Goal: Task Accomplishment & Management: Complete application form

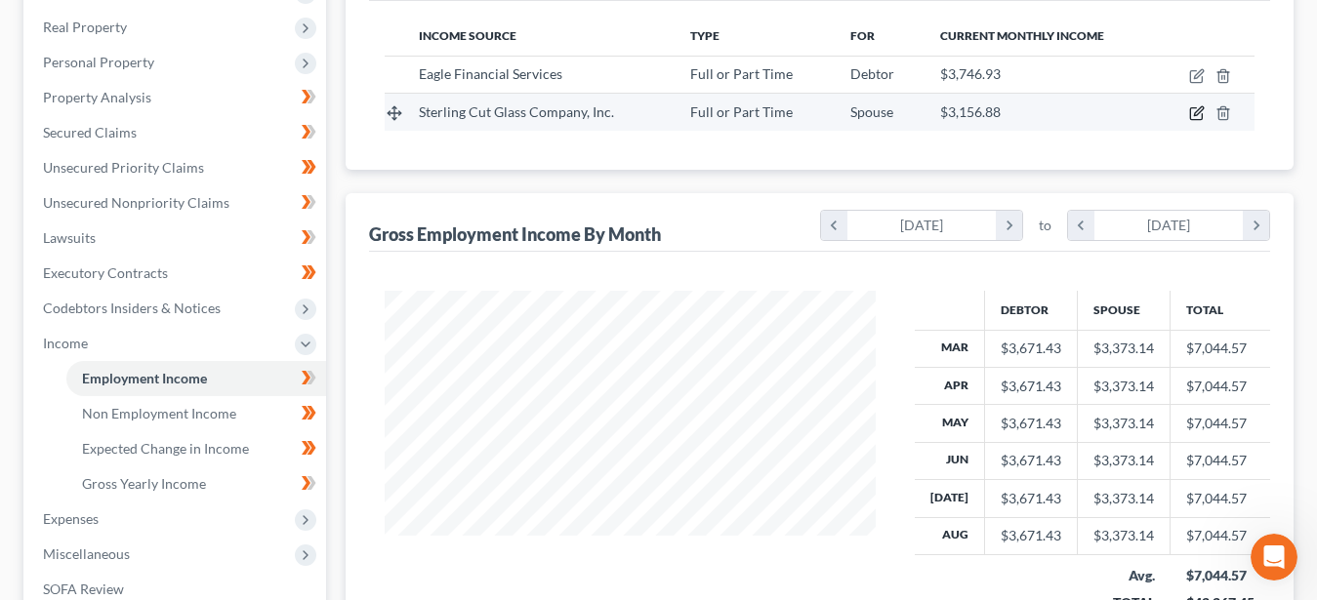
click at [1194, 114] on icon "button" at bounding box center [1197, 113] width 16 height 16
select select "0"
select select "18"
select select "2"
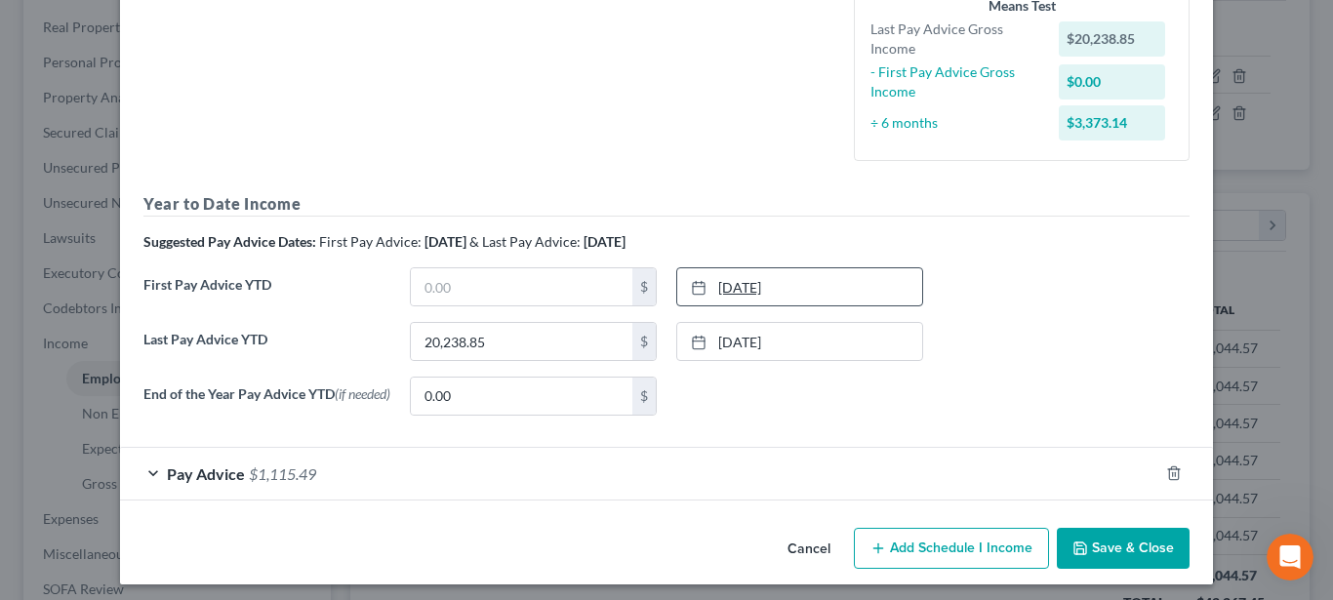
scroll to position [510, 0]
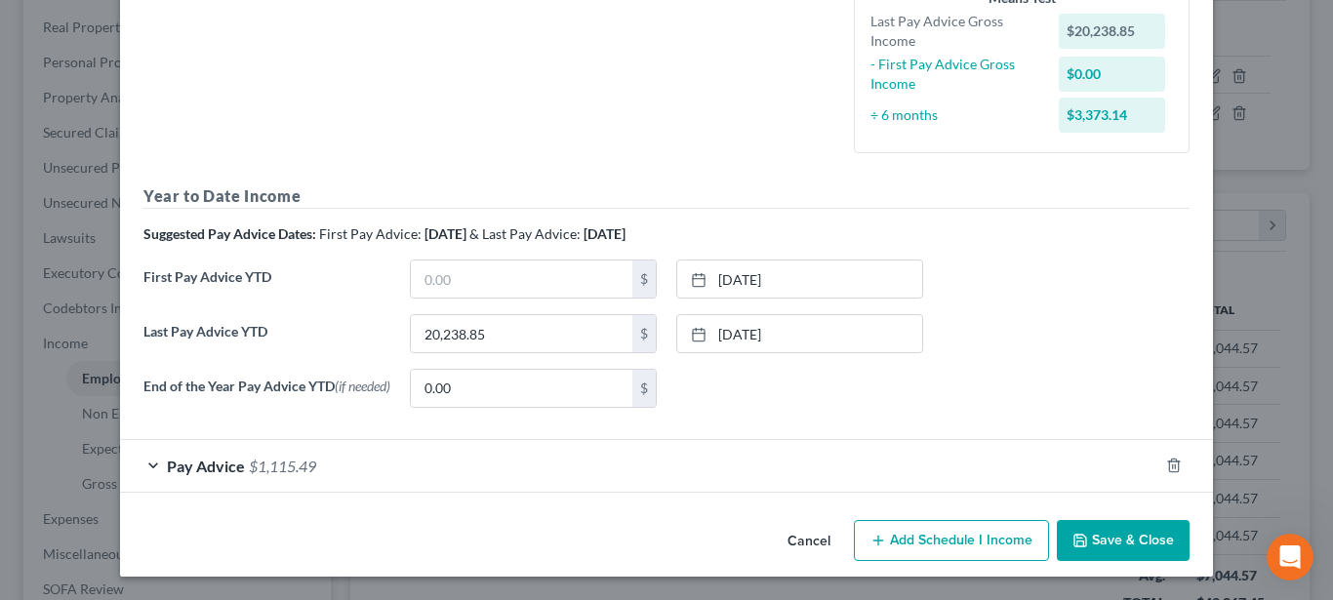
click at [167, 467] on span "Pay Advice" at bounding box center [206, 466] width 78 height 19
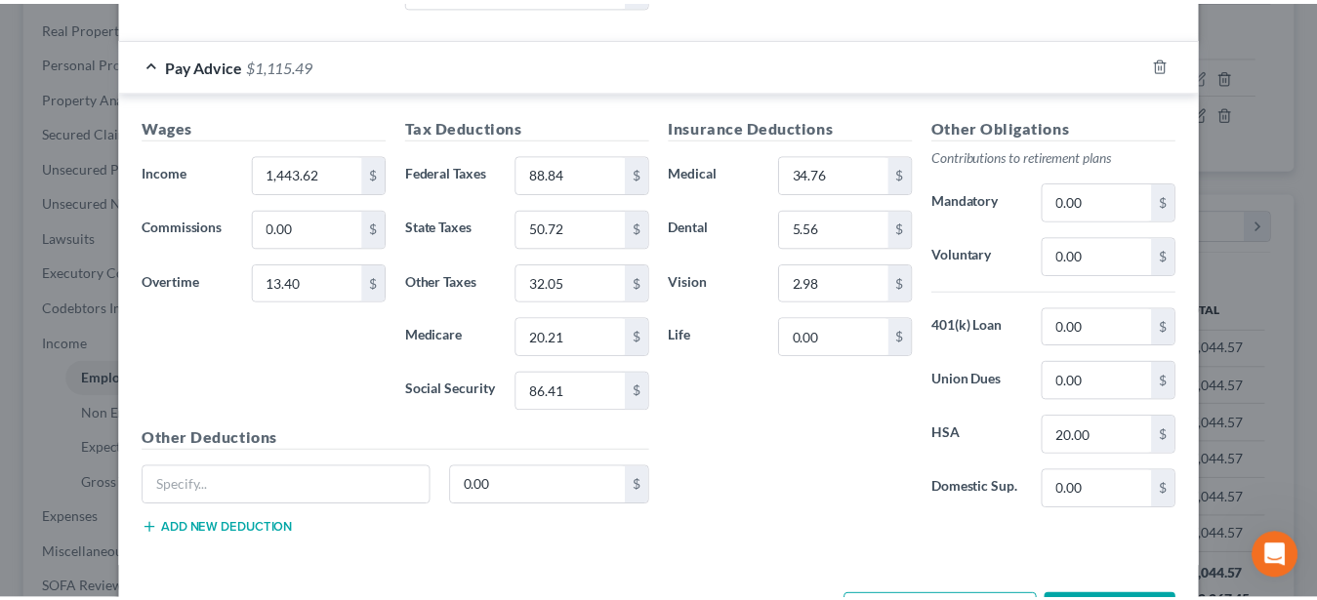
scroll to position [987, 0]
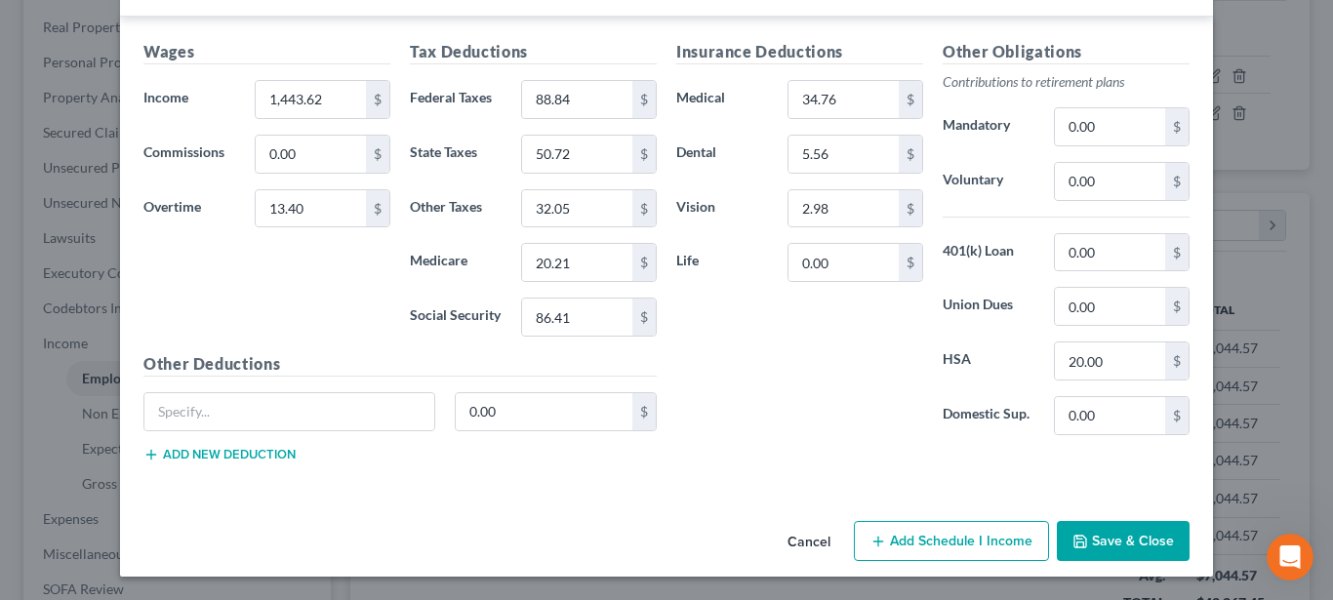
click at [1108, 535] on button "Save & Close" at bounding box center [1123, 541] width 133 height 41
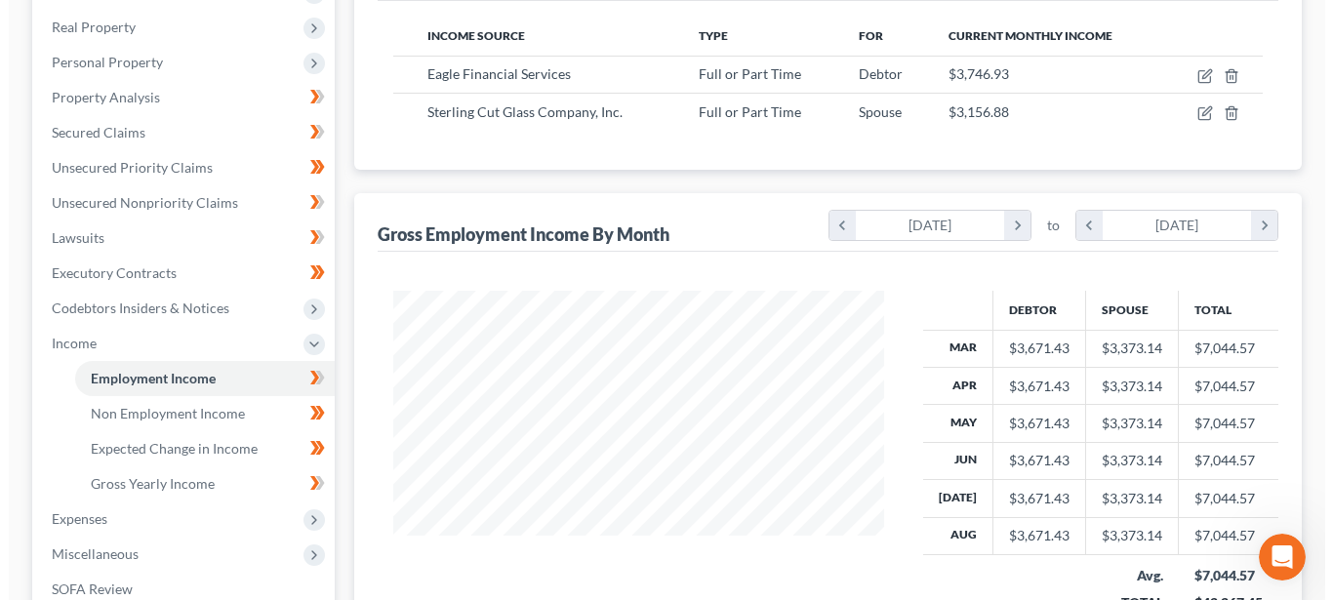
scroll to position [0, 0]
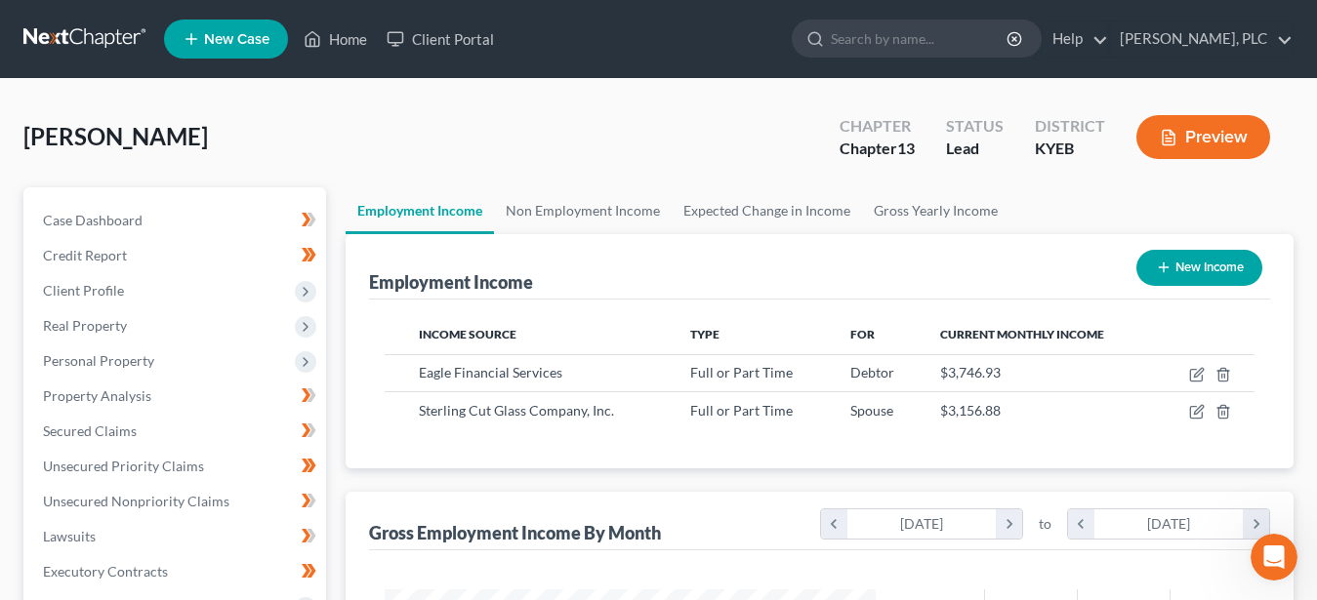
click at [1245, 134] on button "Preview" at bounding box center [1203, 137] width 134 height 44
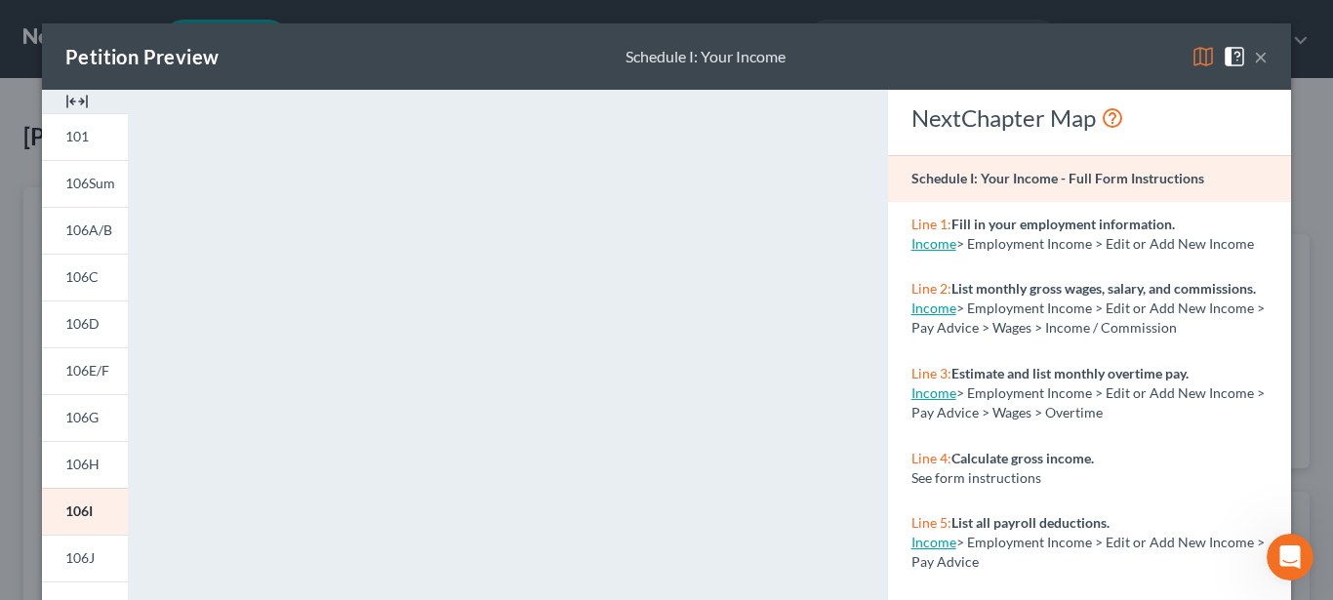
click at [1259, 57] on button "×" at bounding box center [1261, 56] width 14 height 23
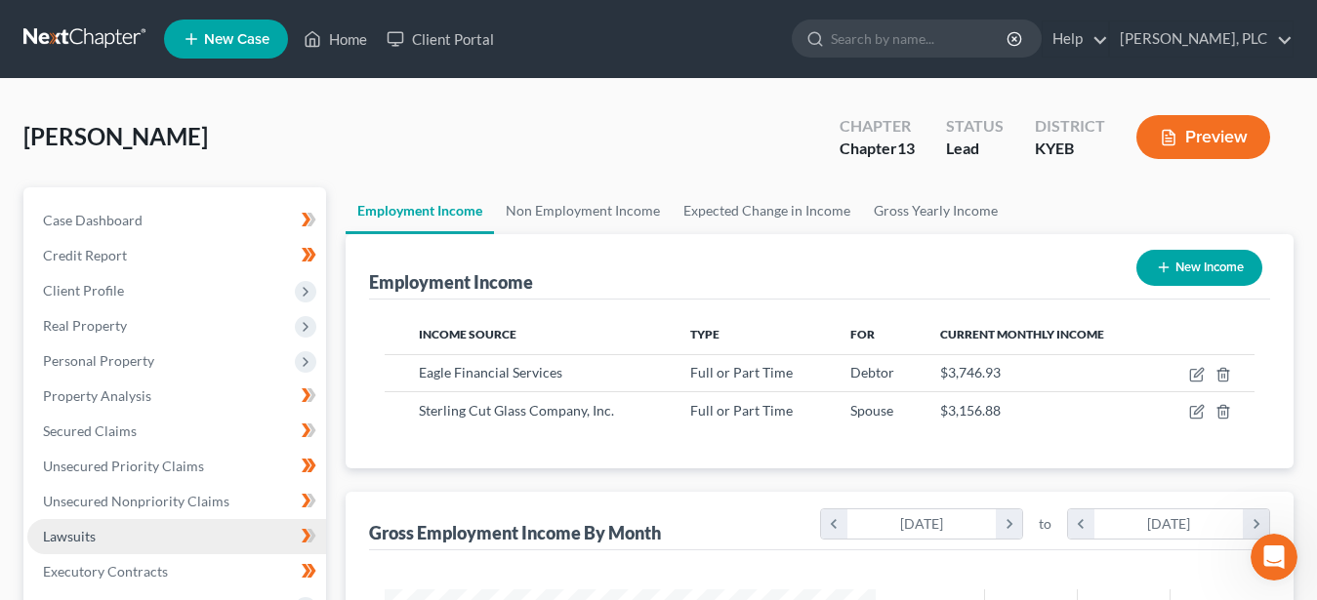
scroll to position [299, 0]
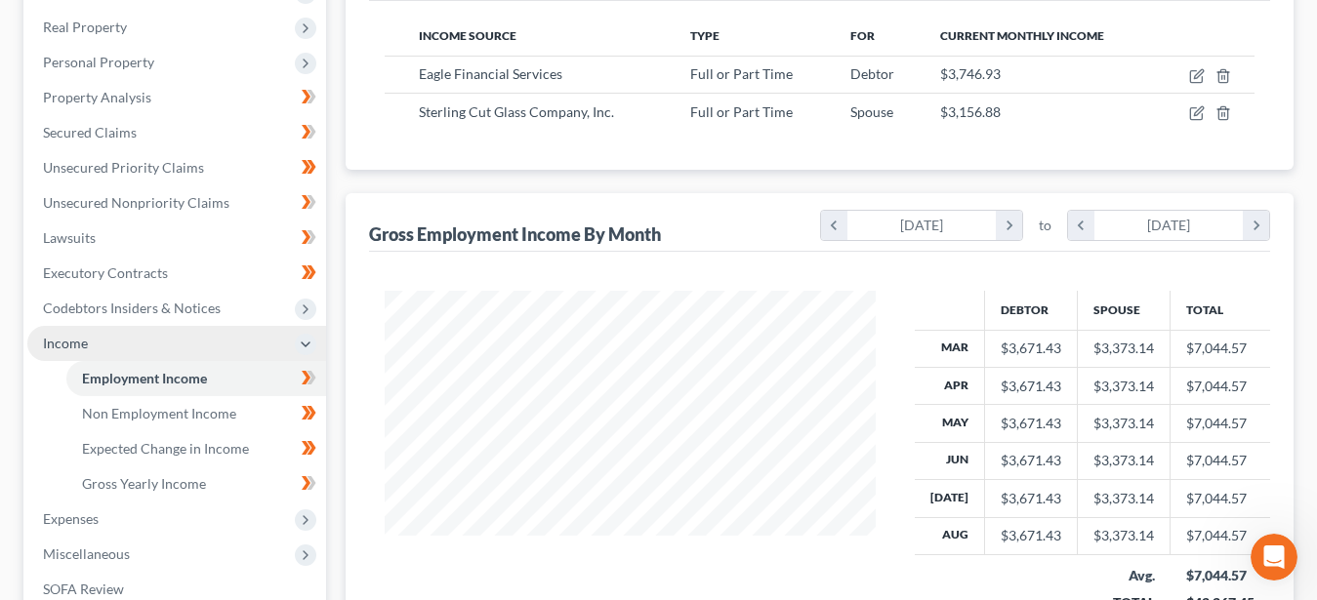
click at [66, 335] on span "Income" at bounding box center [65, 343] width 45 height 17
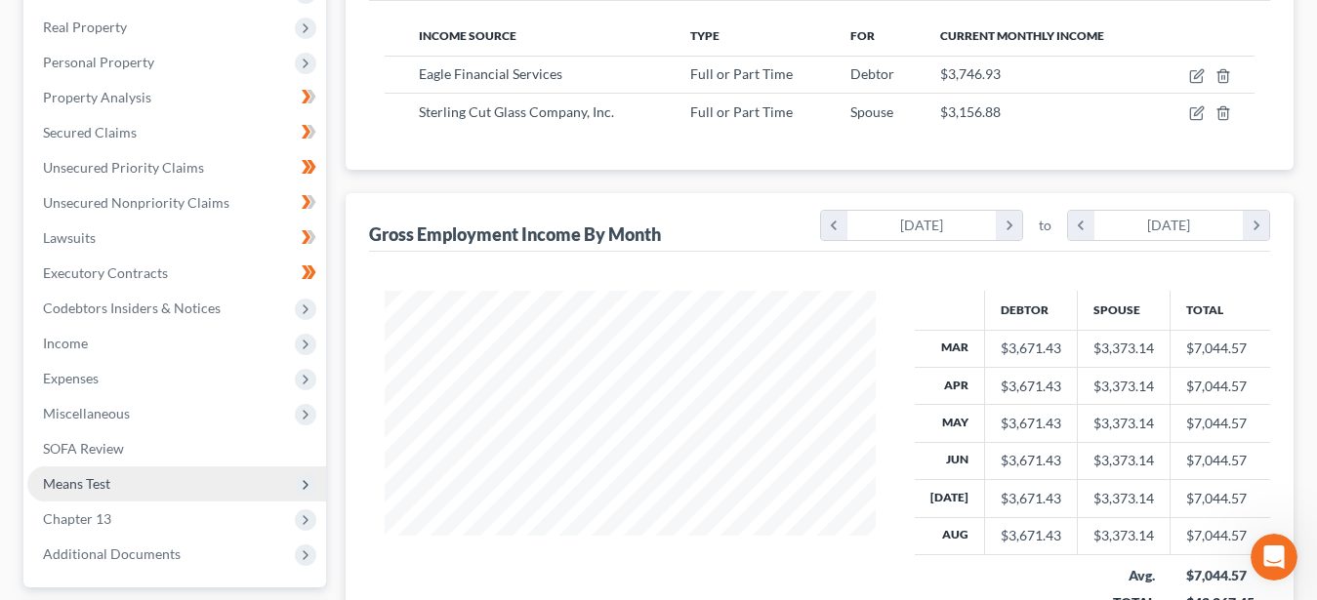
click at [86, 479] on span "Means Test" at bounding box center [76, 483] width 67 height 17
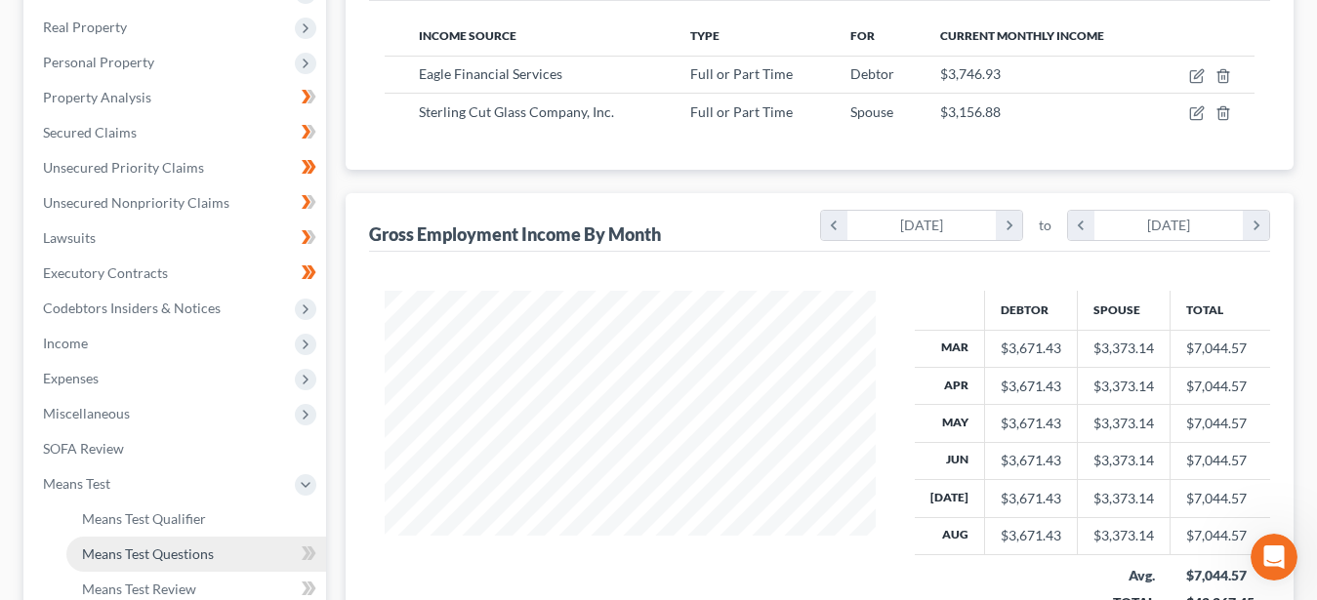
click at [155, 552] on span "Means Test Questions" at bounding box center [148, 554] width 132 height 17
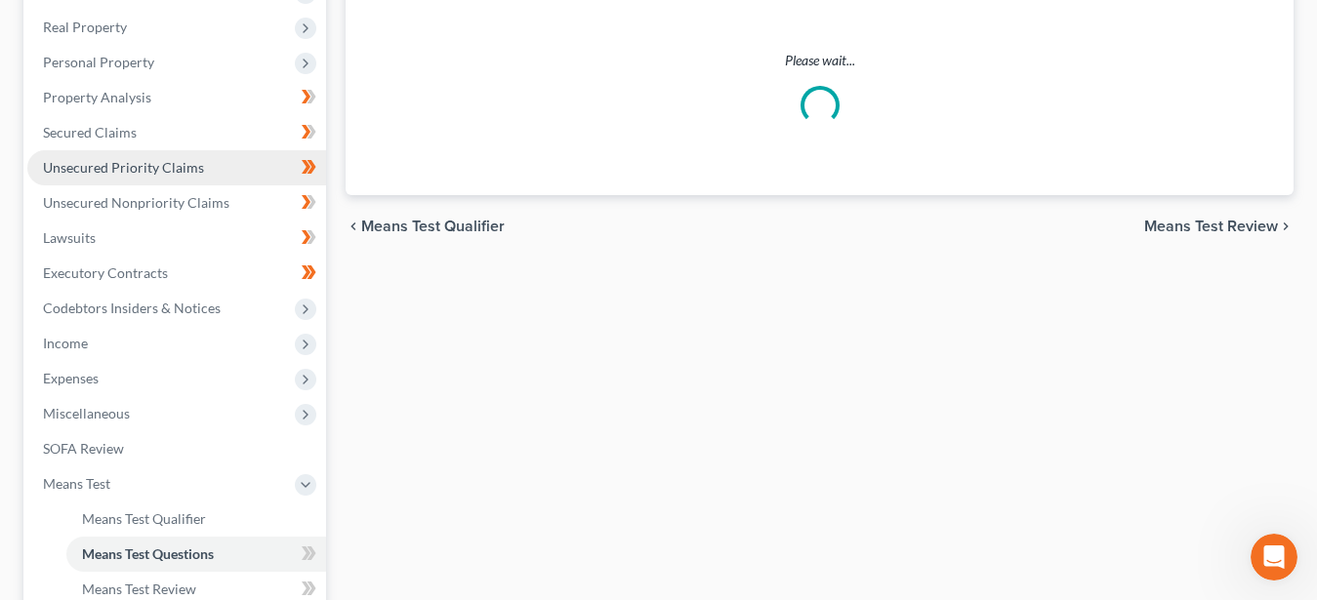
select select "0"
select select "60"
select select "1"
select select "60"
select select "1"
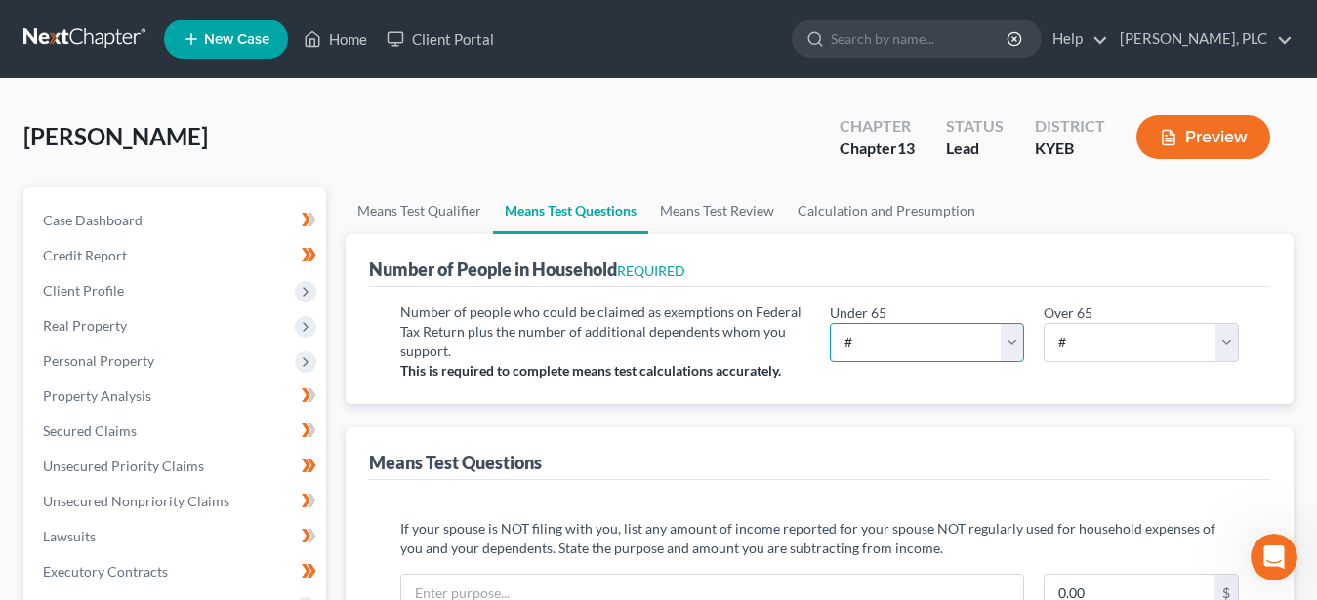
click at [830, 323] on select "# 0 1 2 3 4 5 6 7 8 9 10" at bounding box center [927, 342] width 195 height 39
select select "2"
click option "2" at bounding box center [0, 0] width 0 height 0
click at [768, 450] on div "Means Test Questions" at bounding box center [819, 454] width 901 height 53
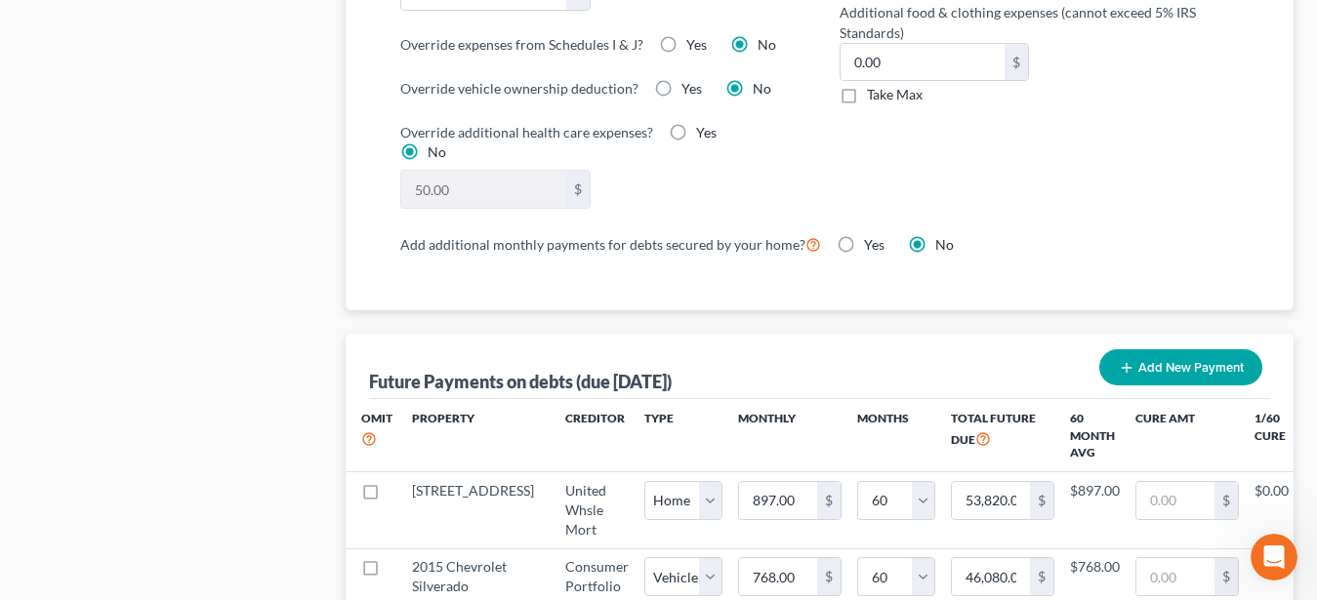
scroll to position [1792, 0]
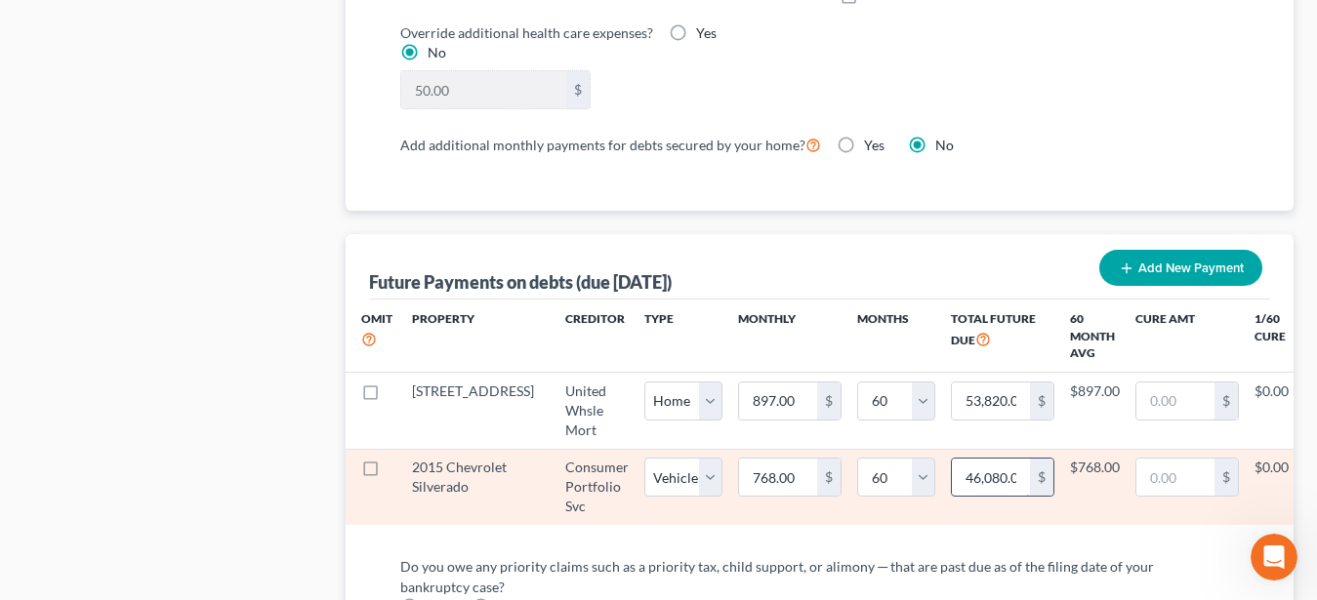
drag, startPoint x: 902, startPoint y: 477, endPoint x: 966, endPoint y: 471, distance: 64.7
click at [966, 471] on input "46,080.00" at bounding box center [991, 477] width 78 height 37
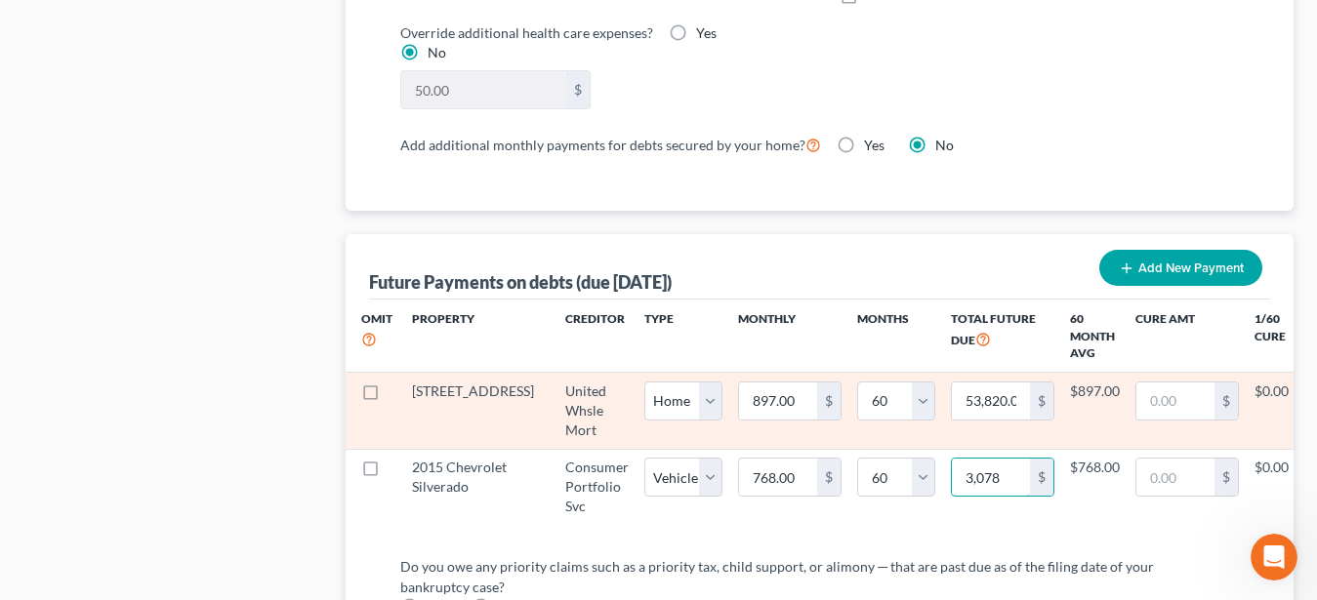
type input "3,0782"
select select "1"
select select "60"
select select "1"
select select "60"
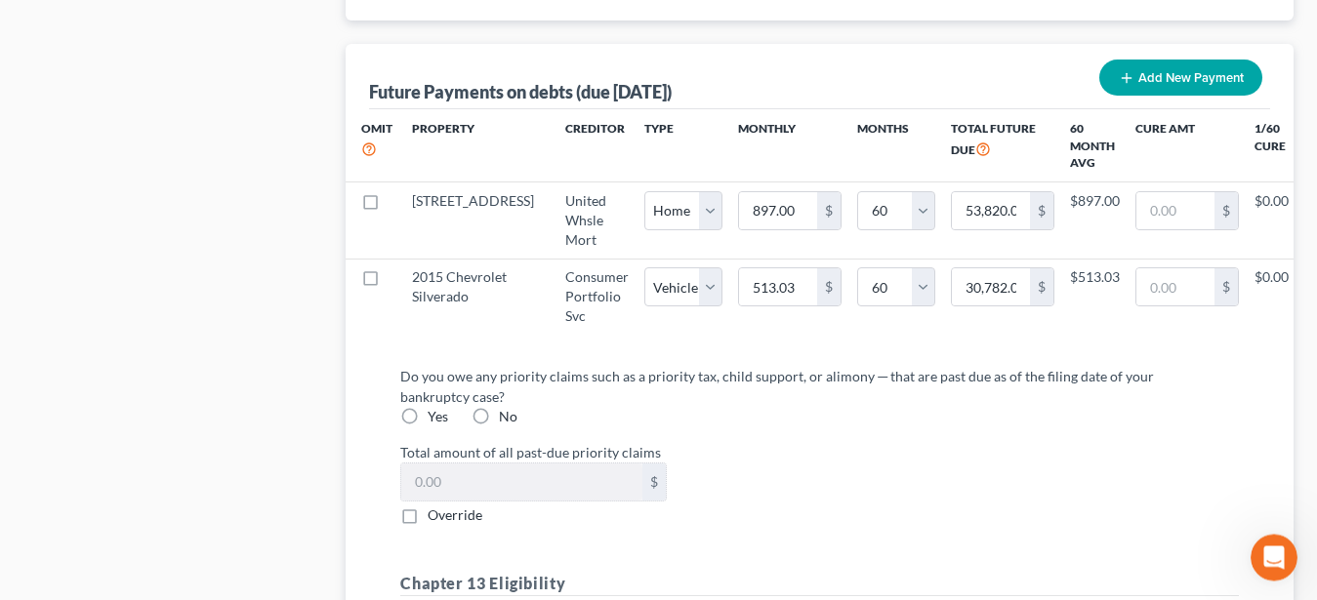
scroll to position [2091, 0]
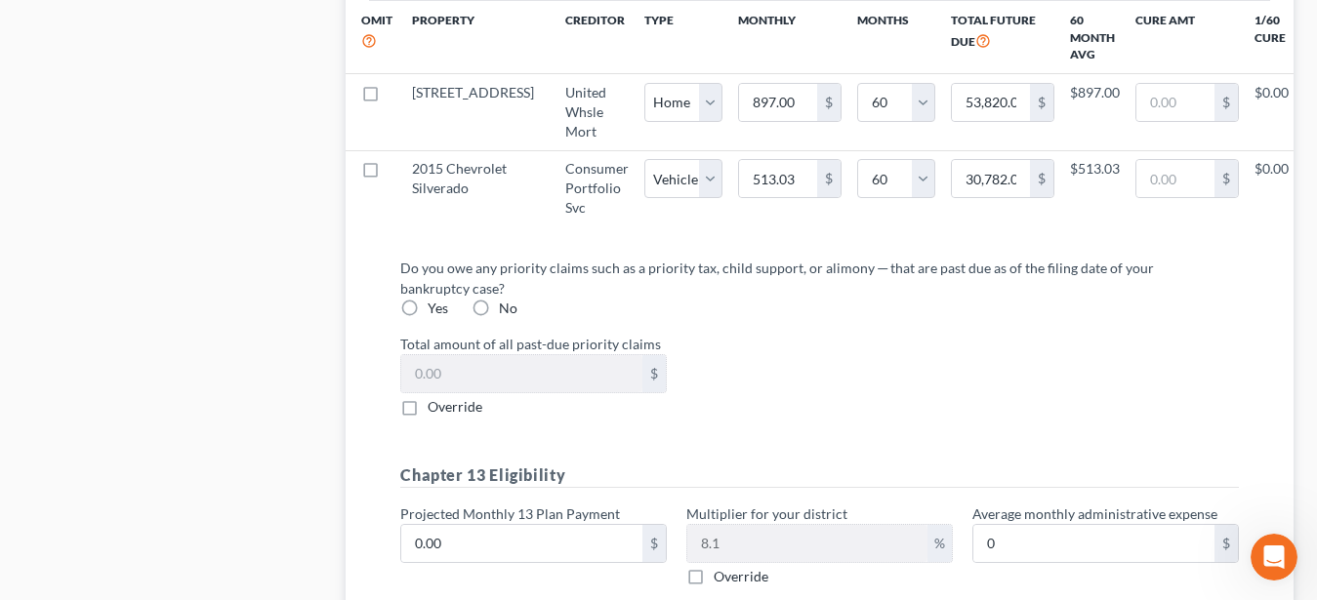
click at [499, 318] on label "No" at bounding box center [508, 309] width 19 height 20
click at [507, 311] on input "No" at bounding box center [513, 305] width 13 height 13
radio input "true"
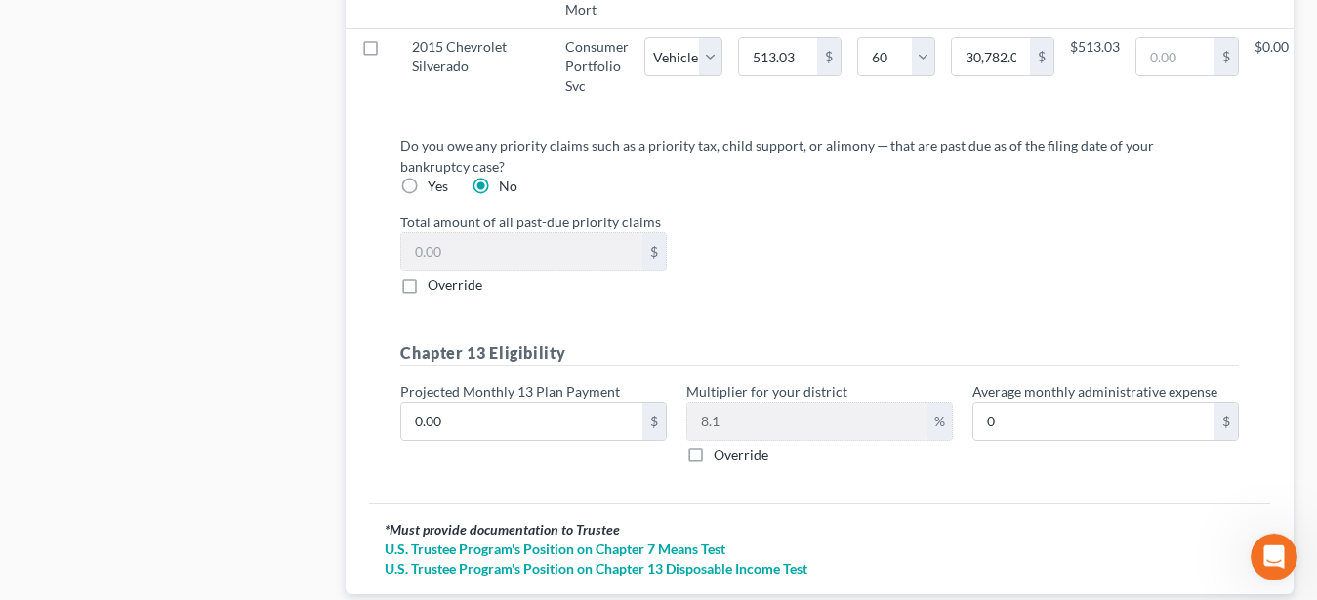
scroll to position [2290, 0]
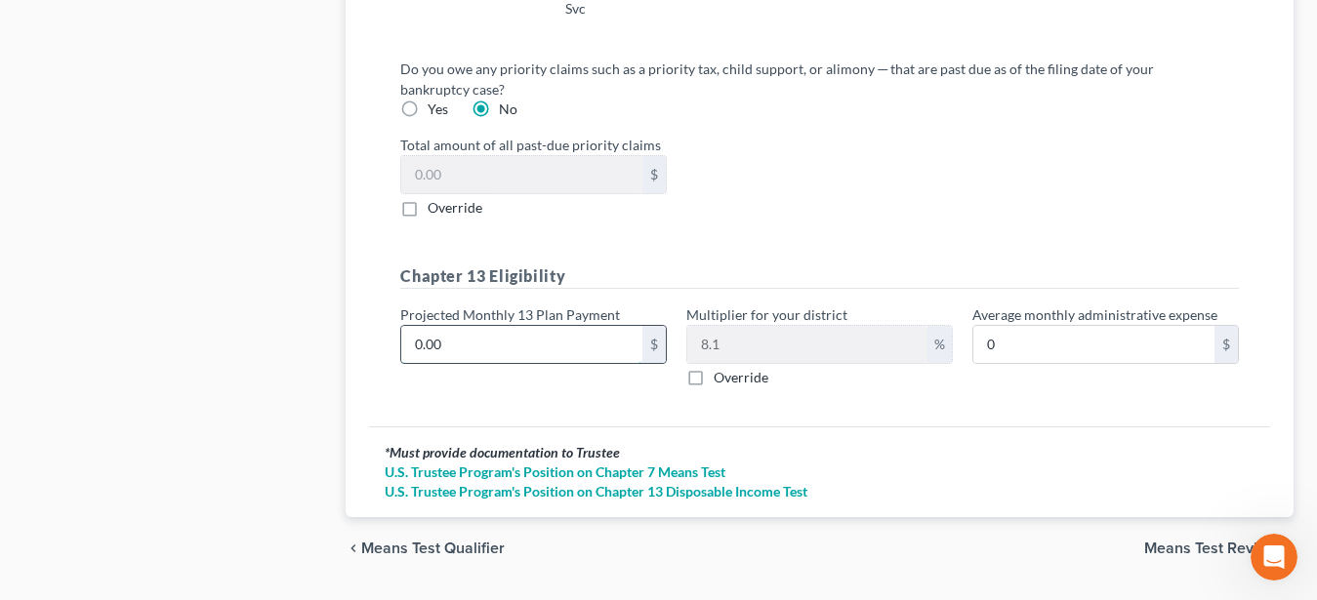
click at [453, 361] on input "0.00" at bounding box center [521, 344] width 241 height 37
type input "1"
type input "0.08"
type input "15"
type input "1.21"
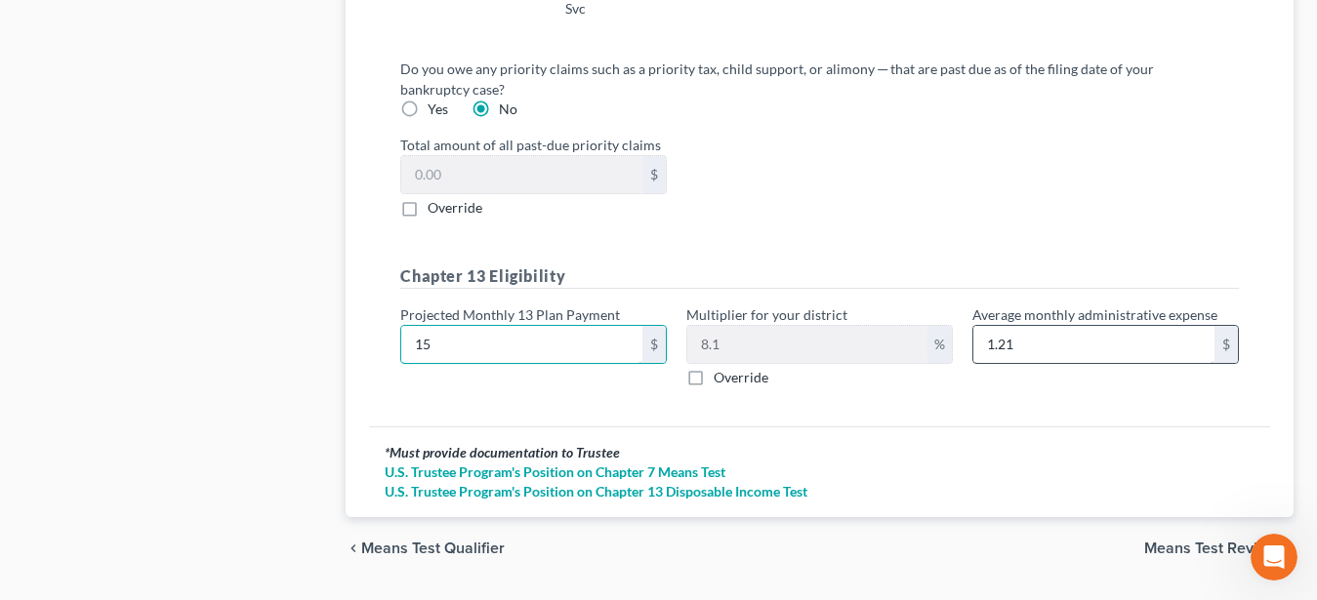
type input "150"
type input "12.15"
type input "1500"
type input "121.50"
type input "1,500"
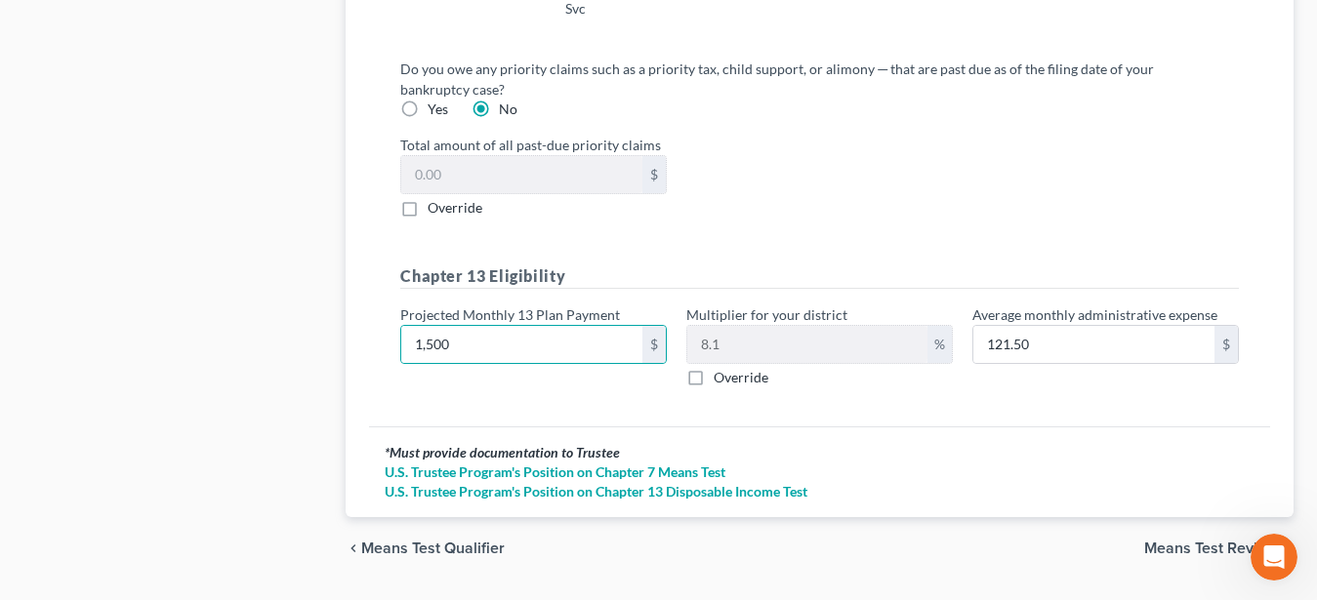
click at [994, 463] on div "* Must provide documentation to Trustee" at bounding box center [820, 453] width 870 height 20
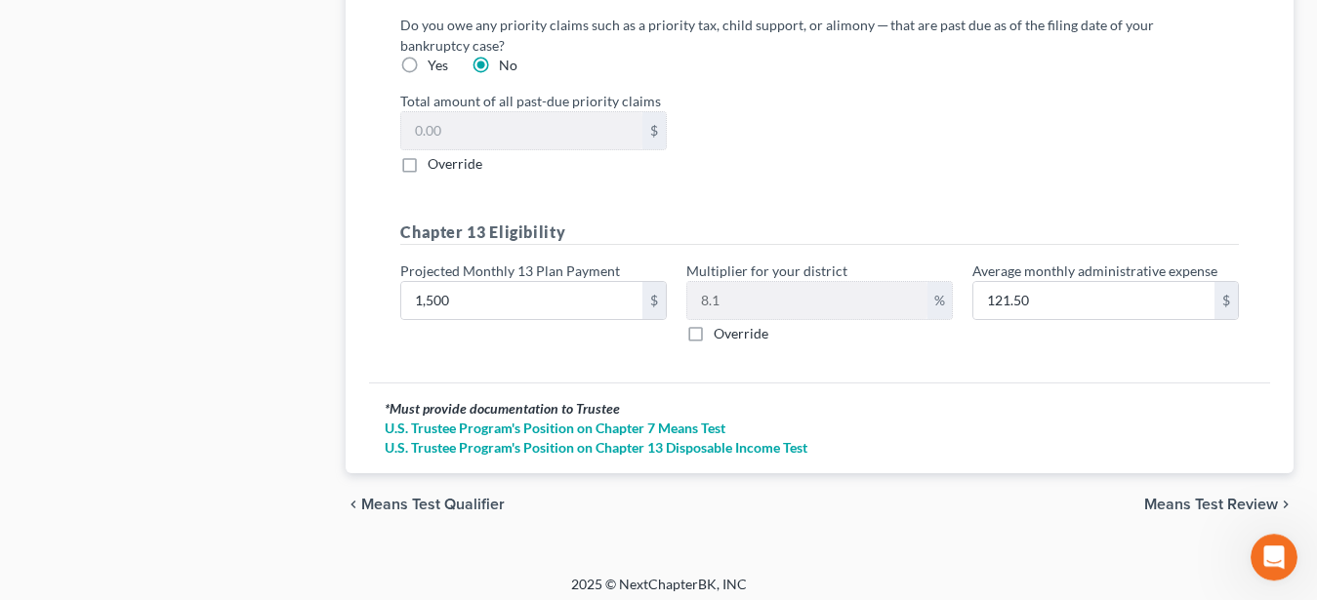
scroll to position [2359, 0]
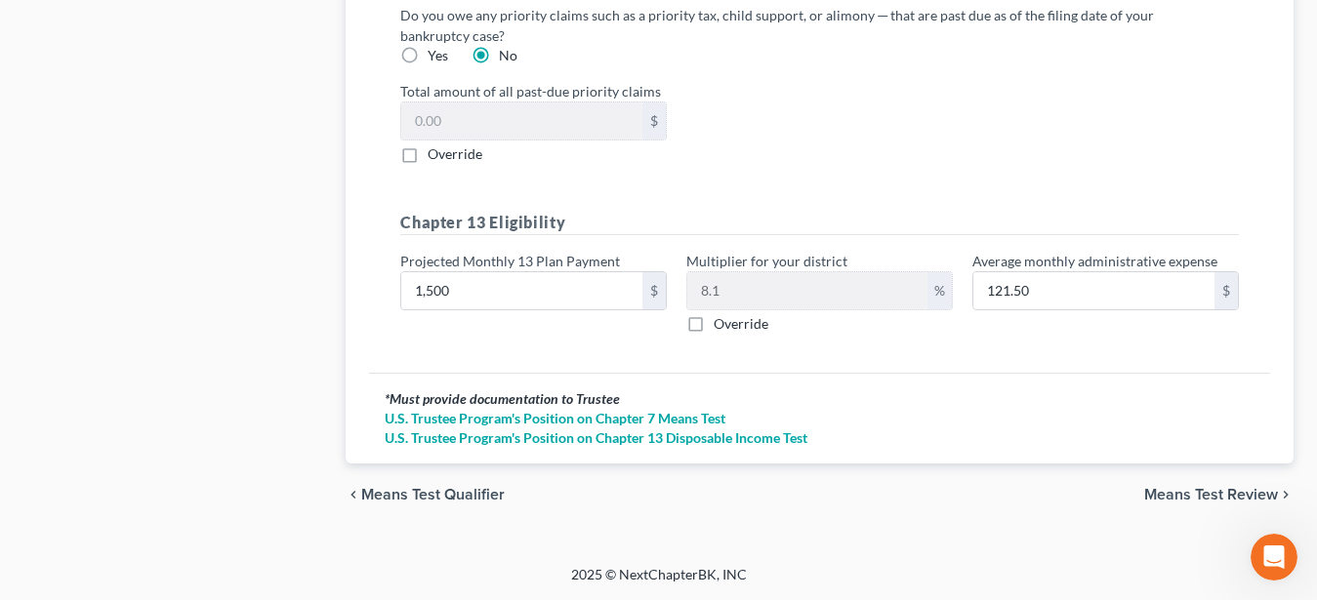
click at [1216, 493] on span "Means Test Review" at bounding box center [1211, 495] width 134 height 16
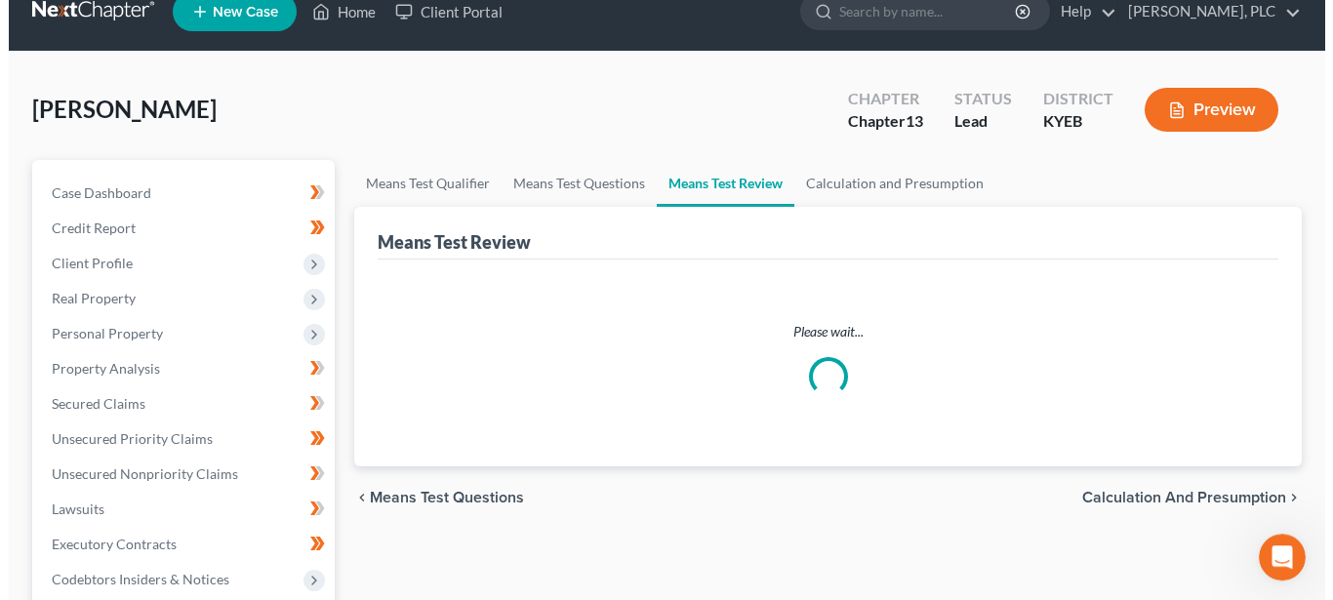
scroll to position [14, 0]
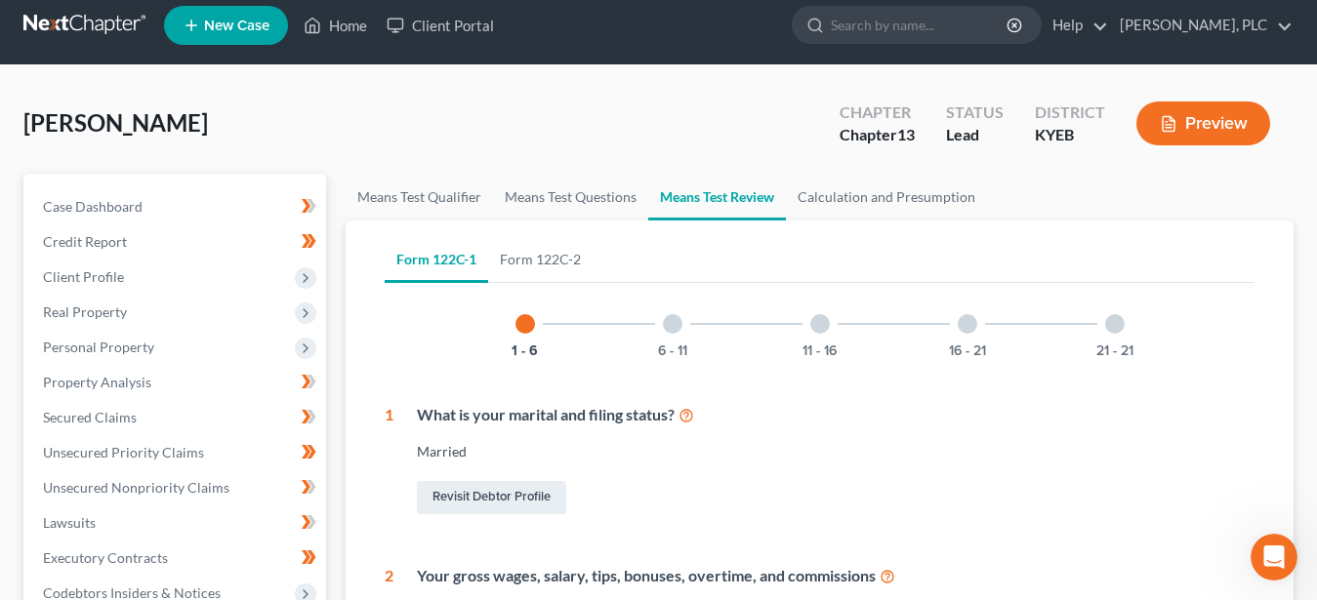
click at [1203, 128] on button "Preview" at bounding box center [1203, 124] width 134 height 44
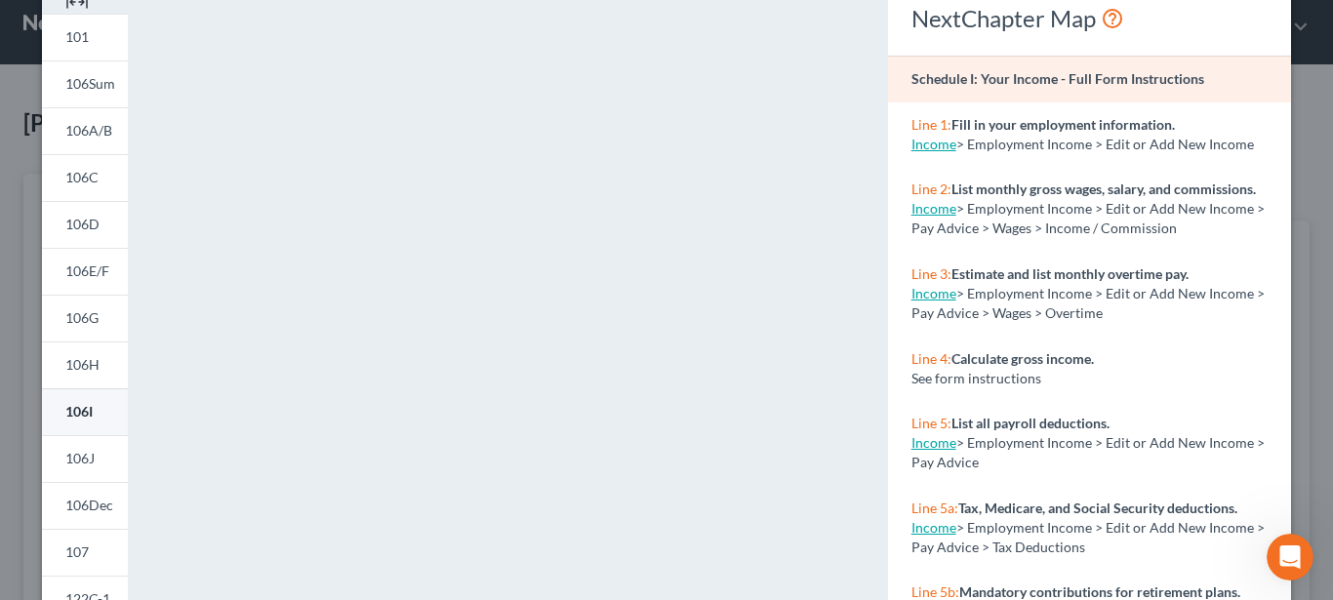
scroll to position [398, 0]
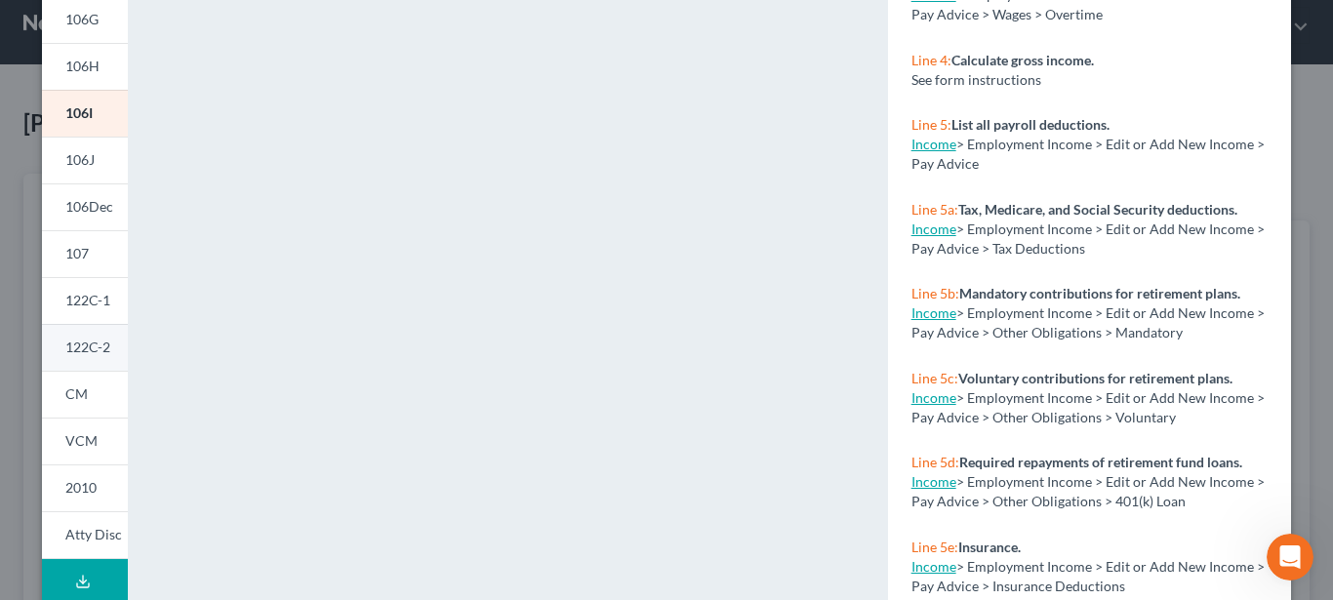
click at [87, 340] on span "122C-2" at bounding box center [87, 347] width 45 height 17
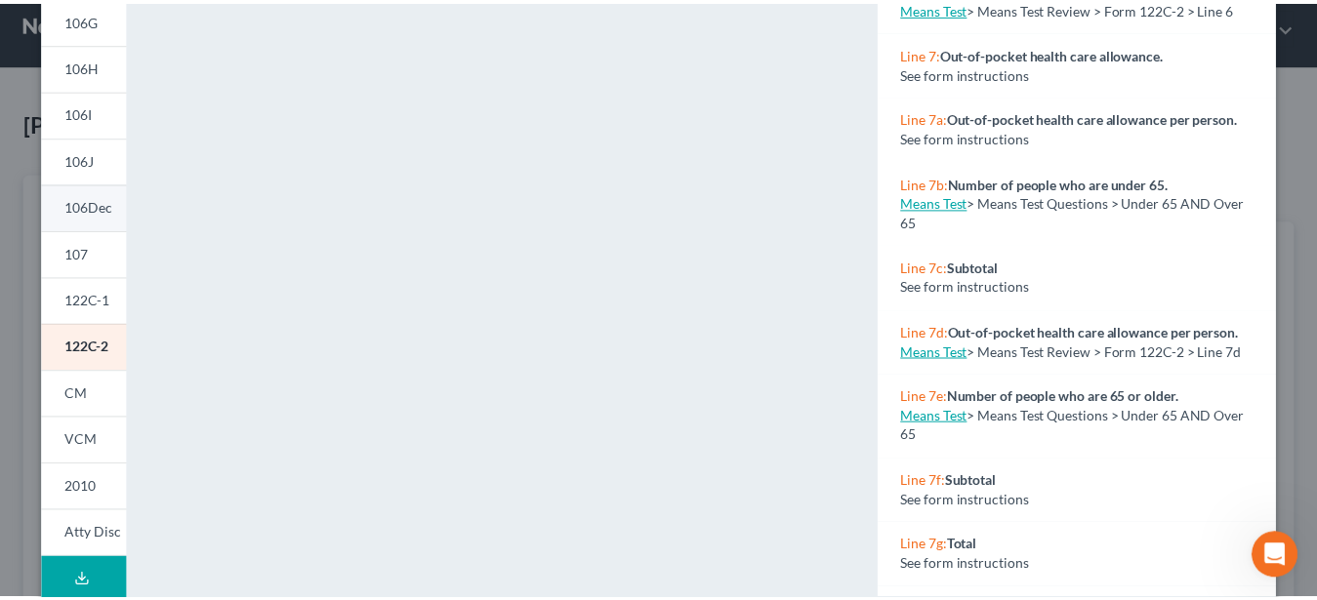
scroll to position [0, 0]
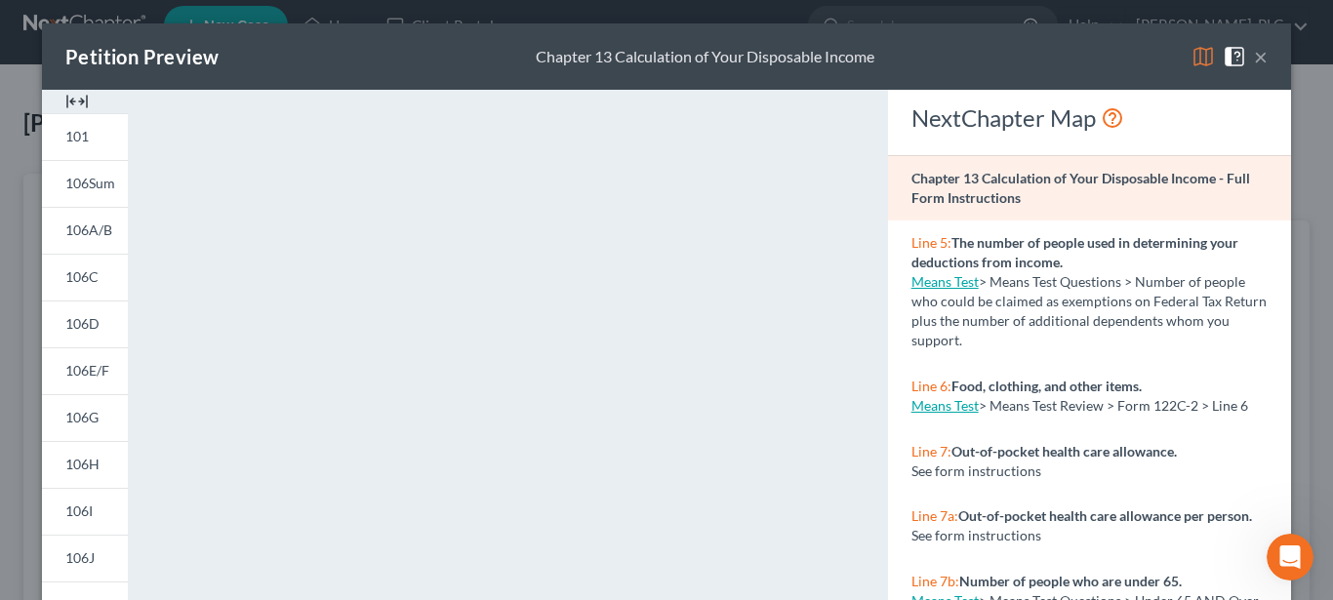
click at [1254, 53] on button "×" at bounding box center [1261, 56] width 14 height 23
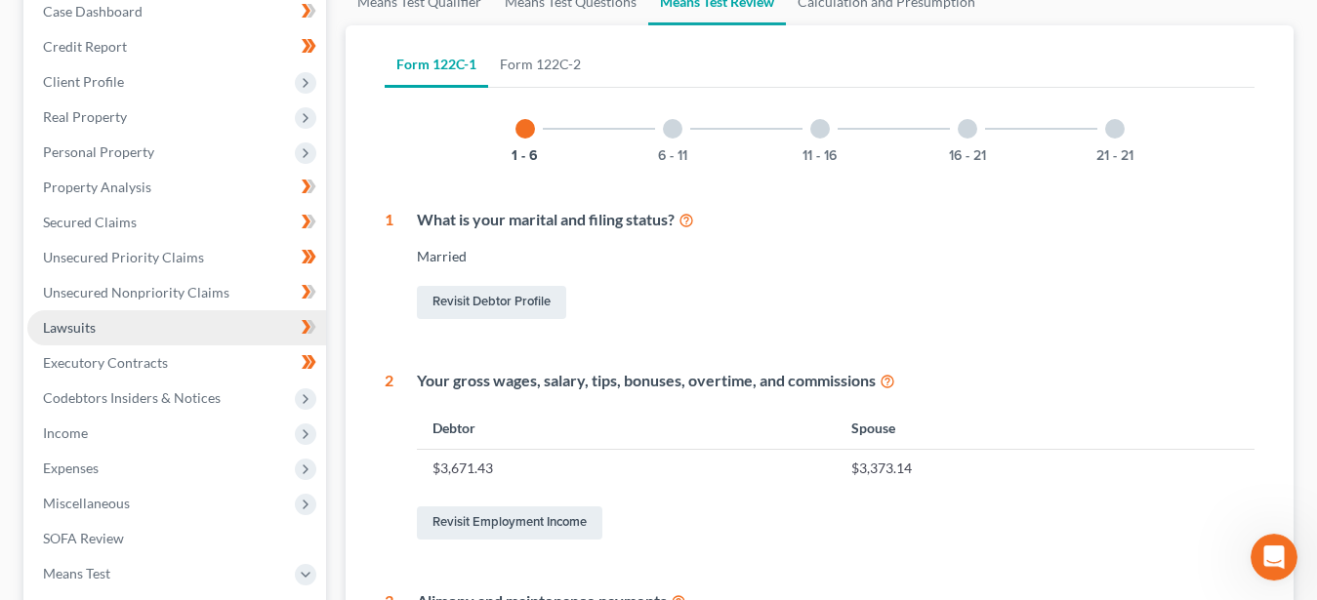
scroll to position [213, 0]
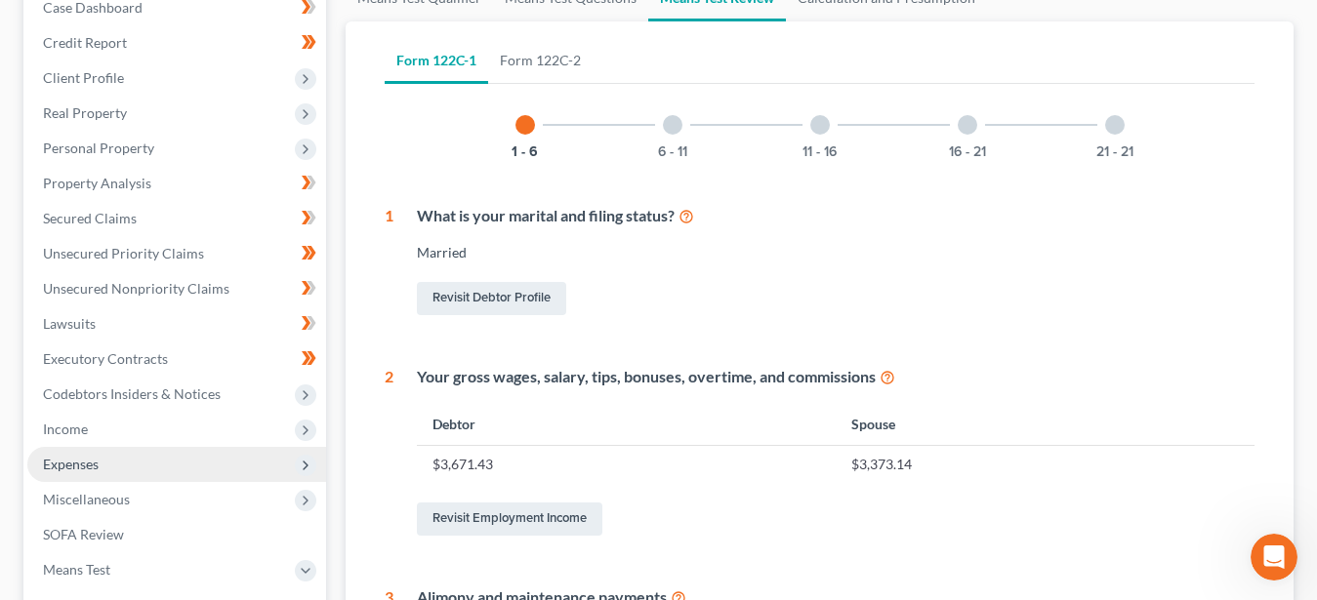
click at [74, 464] on span "Expenses" at bounding box center [71, 464] width 56 height 17
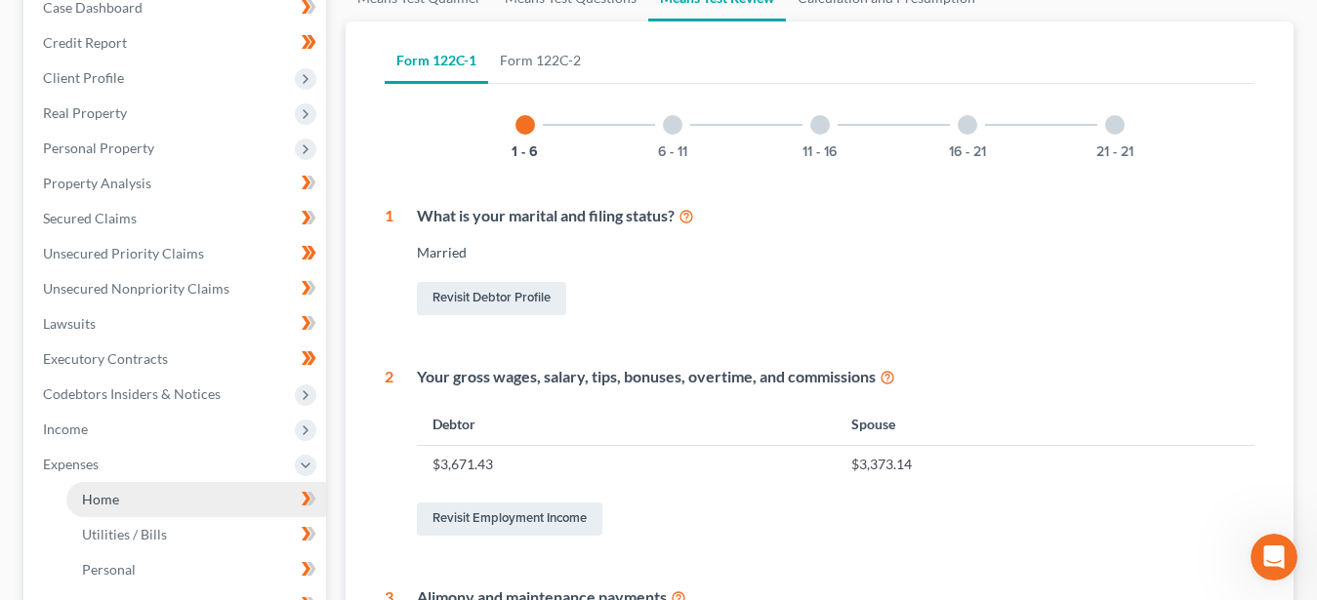
click at [99, 495] on span "Home" at bounding box center [100, 499] width 37 height 17
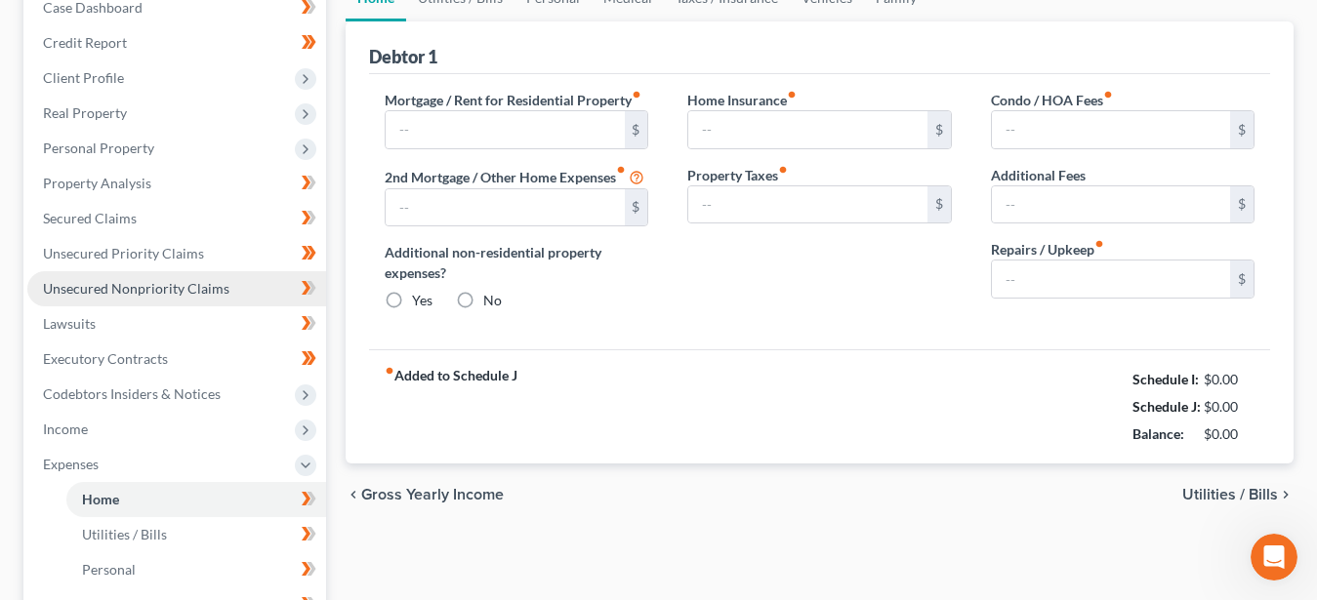
type input "897.00"
type input "0.00"
radio input "true"
type input "0.00"
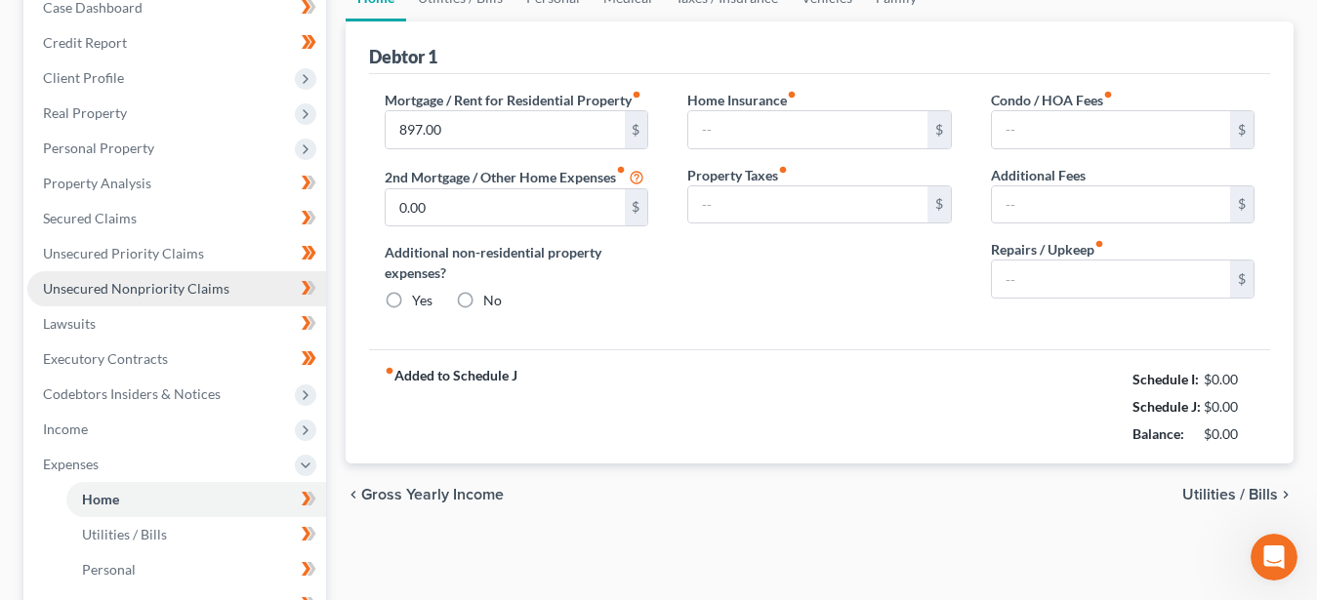
type input "0.00"
type input "100.00"
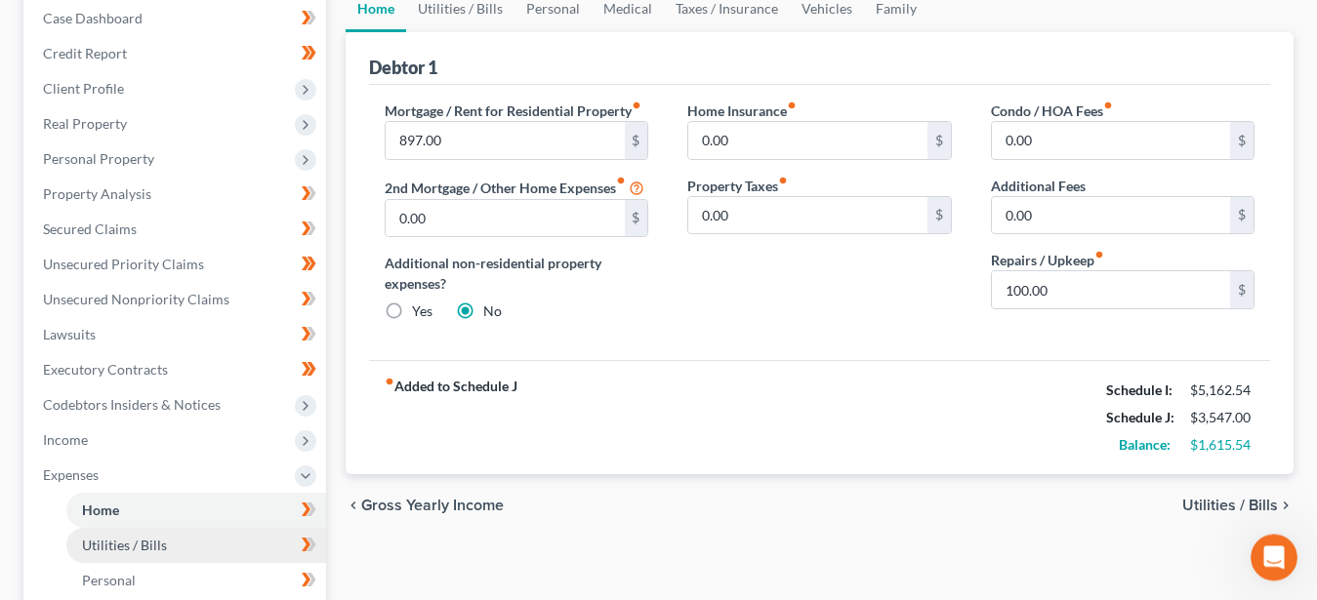
scroll to position [199, 0]
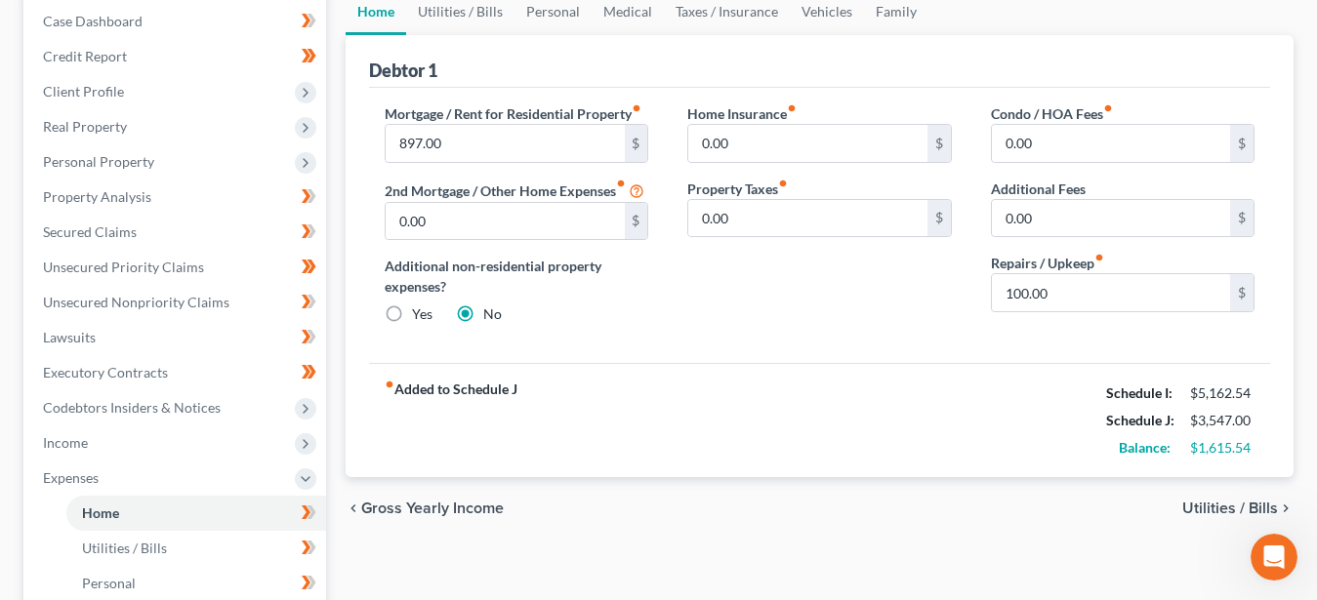
click at [1195, 511] on span "Utilities / Bills" at bounding box center [1230, 509] width 96 height 16
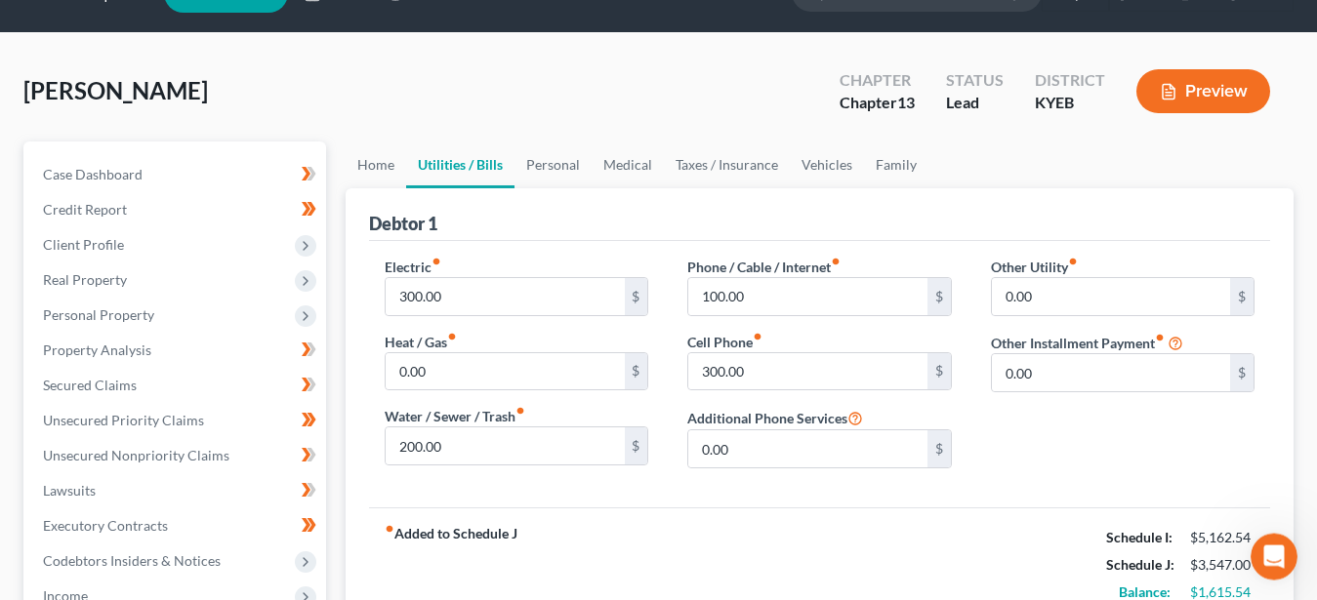
scroll to position [199, 0]
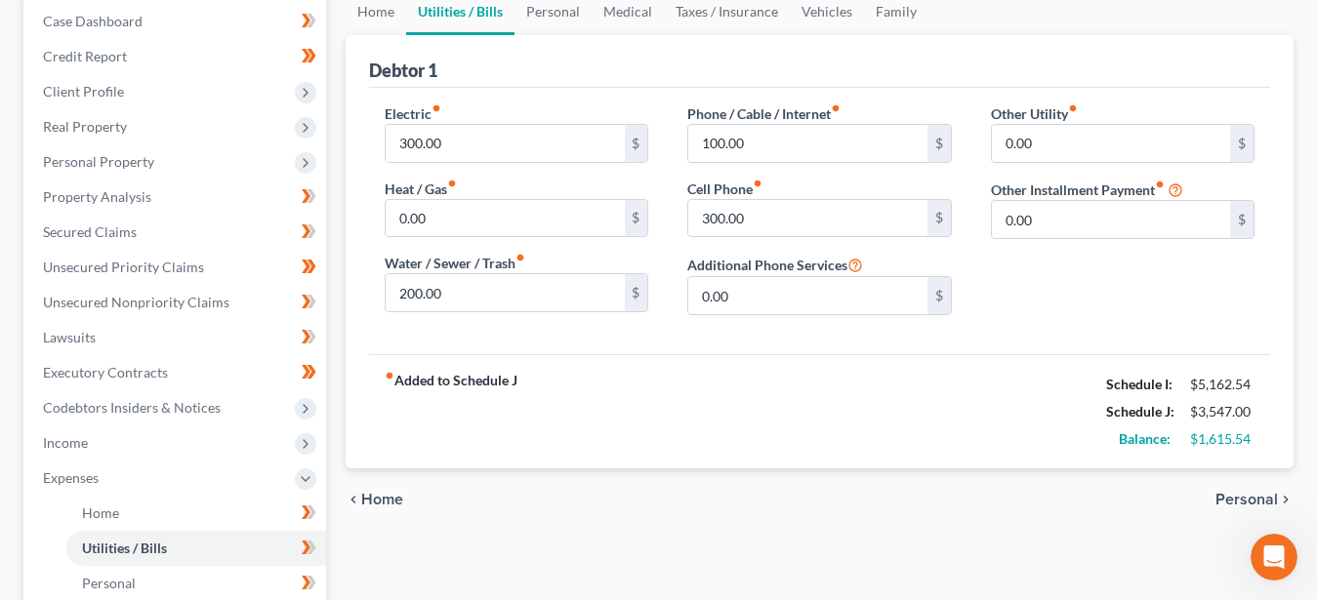
click at [1246, 495] on span "Personal" at bounding box center [1246, 500] width 62 height 16
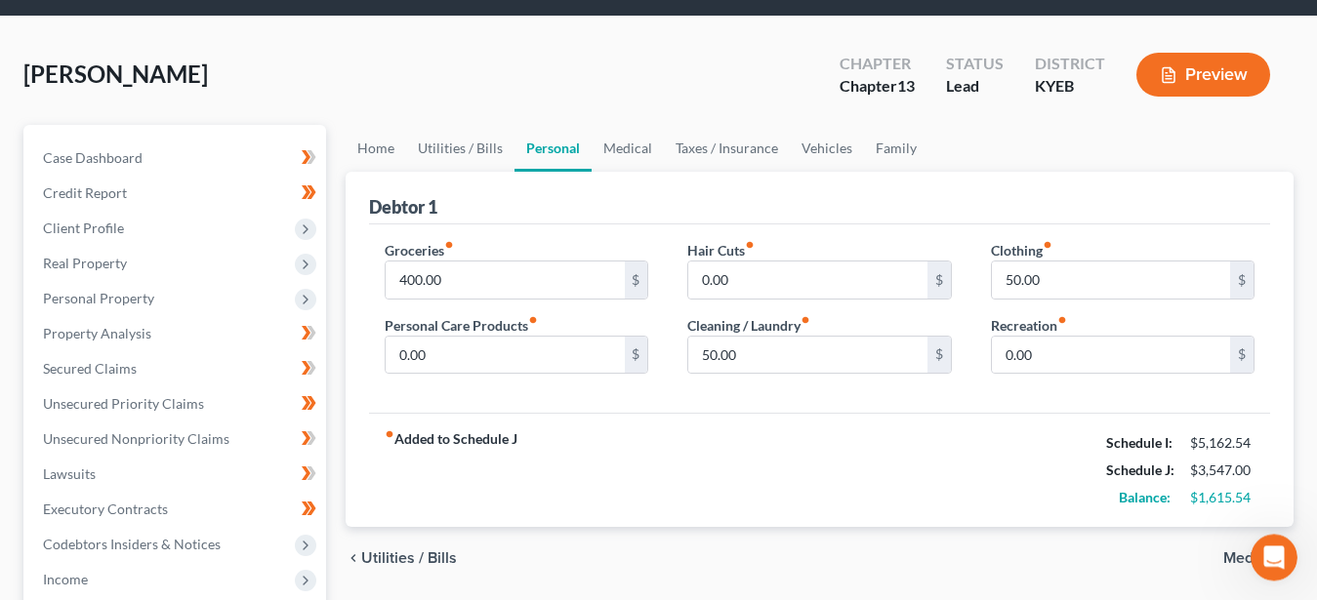
scroll to position [100, 0]
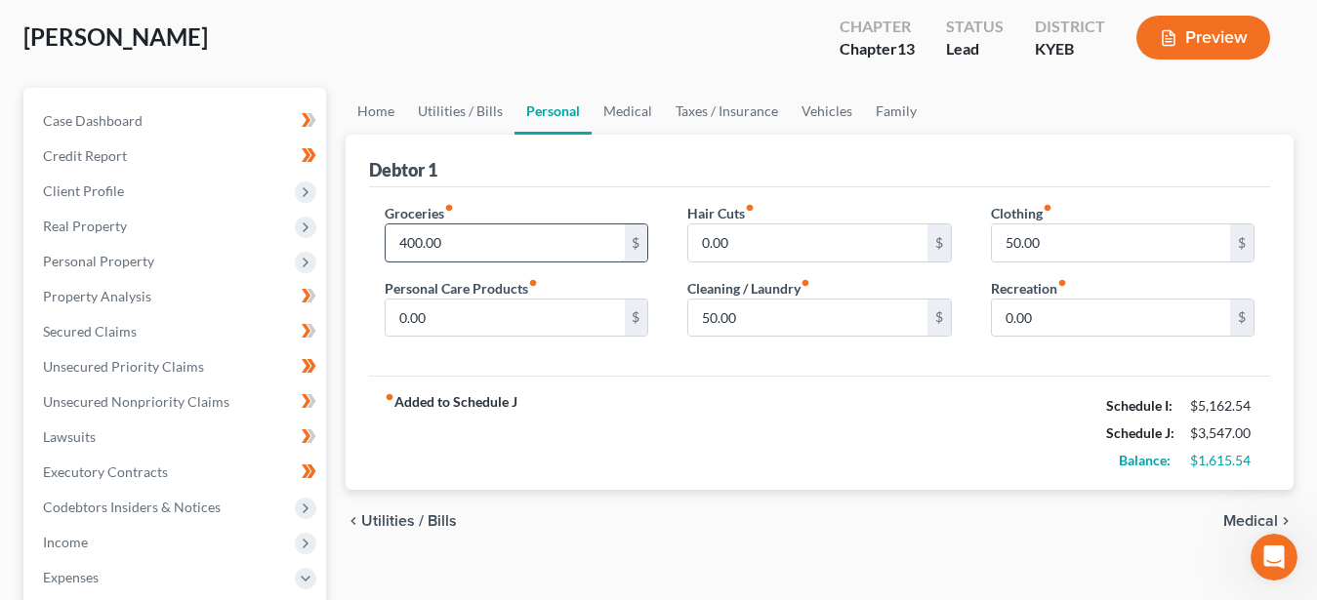
click at [516, 241] on input "400.00" at bounding box center [505, 243] width 238 height 37
type input "500.00"
click at [619, 413] on div "fiber_manual_record Added to Schedule J Schedule I: $5,162.54 Schedule J: $3,64…" at bounding box center [819, 433] width 901 height 114
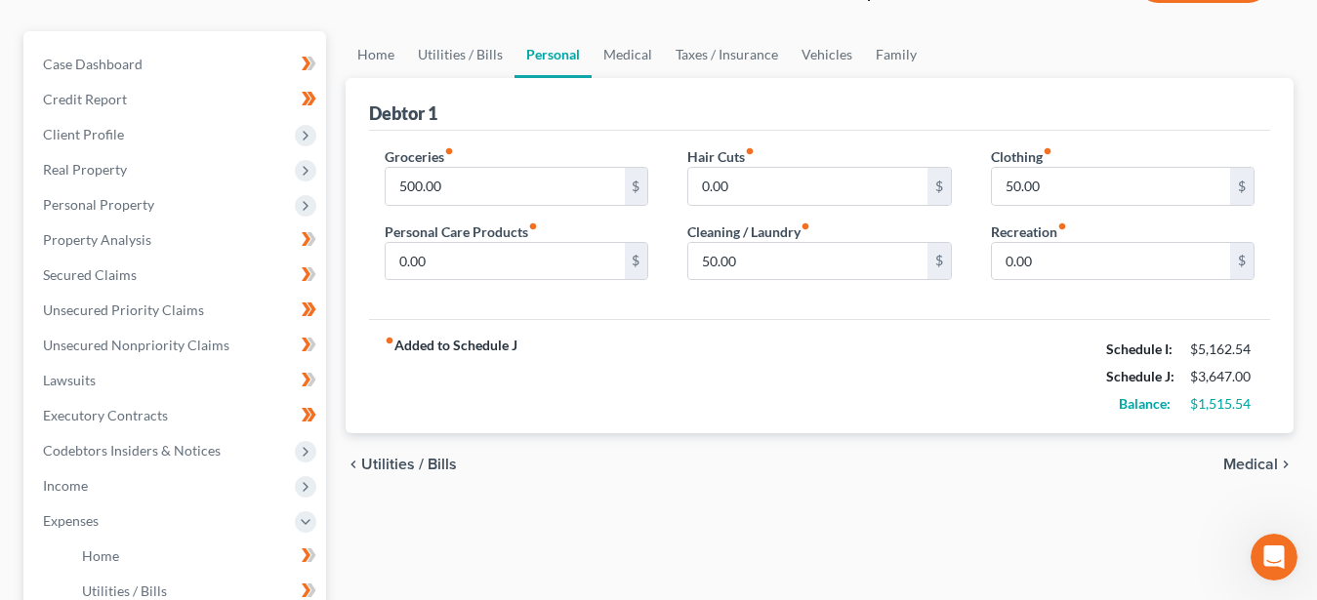
scroll to position [299, 0]
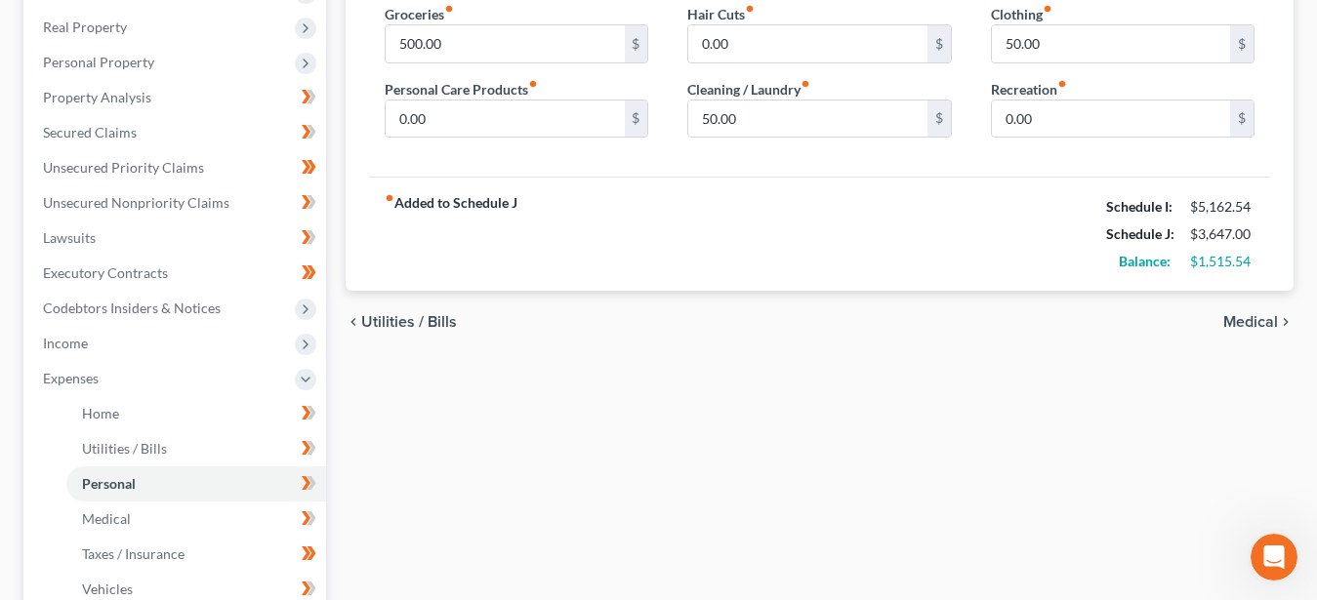
click at [1256, 319] on span "Medical" at bounding box center [1250, 322] width 55 height 16
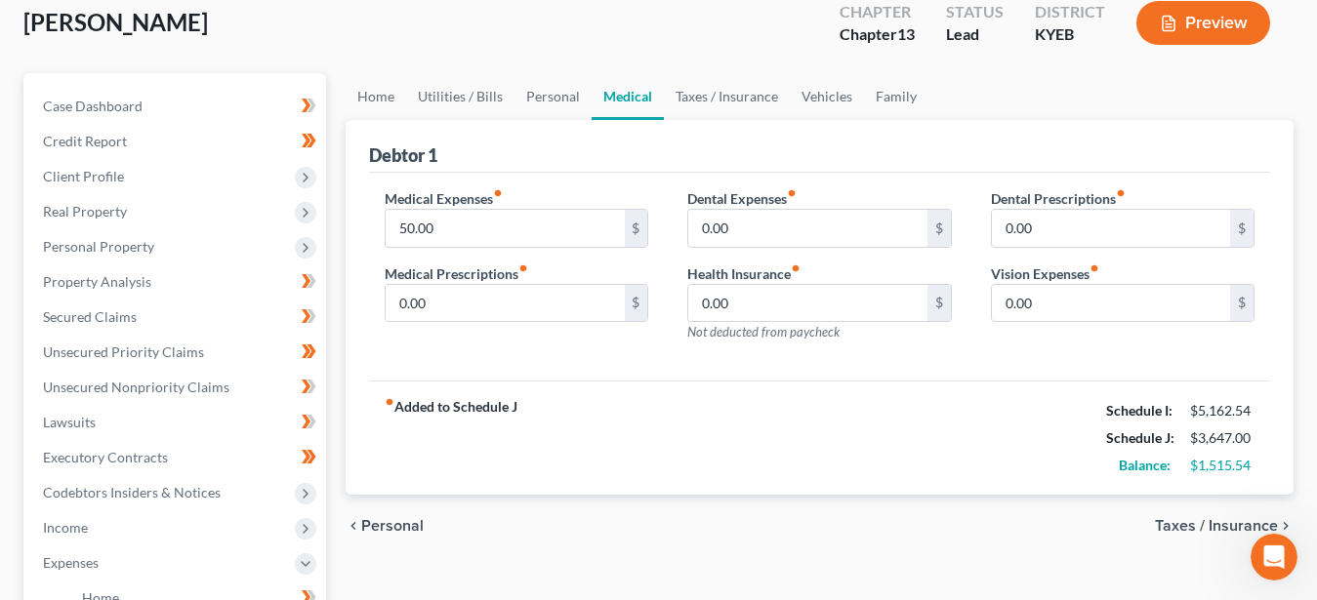
scroll to position [199, 0]
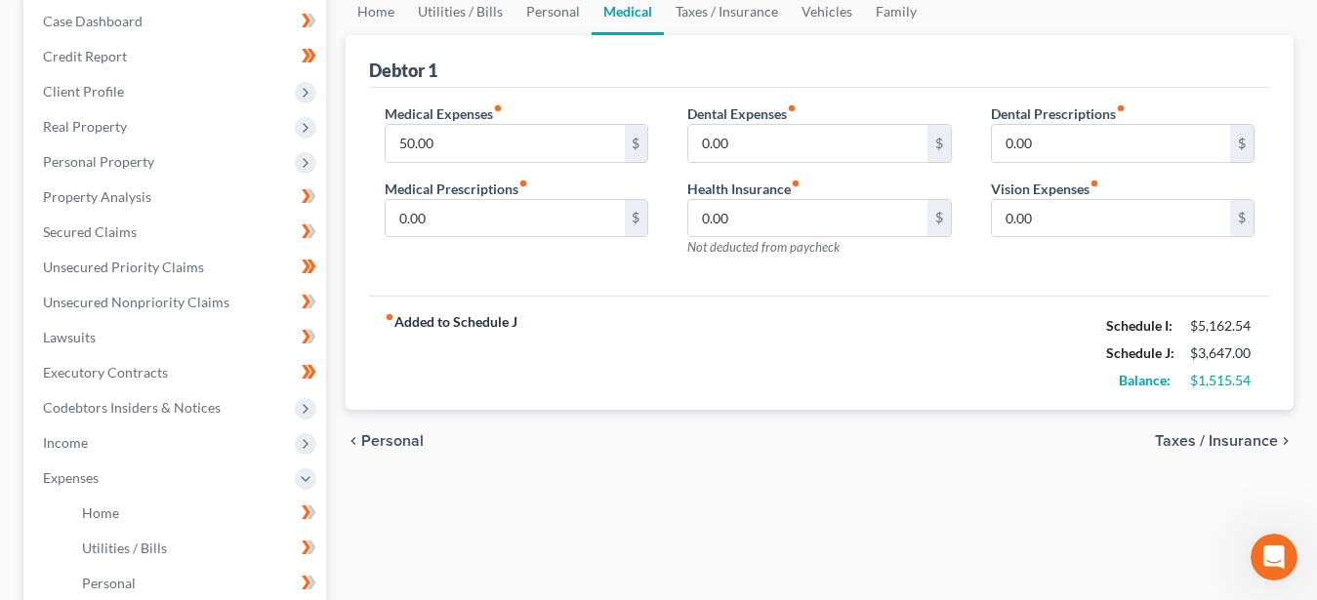
click at [1226, 436] on span "Taxes / Insurance" at bounding box center [1216, 441] width 123 height 16
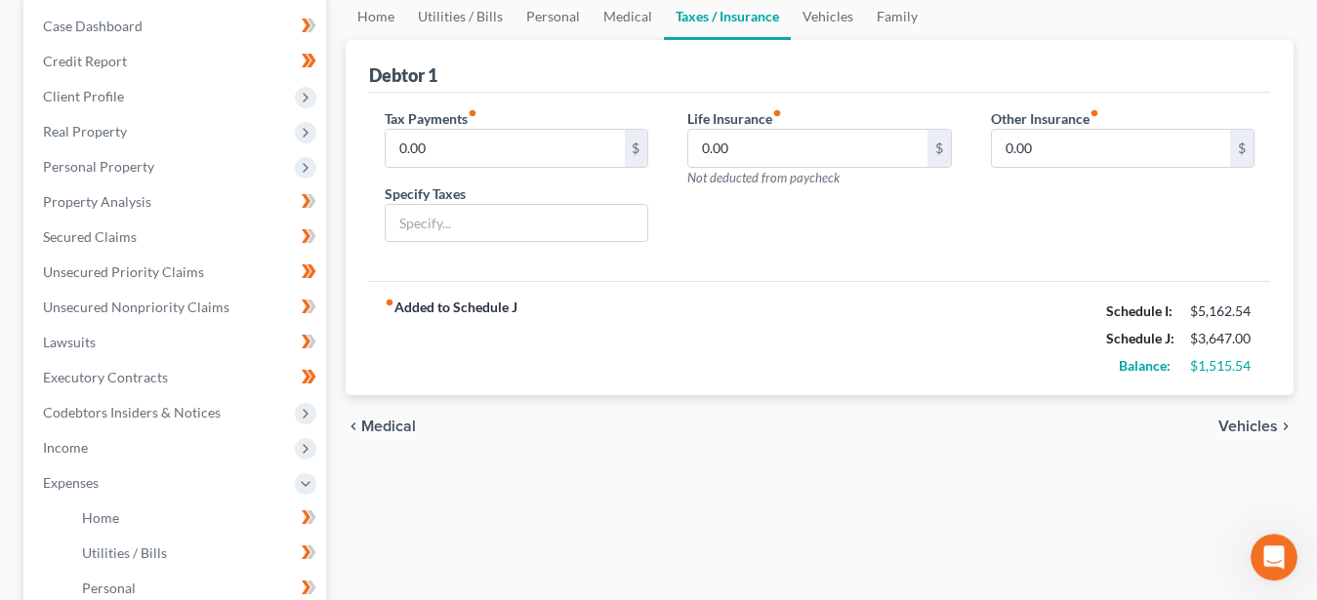
scroll to position [199, 0]
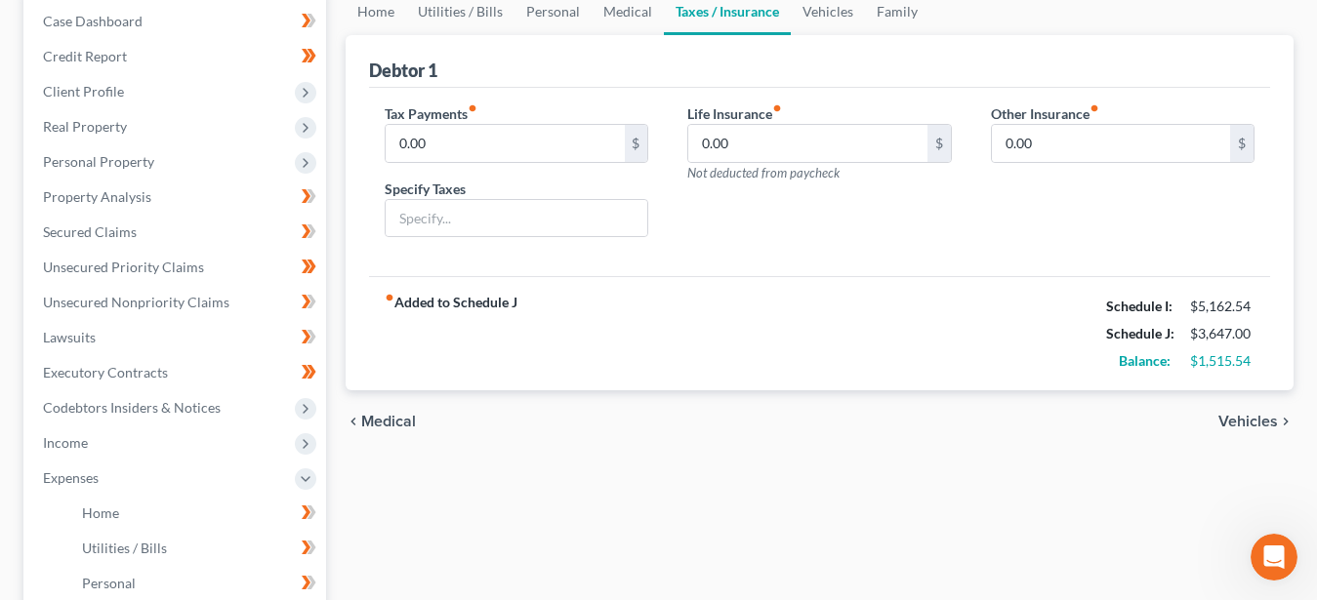
click at [1242, 421] on span "Vehicles" at bounding box center [1248, 422] width 60 height 16
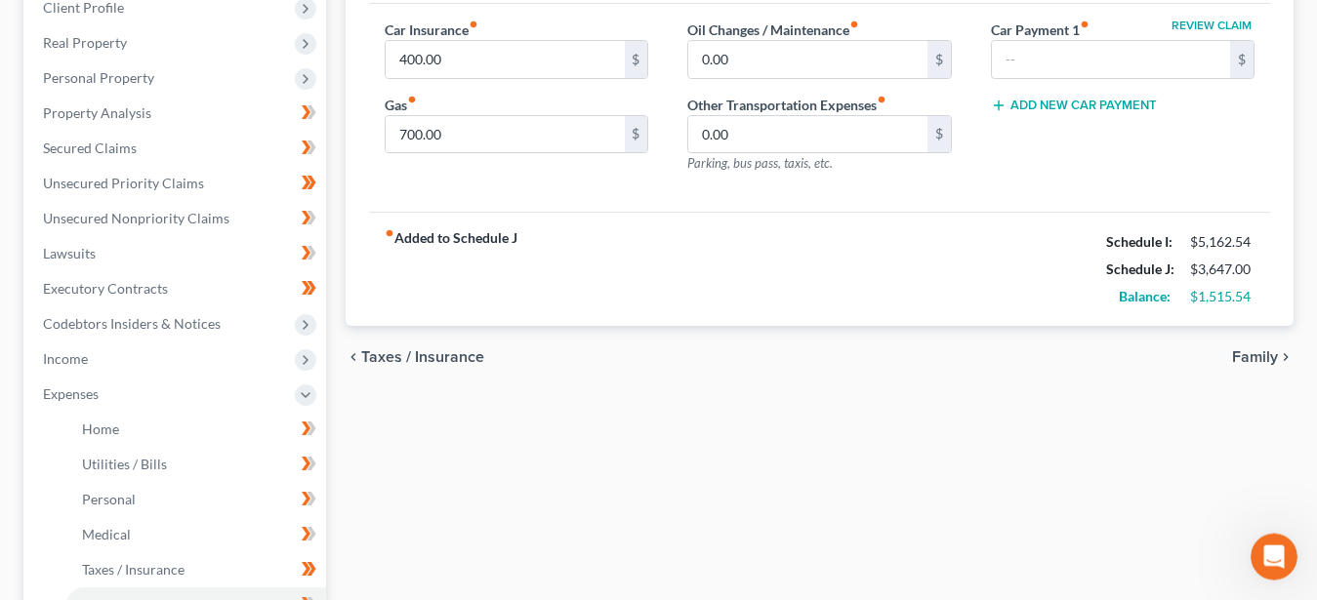
scroll to position [299, 0]
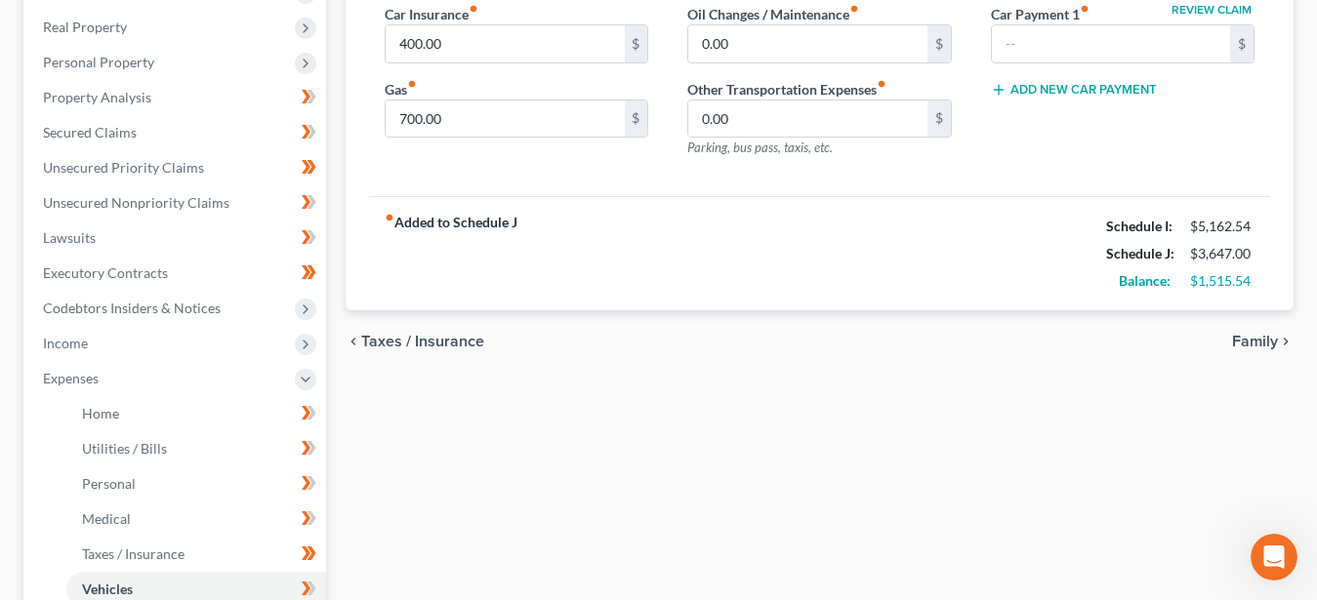
click at [1244, 347] on span "Family" at bounding box center [1255, 342] width 46 height 16
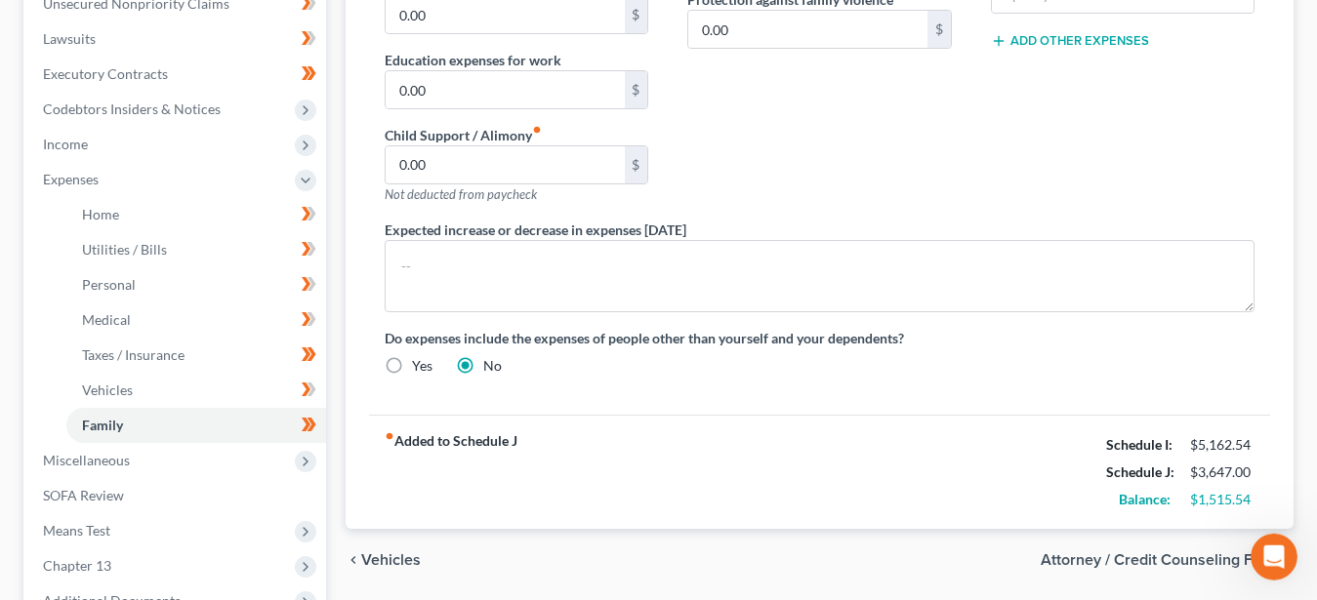
scroll to position [597, 0]
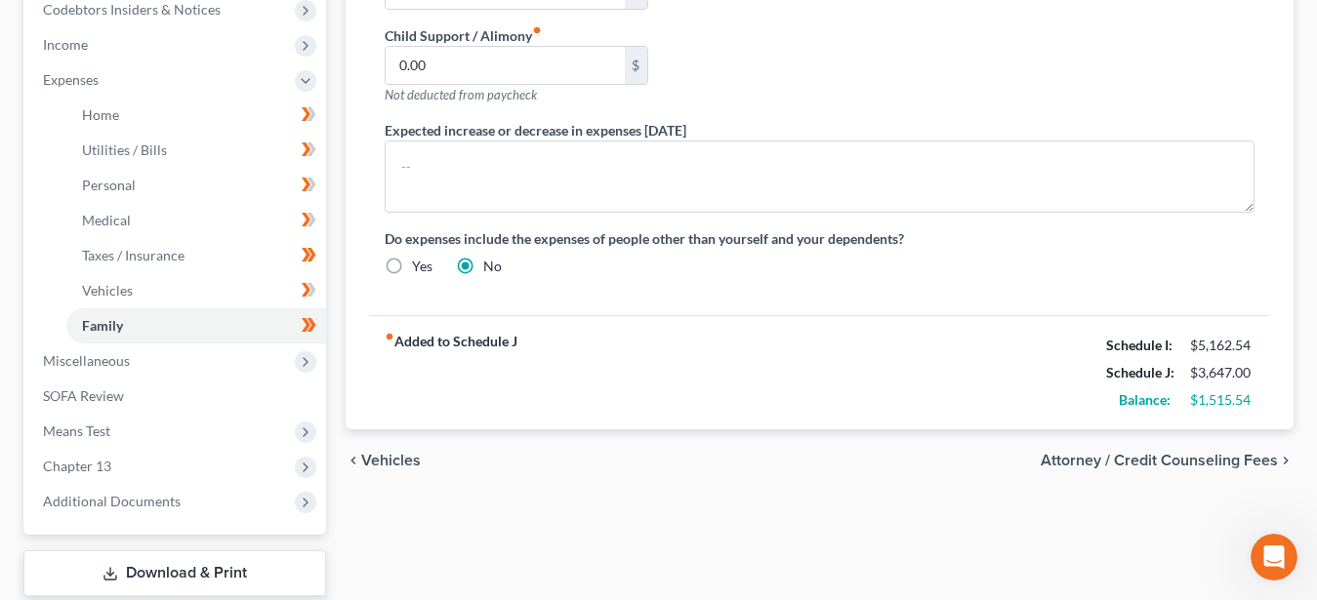
click at [374, 461] on span "Vehicles" at bounding box center [391, 461] width 60 height 16
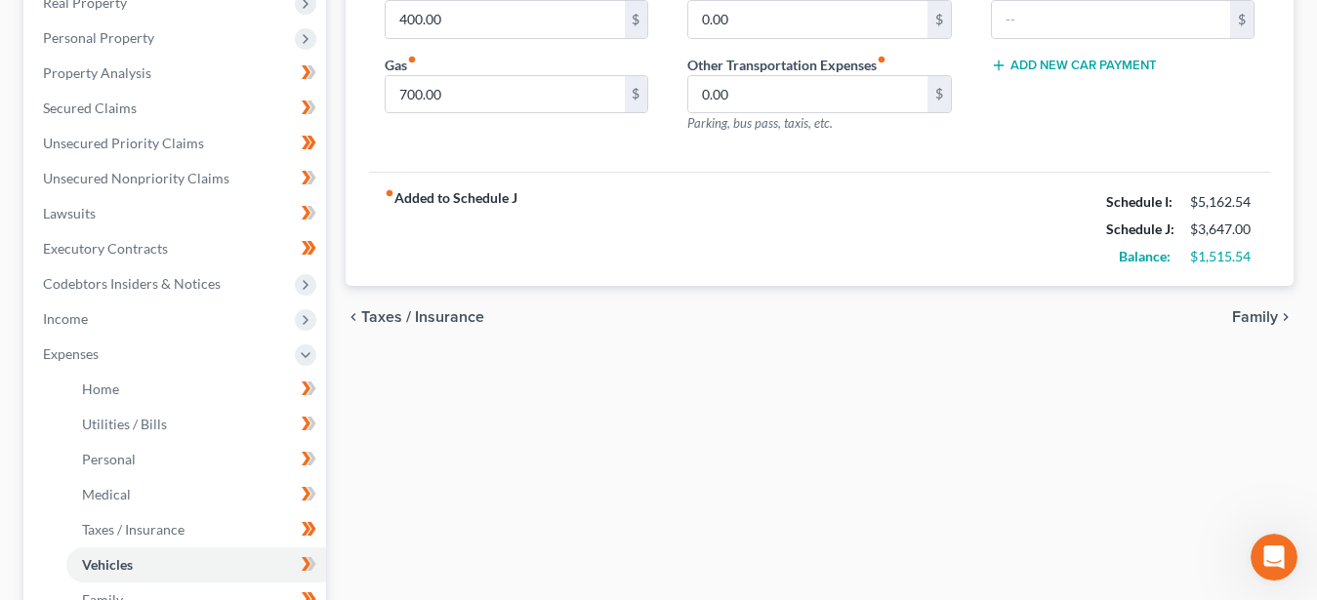
scroll to position [398, 0]
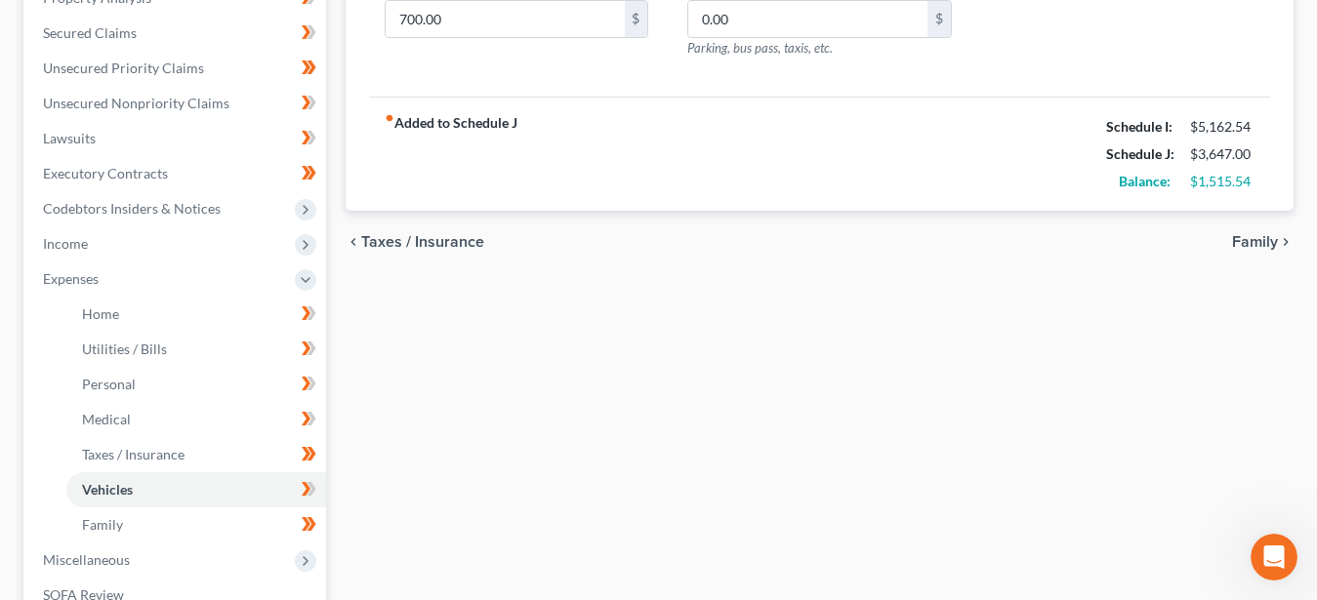
click at [420, 243] on span "Taxes / Insurance" at bounding box center [422, 242] width 123 height 16
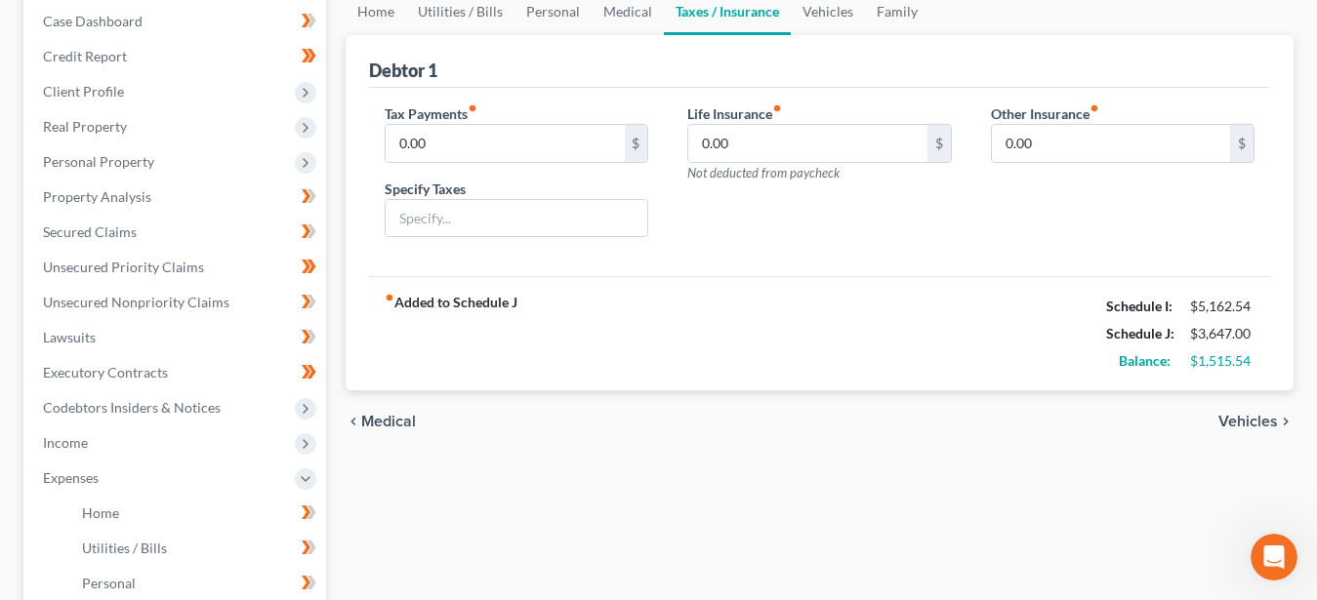
click at [396, 419] on span "Medical" at bounding box center [388, 422] width 55 height 16
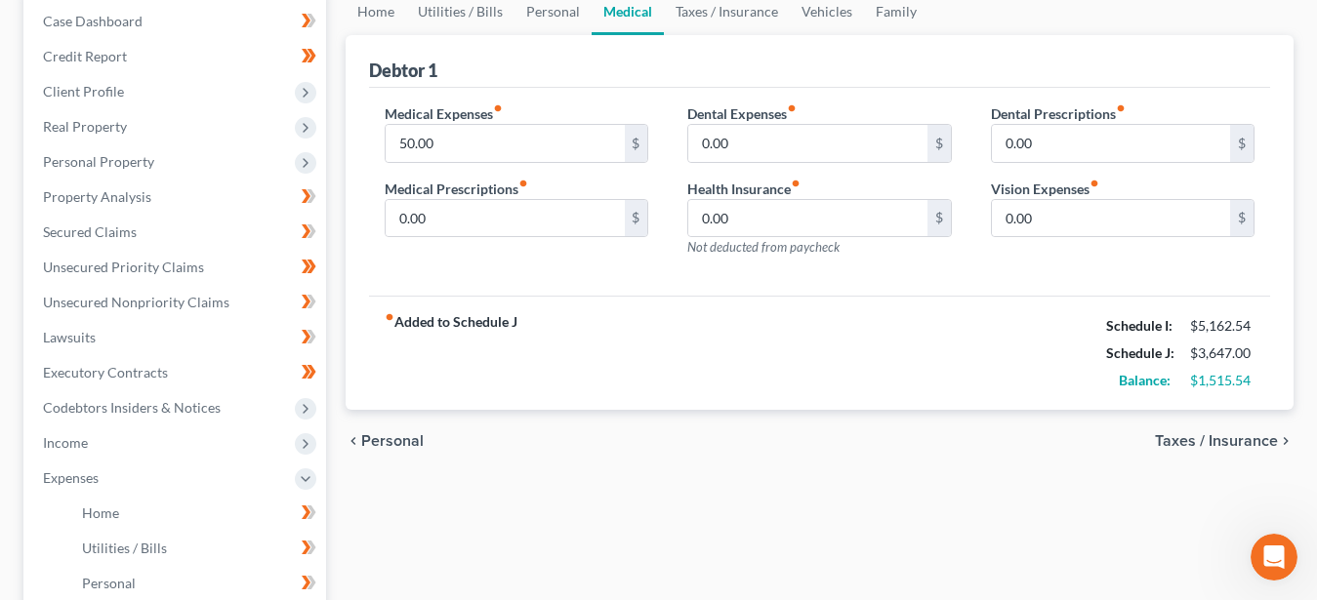
click at [403, 433] on span "Personal" at bounding box center [392, 441] width 62 height 16
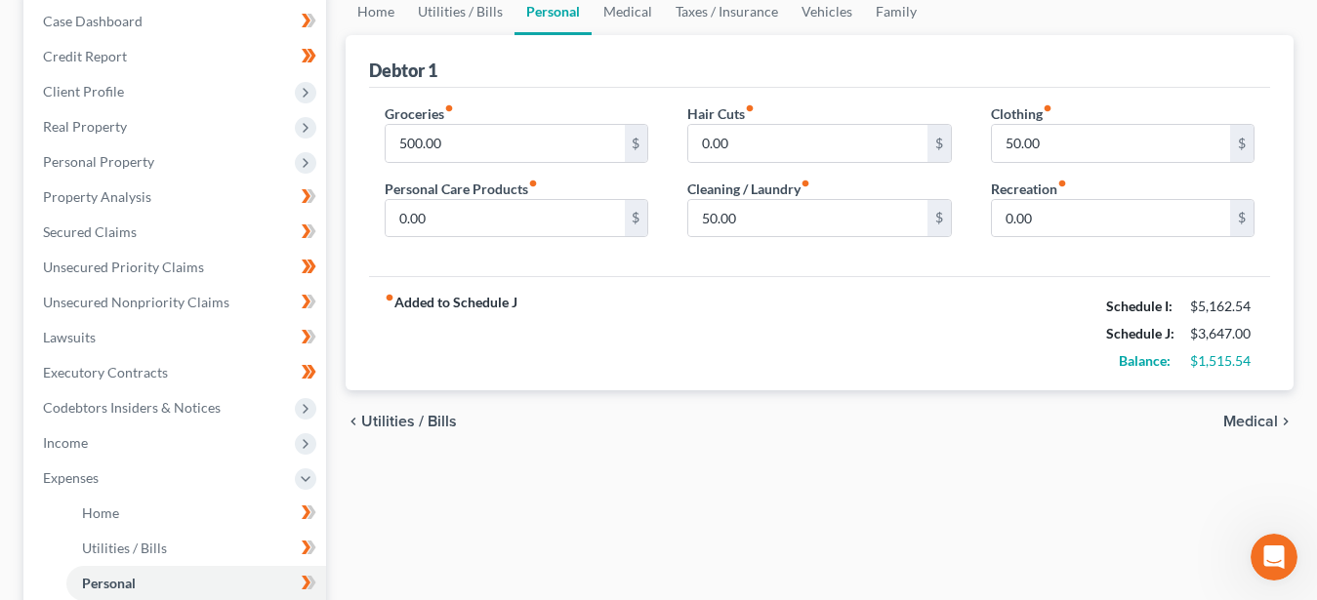
click at [410, 418] on span "Utilities / Bills" at bounding box center [409, 422] width 96 height 16
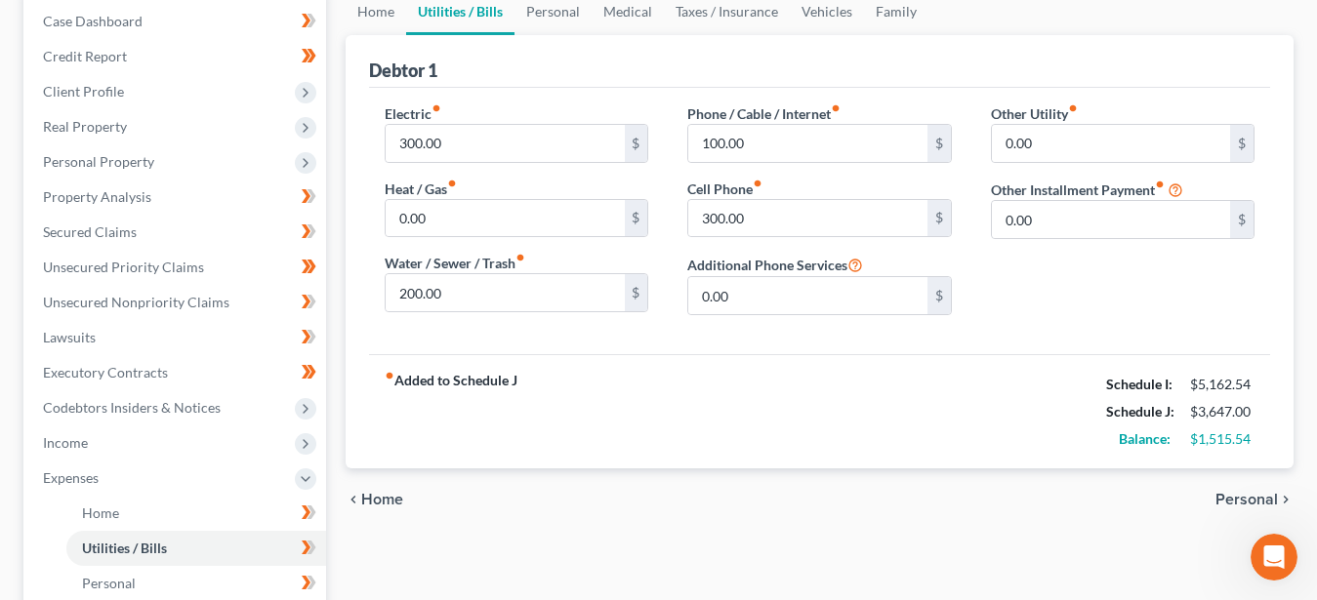
click at [386, 493] on span "Home" at bounding box center [382, 500] width 42 height 16
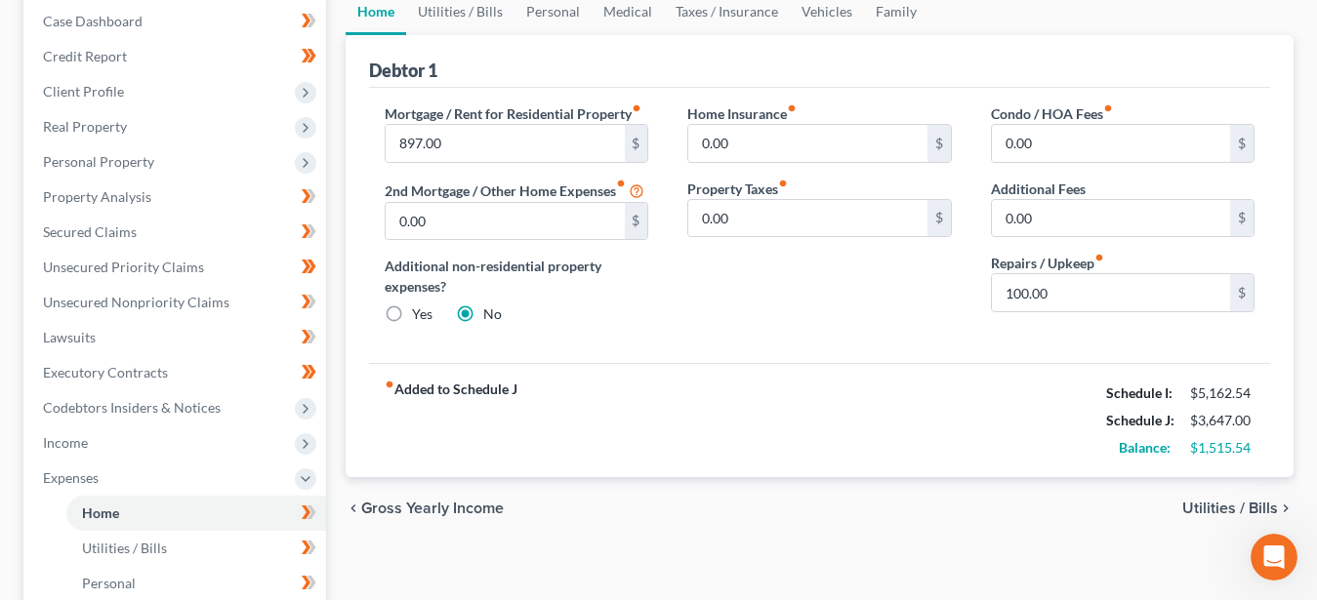
click at [1213, 501] on span "Utilities / Bills" at bounding box center [1230, 509] width 96 height 16
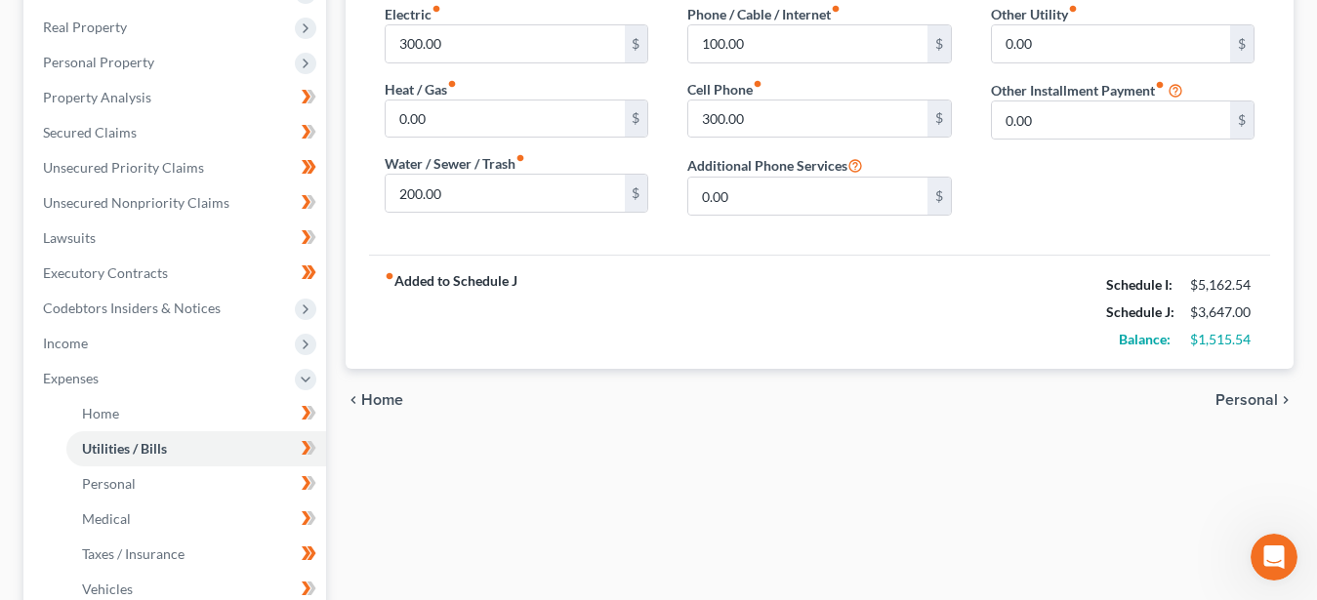
click at [1243, 402] on span "Personal" at bounding box center [1246, 400] width 62 height 16
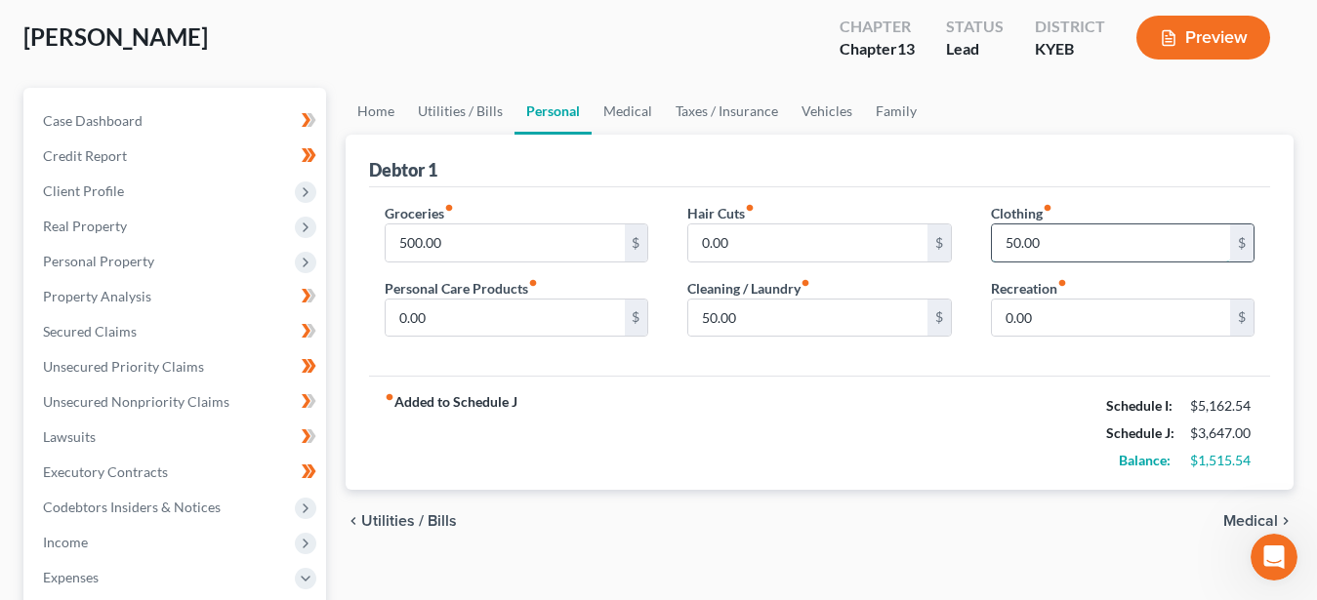
click at [1057, 241] on input "50.00" at bounding box center [1111, 243] width 238 height 37
click at [1219, 43] on button "Preview" at bounding box center [1203, 38] width 134 height 44
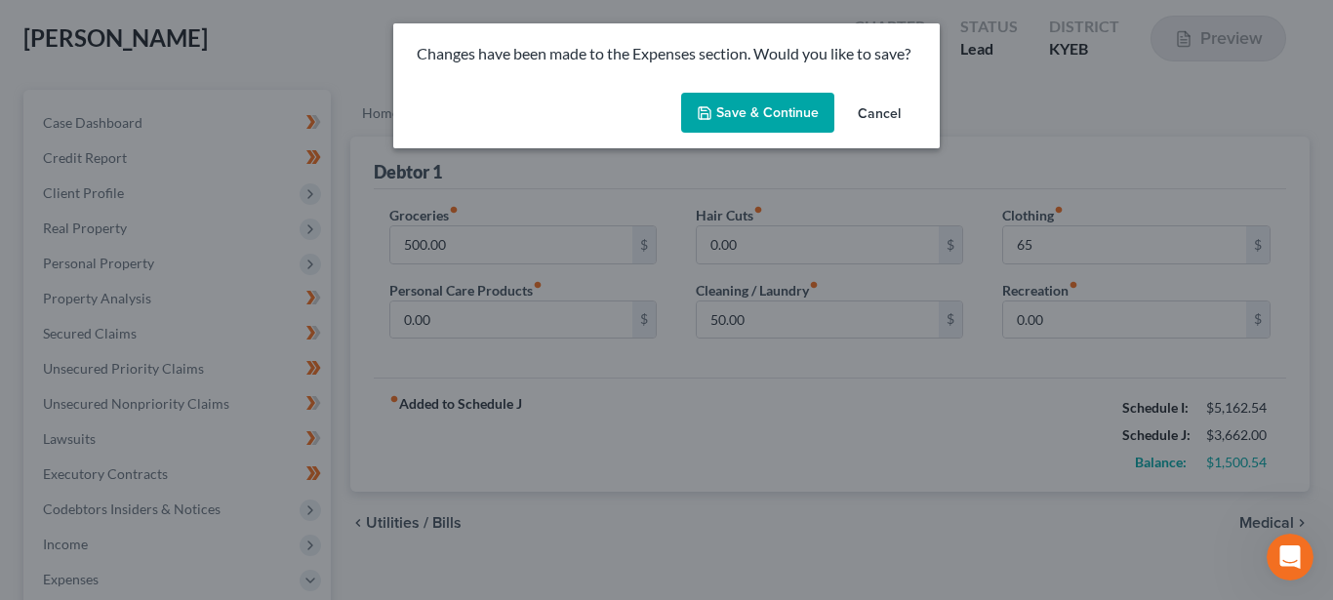
click at [796, 113] on button "Save & Continue" at bounding box center [757, 113] width 153 height 41
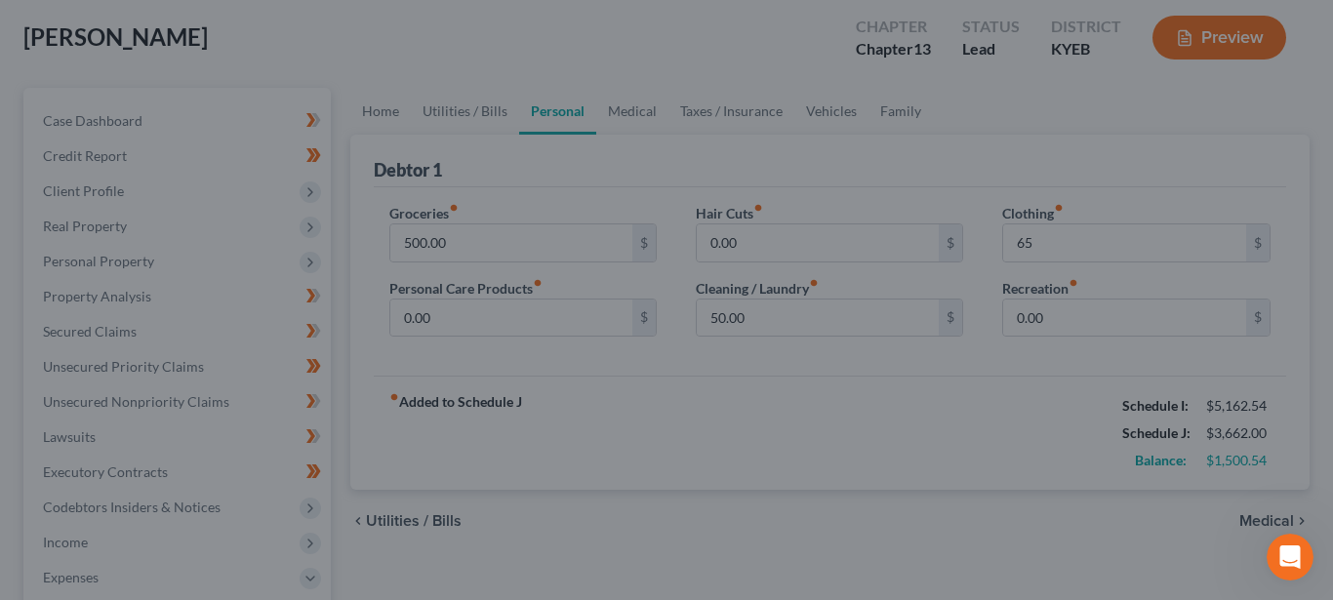
type input "65.00"
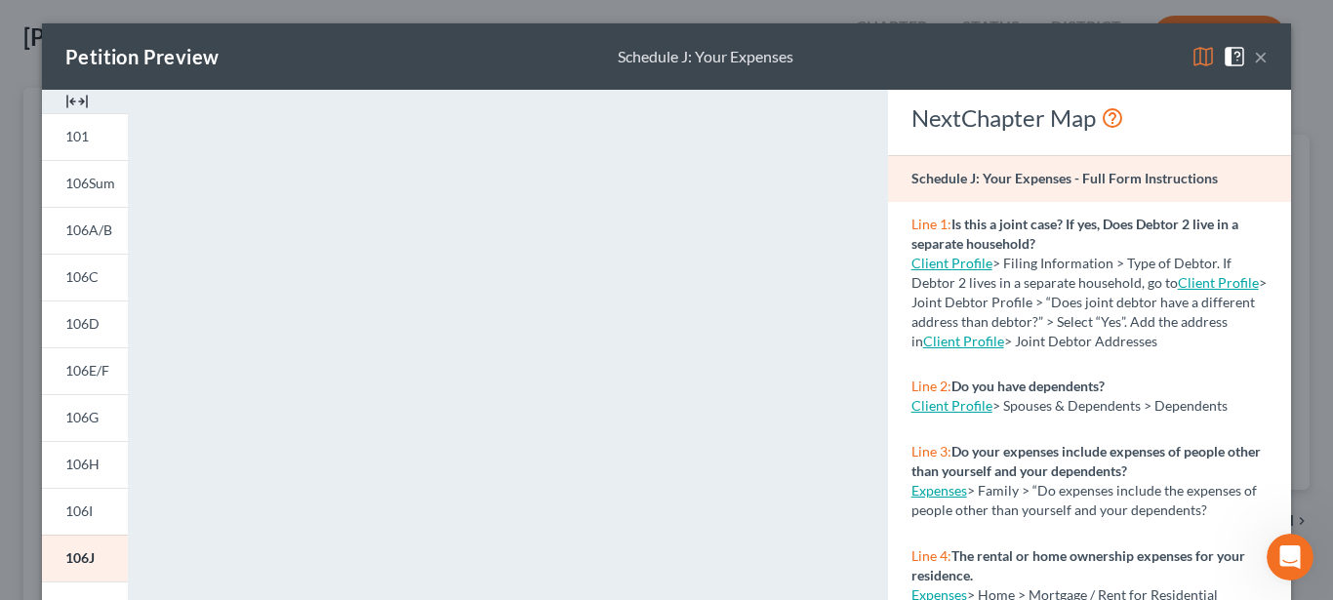
click at [1254, 61] on button "×" at bounding box center [1261, 56] width 14 height 23
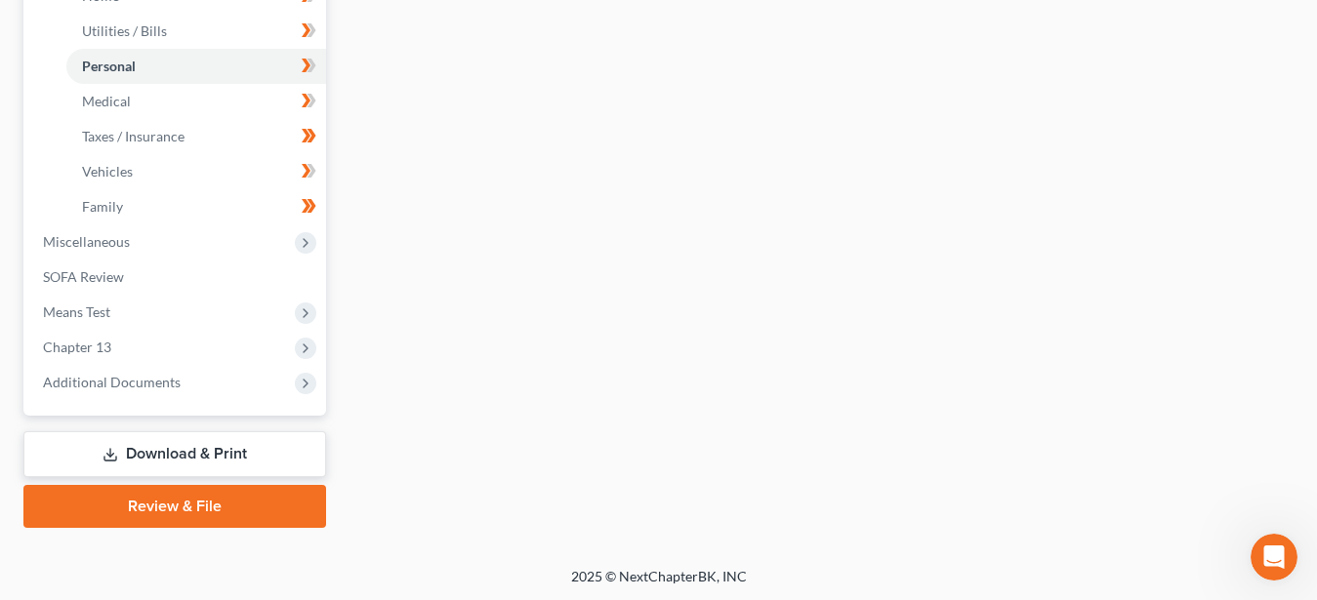
scroll to position [418, 0]
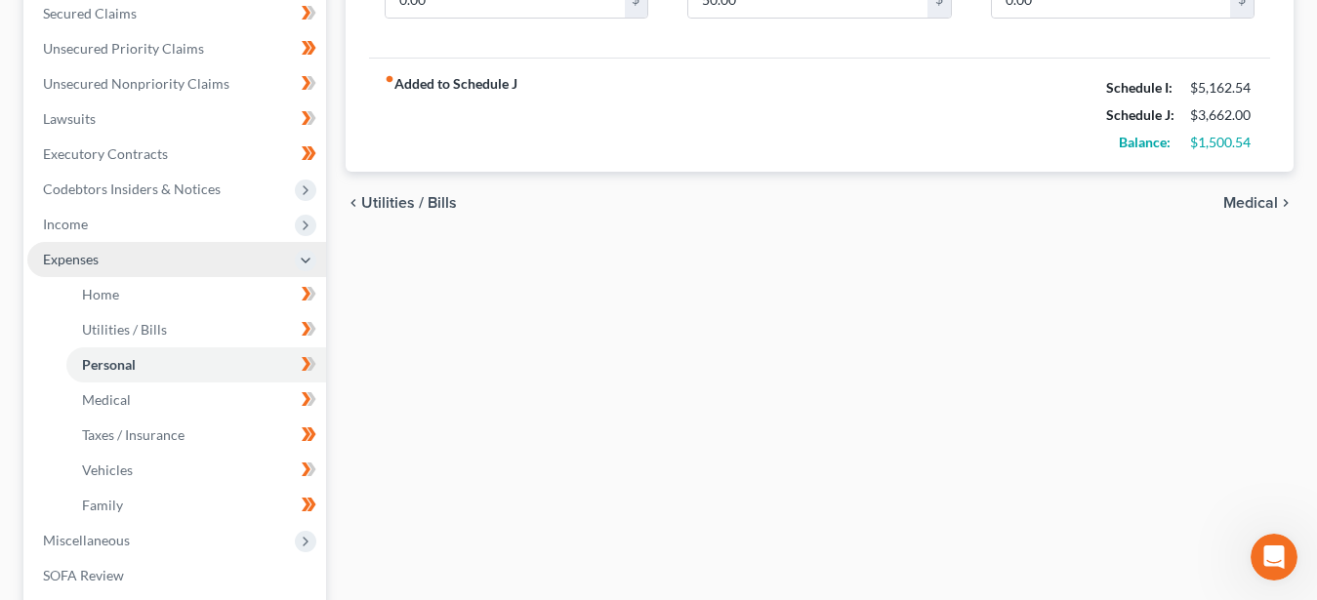
click at [108, 252] on span "Expenses" at bounding box center [176, 259] width 299 height 35
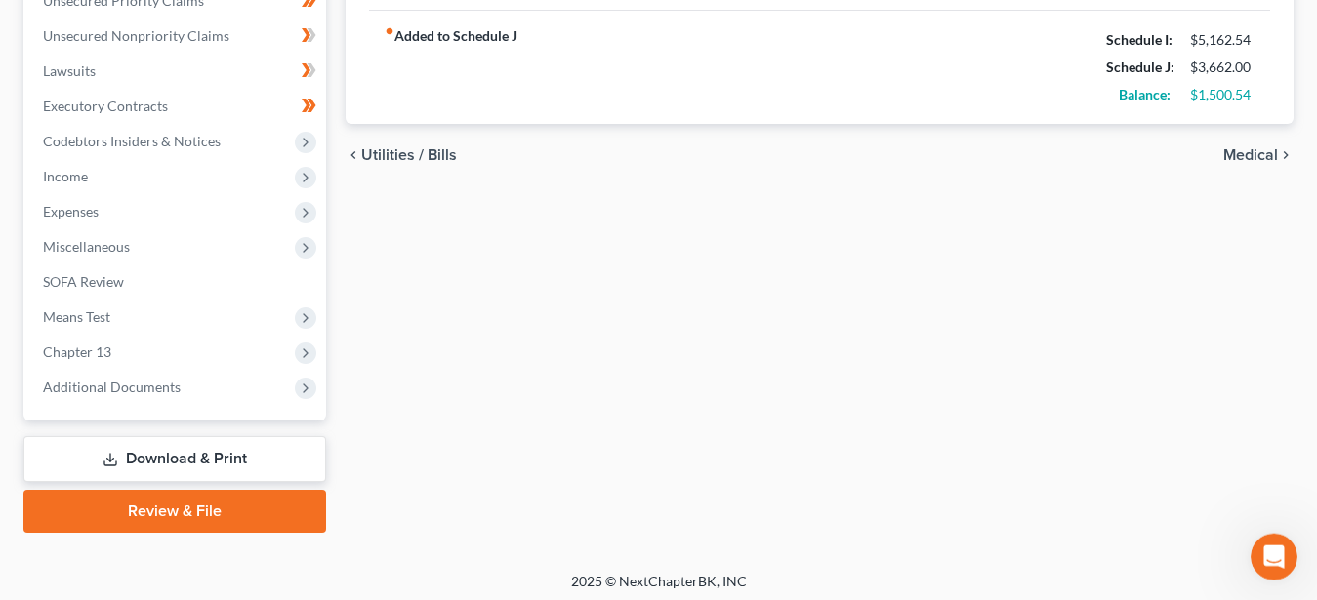
scroll to position [470, 0]
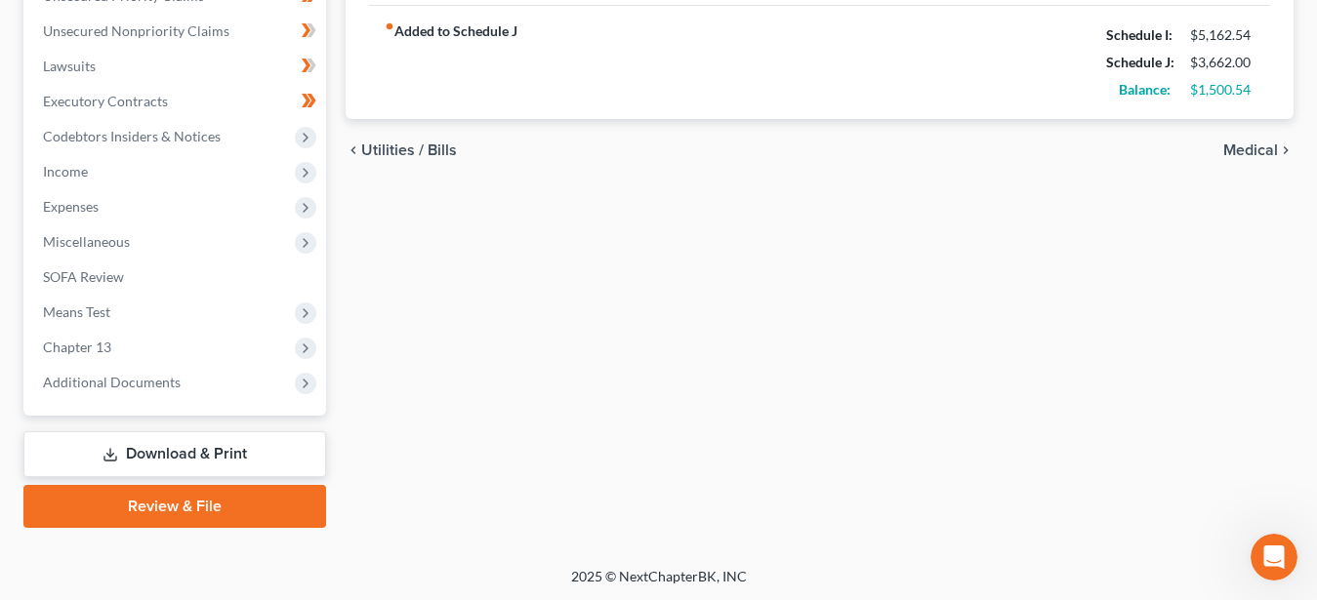
click at [206, 446] on link "Download & Print" at bounding box center [174, 454] width 303 height 46
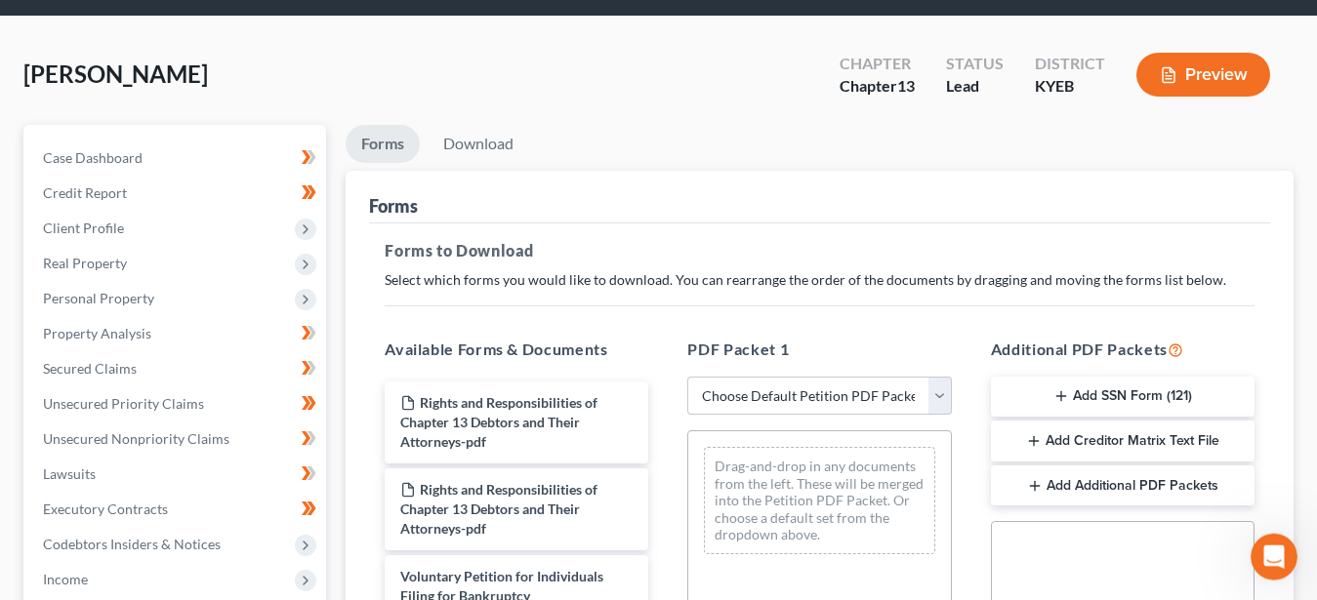
scroll to position [100, 0]
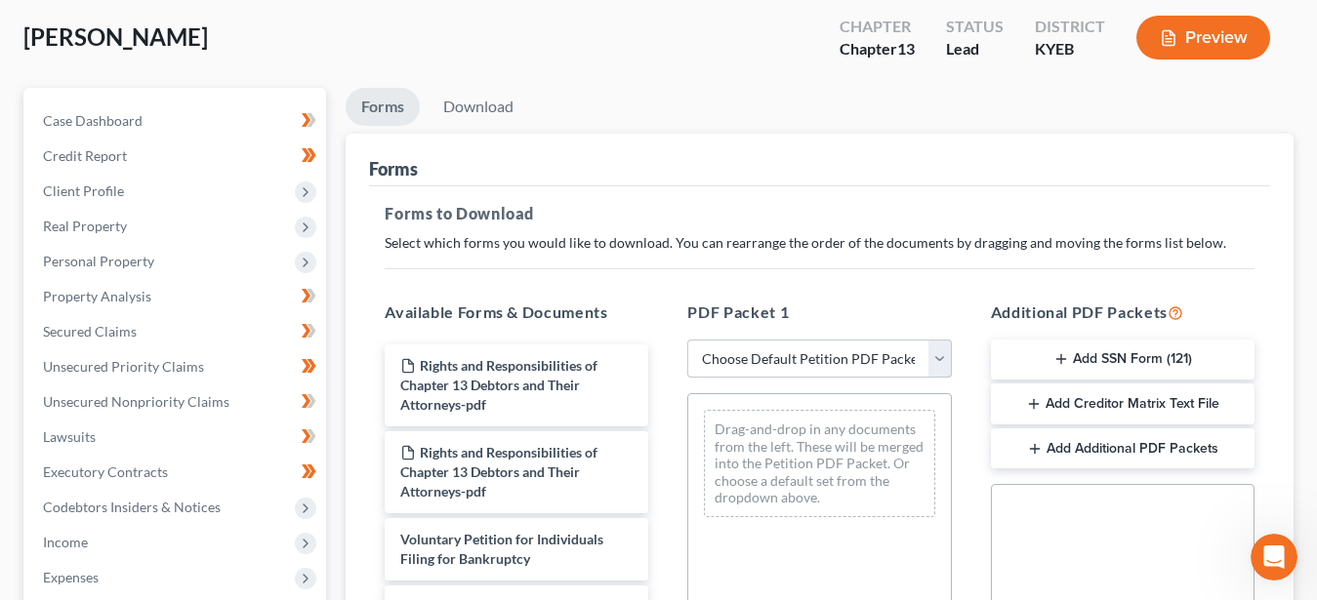
click at [687, 340] on select "Choose Default Petition PDF Packet Complete Bankruptcy Petition (all forms and …" at bounding box center [819, 359] width 264 height 39
select select "7"
click option "IFD's 2 B Printed" at bounding box center [0, 0] width 0 height 0
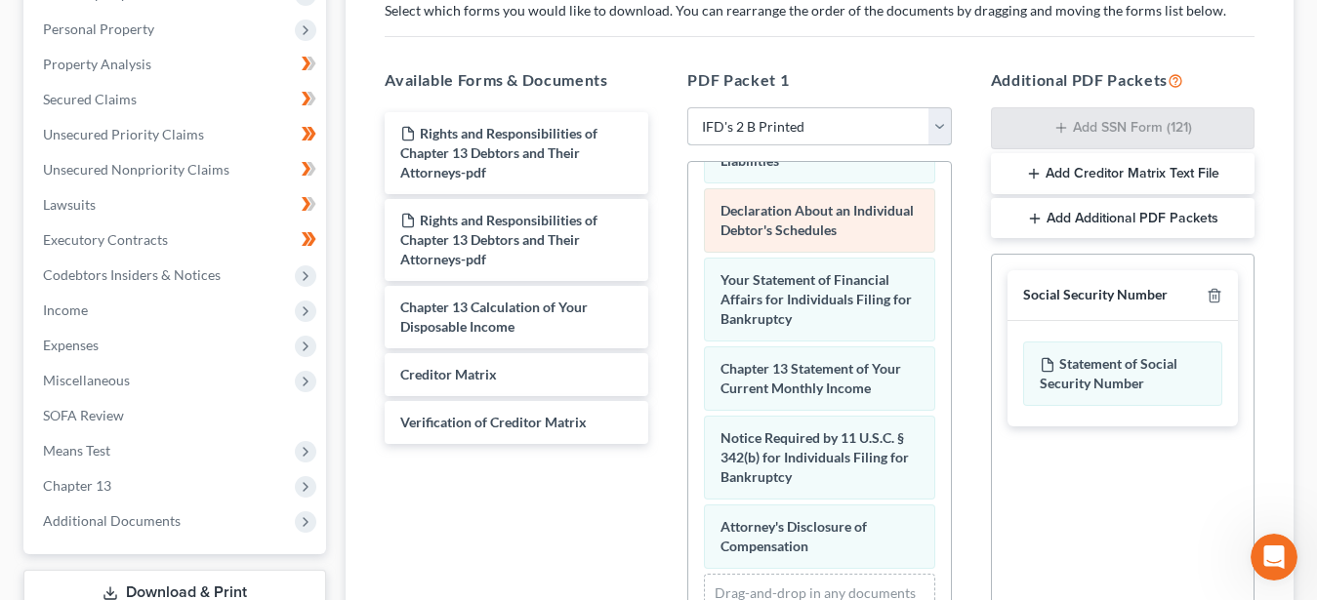
scroll to position [299, 0]
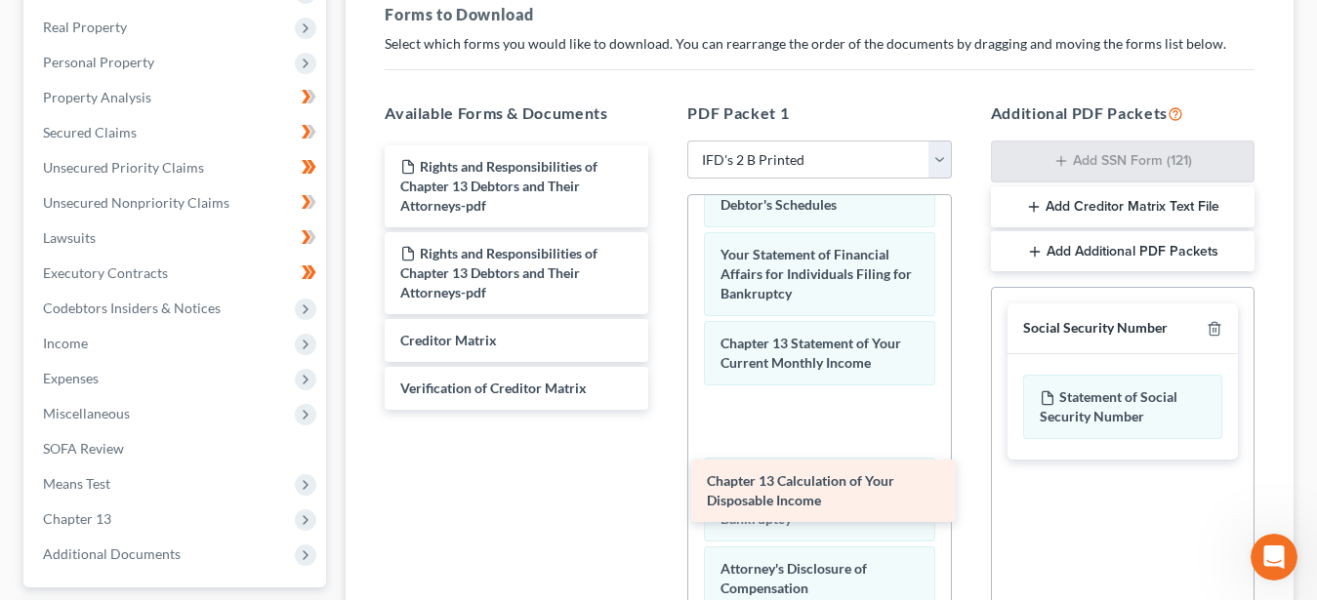
drag, startPoint x: 484, startPoint y: 342, endPoint x: 792, endPoint y: 483, distance: 338.5
click at [664, 410] on div "Chapter 13 Calculation of Your Disposable Income Rights and Responsibilities of…" at bounding box center [516, 277] width 295 height 265
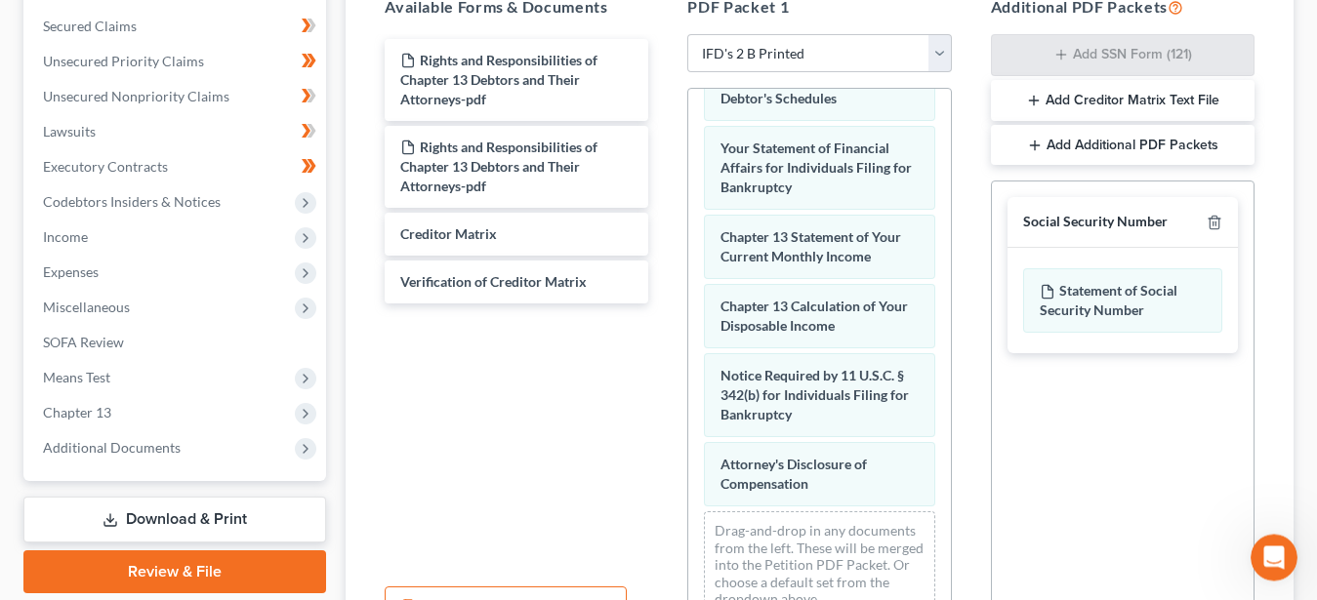
scroll to position [498, 0]
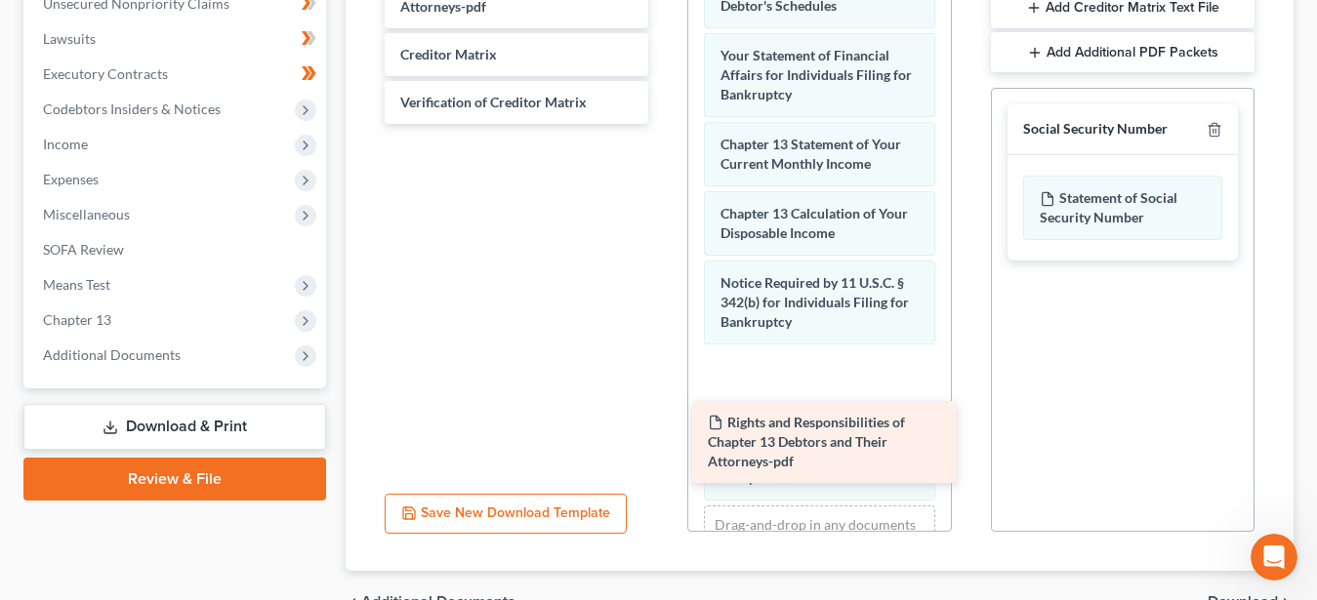
drag, startPoint x: 469, startPoint y: 73, endPoint x: 776, endPoint y: 442, distance: 480.3
click at [664, 124] on div "Rights and Responsibilities of Chapter 13 Debtors and Their Attorneys-pdf Right…" at bounding box center [516, 35] width 295 height 178
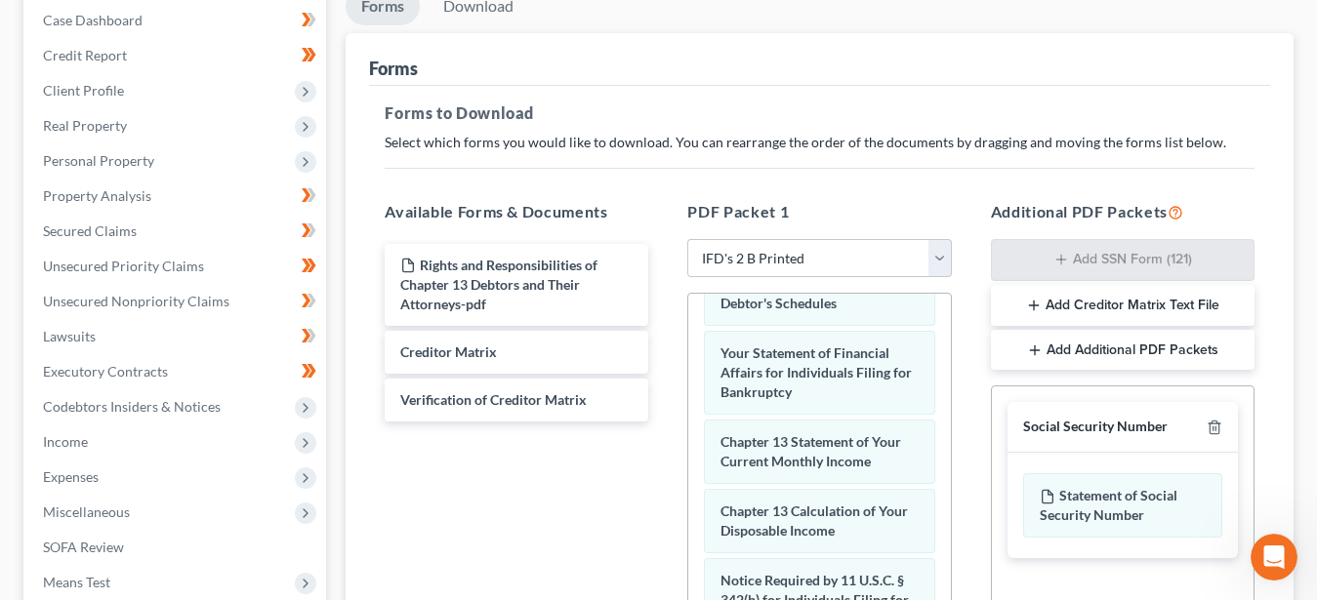
scroll to position [199, 0]
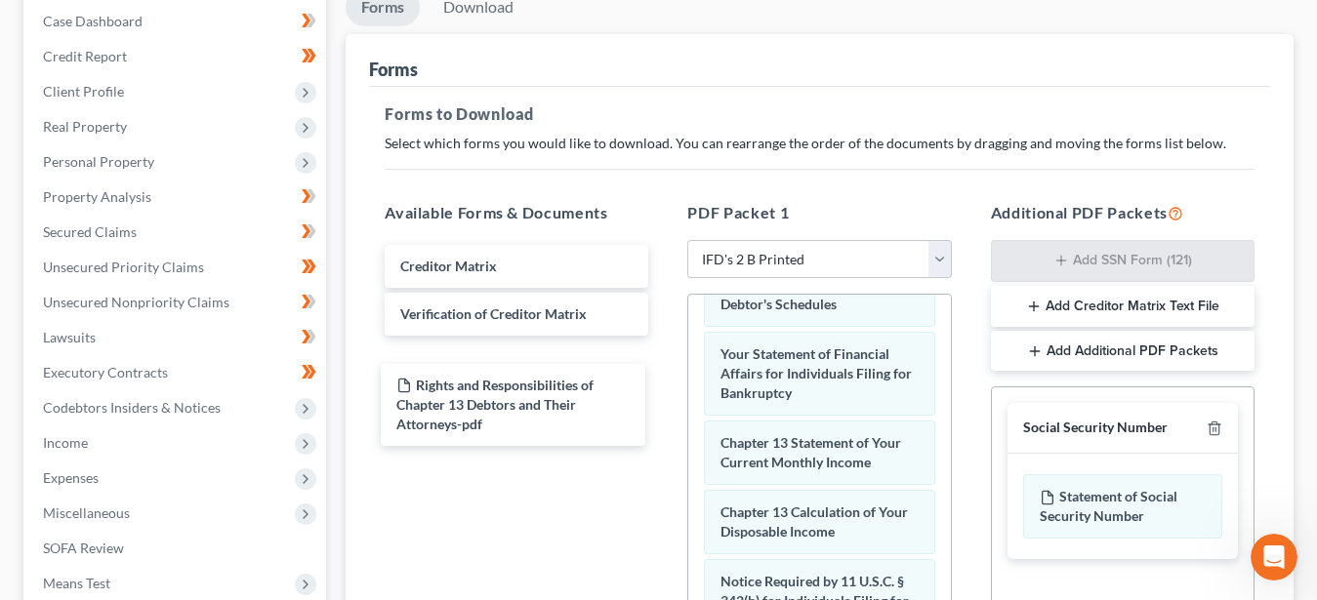
drag, startPoint x: 463, startPoint y: 267, endPoint x: 542, endPoint y: 431, distance: 182.1
click at [459, 385] on div "Rights and Responsibilities of Chapter 13 Debtors and Their Attorneys-pdf Right…" at bounding box center [516, 334] width 295 height 178
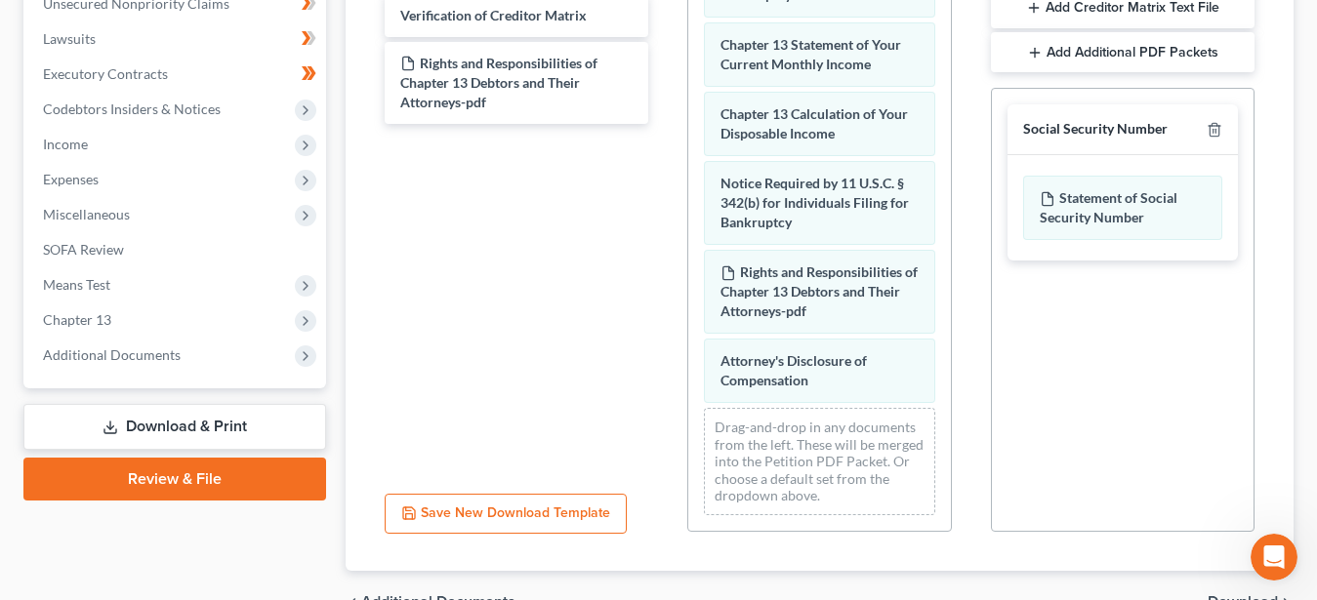
scroll to position [858, 0]
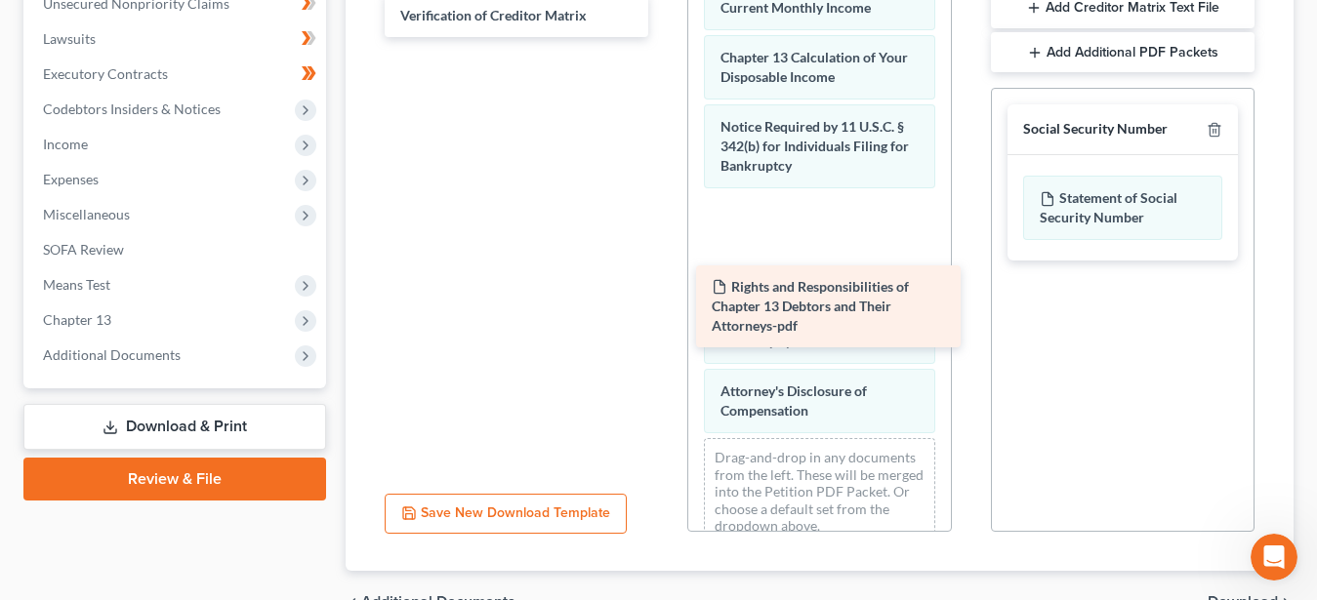
drag, startPoint x: 451, startPoint y: 80, endPoint x: 762, endPoint y: 305, distance: 383.9
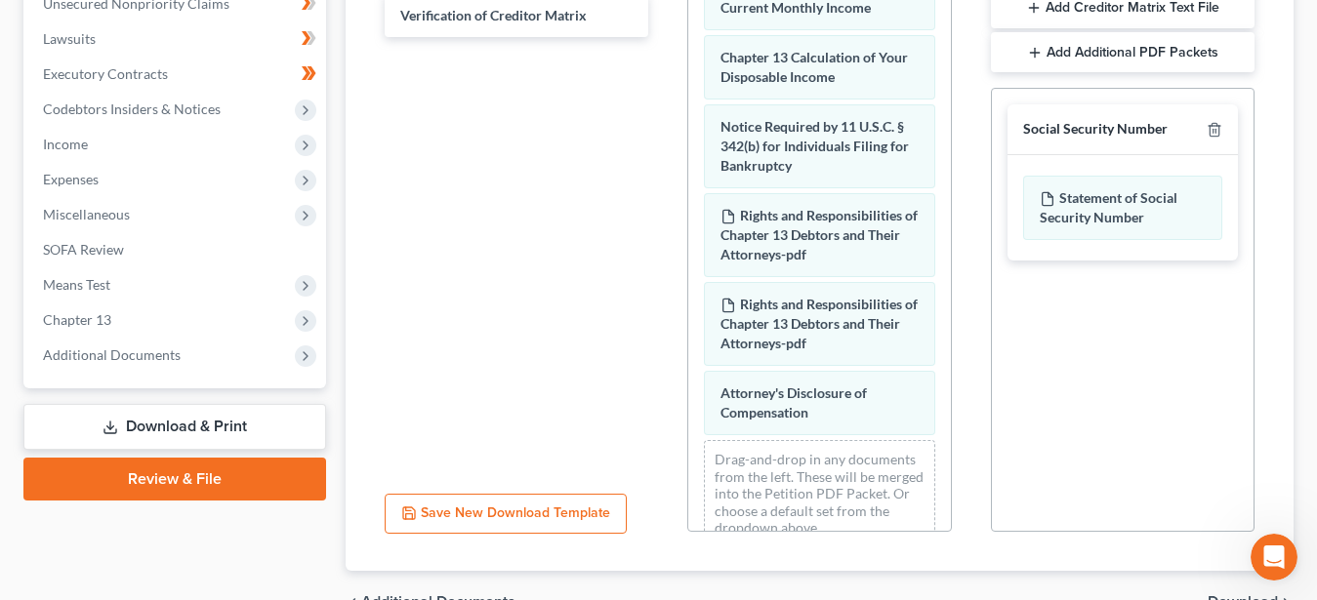
scroll to position [604, 0]
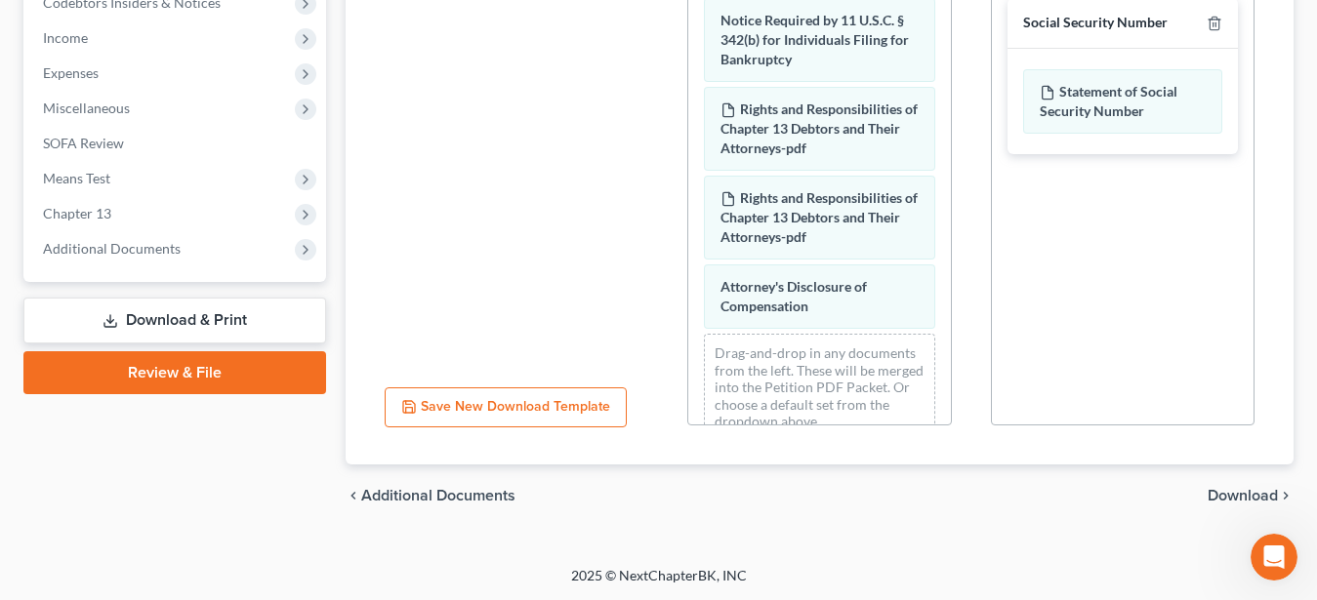
click at [1259, 488] on span "Download" at bounding box center [1242, 496] width 70 height 16
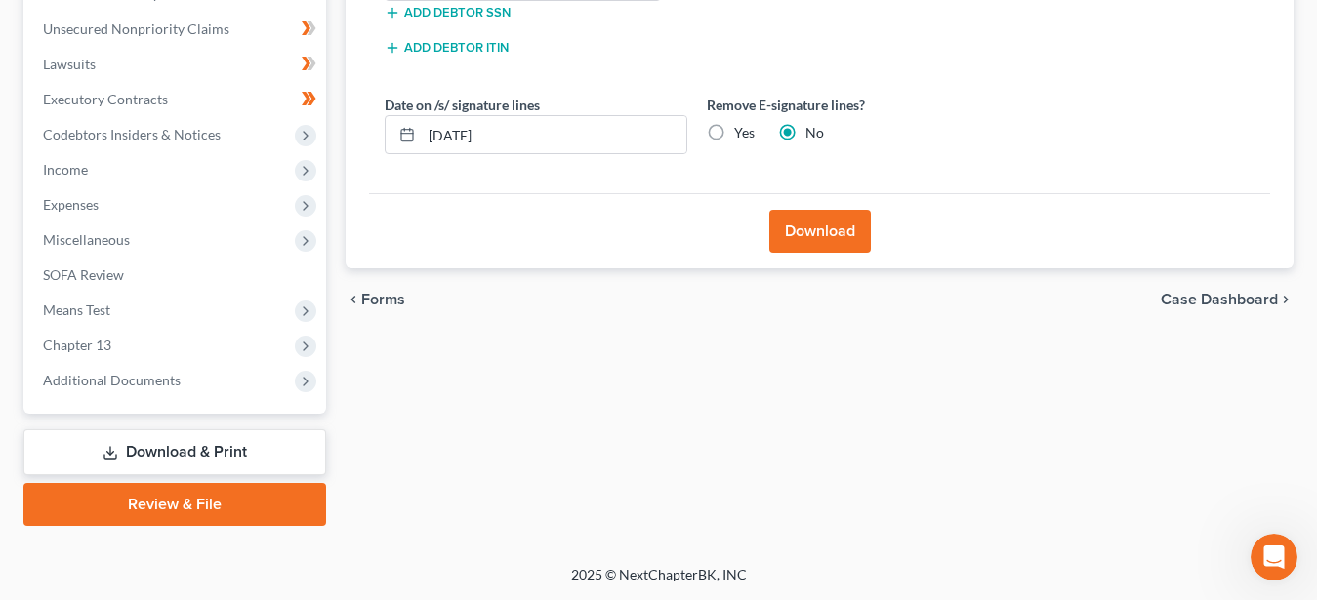
scroll to position [470, 0]
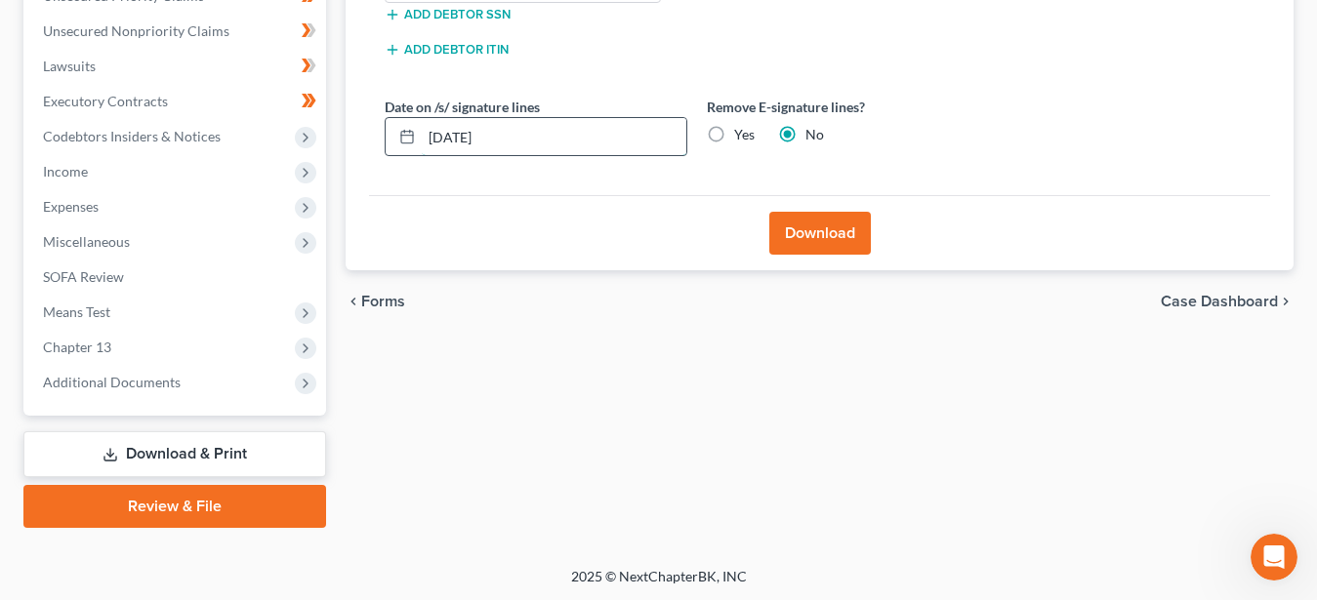
click at [531, 130] on input "[DATE]" at bounding box center [554, 136] width 265 height 37
drag, startPoint x: 514, startPoint y: 139, endPoint x: 351, endPoint y: 139, distance: 163.0
click at [422, 139] on input "[DATE]" at bounding box center [554, 136] width 265 height 37
type input "[DATE]"
click at [790, 232] on button "Download" at bounding box center [820, 233] width 102 height 43
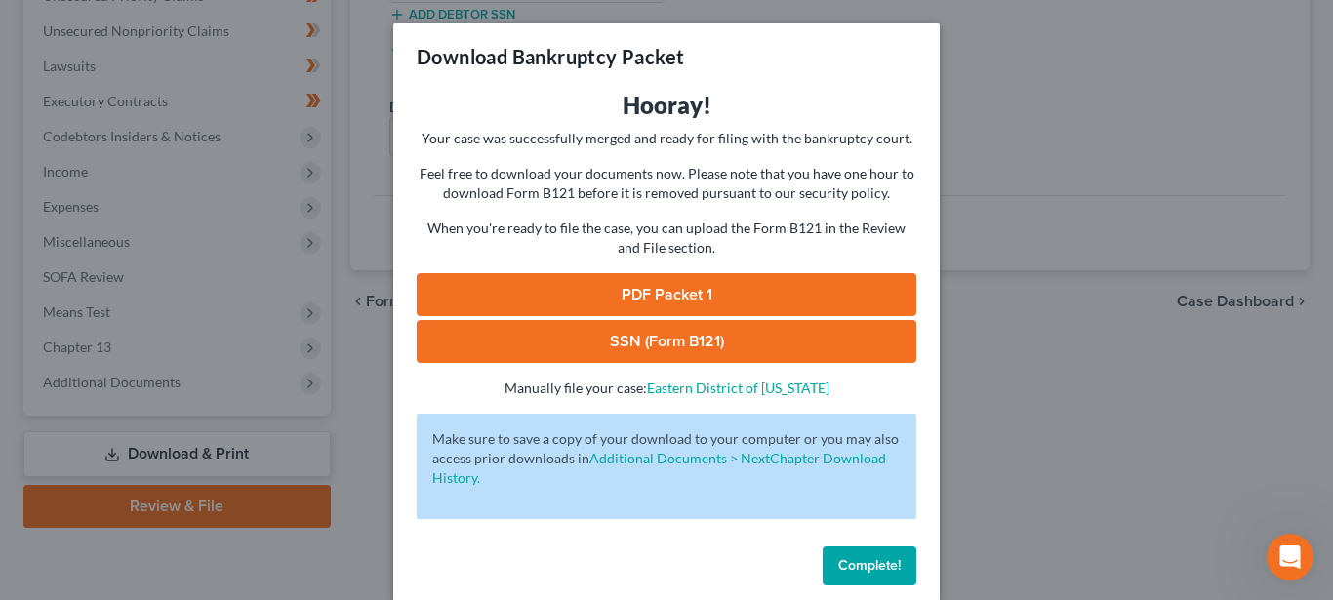
click at [719, 279] on link "PDF Packet 1" at bounding box center [667, 294] width 500 height 43
click at [705, 331] on link "SSN (Form B121)" at bounding box center [667, 341] width 500 height 43
click at [858, 568] on span "Complete!" at bounding box center [869, 565] width 62 height 17
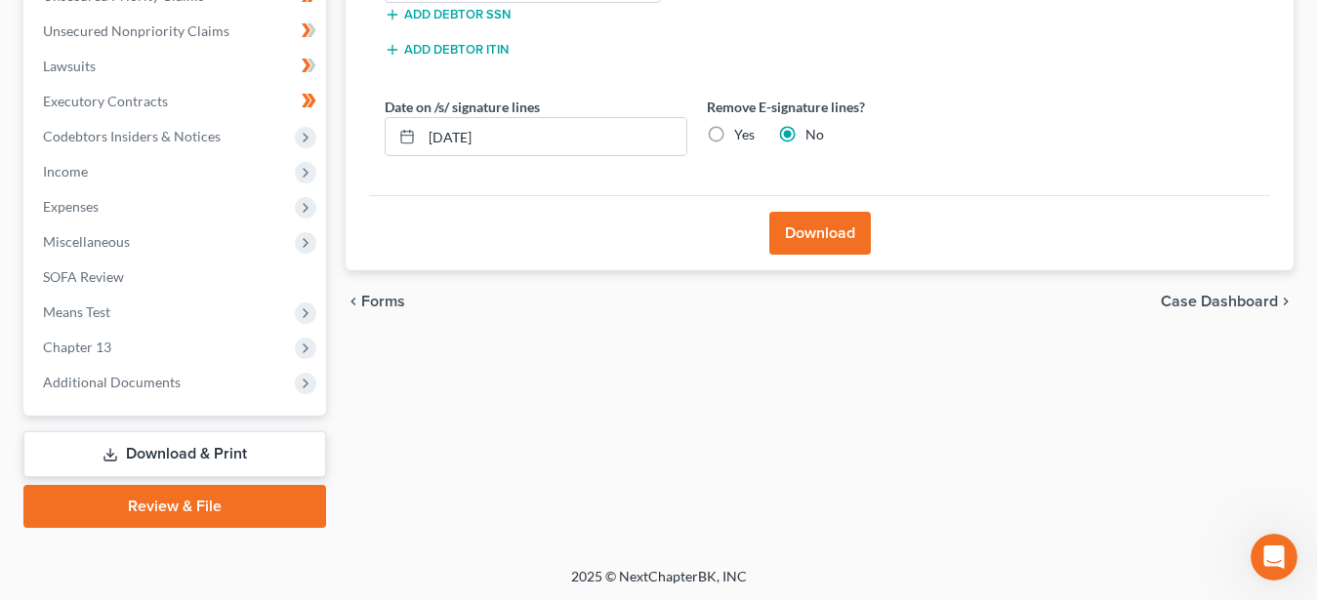
scroll to position [0, 0]
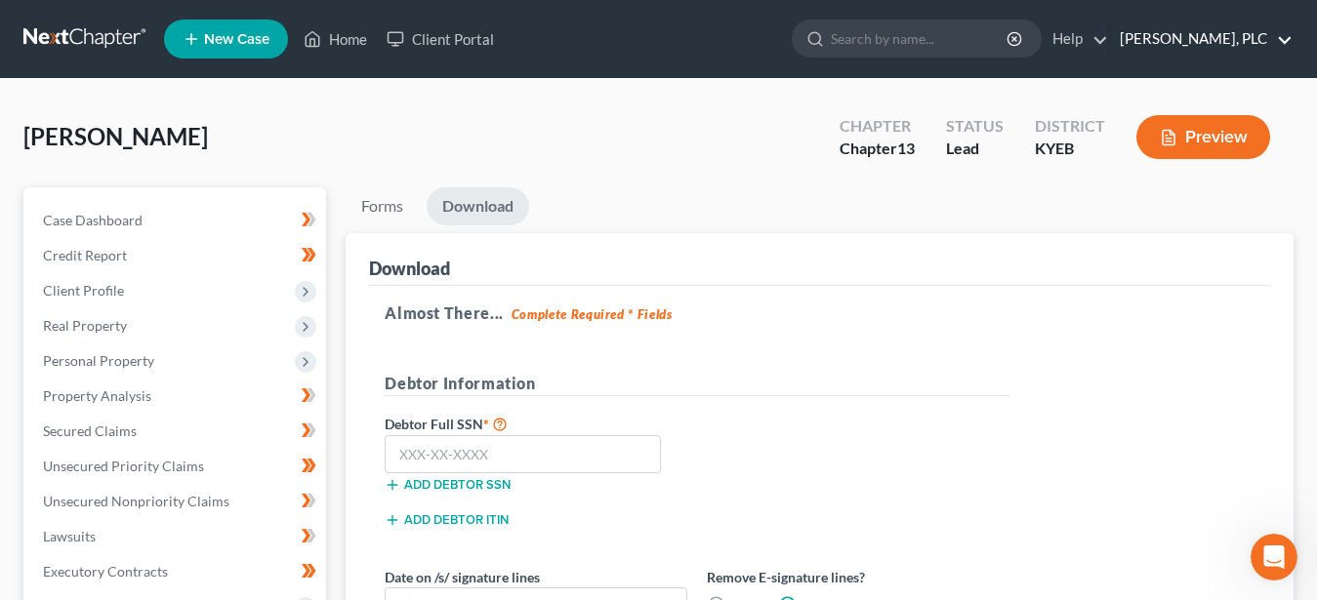
click at [1203, 34] on link "[PERSON_NAME], PLC" at bounding box center [1201, 38] width 183 height 35
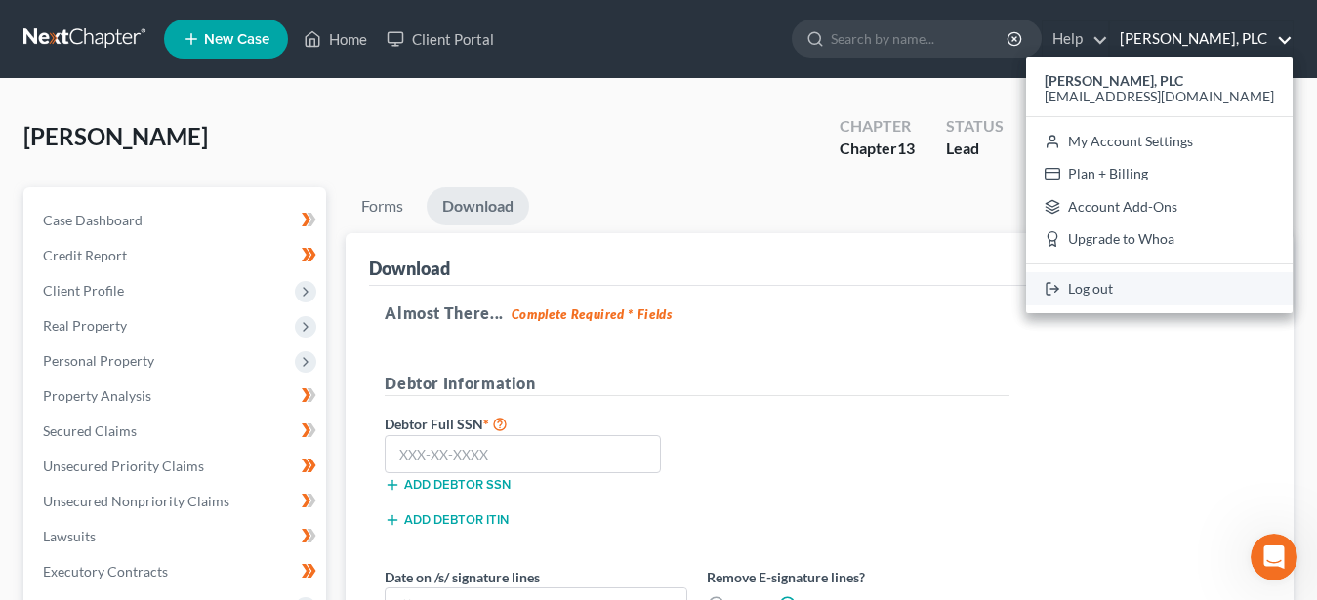
click at [1178, 280] on link "Log out" at bounding box center [1159, 288] width 266 height 33
